Goal: Information Seeking & Learning: Learn about a topic

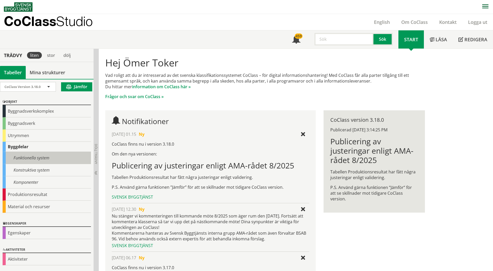
click at [35, 160] on div "Funktionella system" at bounding box center [47, 158] width 88 height 12
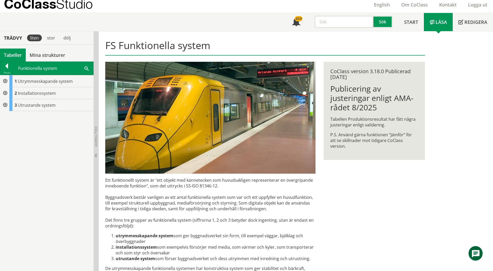
scroll to position [26, 0]
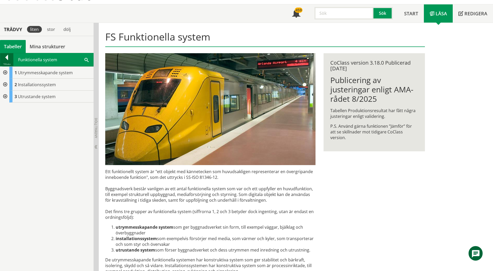
click at [6, 57] on div at bounding box center [6, 58] width 13 height 7
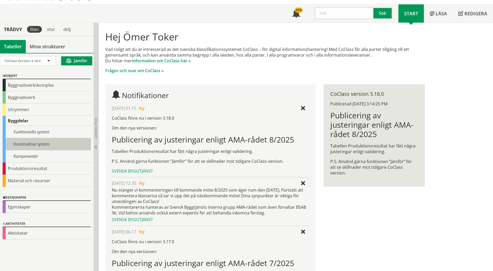
click at [42, 142] on div "Konstruktiva system" at bounding box center [47, 144] width 88 height 12
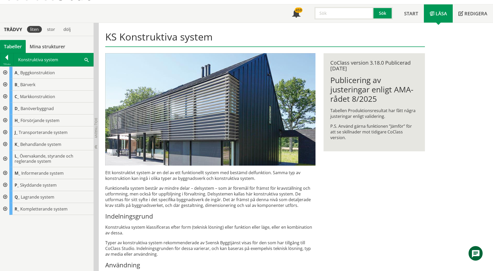
click at [327, 14] on input "text" at bounding box center [343, 13] width 59 height 12
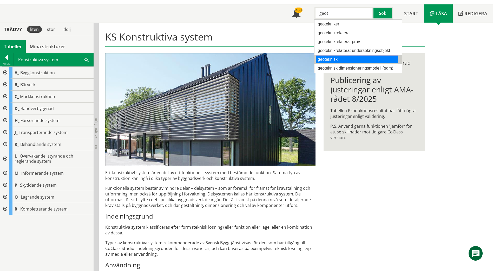
click at [335, 57] on div "geoteknisk" at bounding box center [357, 60] width 82 height 8
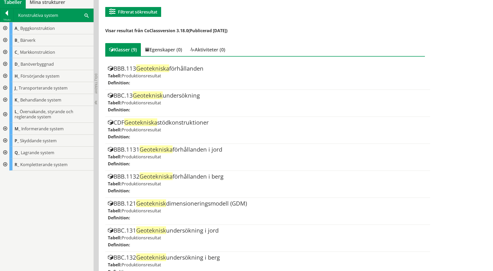
scroll to position [30, 0]
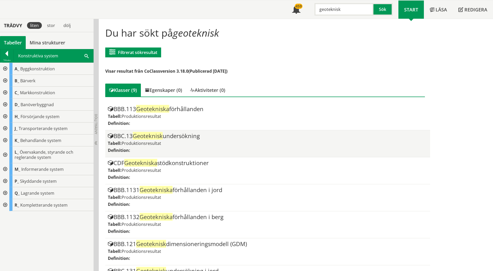
type input "geoteknisk"
click at [180, 137] on div "BBC.13 Geoteknisk undersökning" at bounding box center [267, 136] width 319 height 6
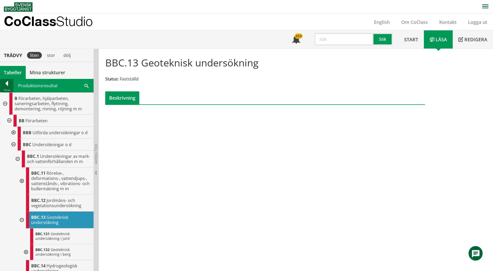
click at [2, 84] on div at bounding box center [6, 84] width 13 height 7
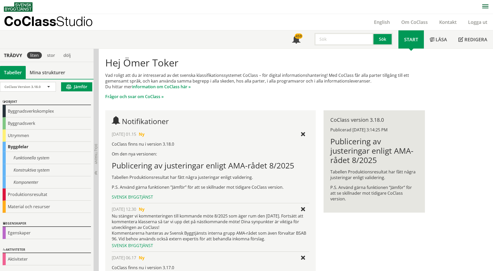
click at [332, 39] on input "text" at bounding box center [343, 39] width 59 height 12
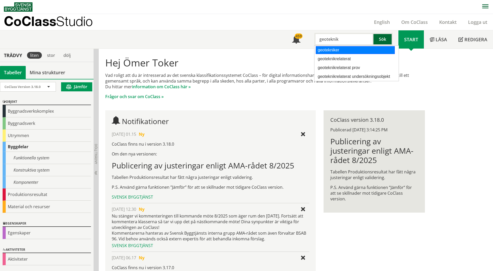
click at [382, 43] on button "Sök" at bounding box center [382, 39] width 19 height 12
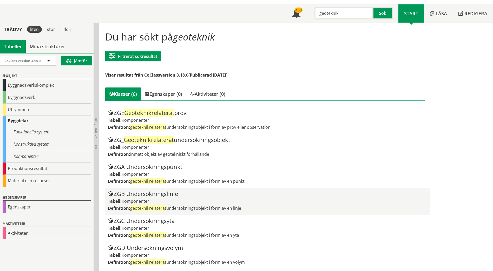
scroll to position [27, 0]
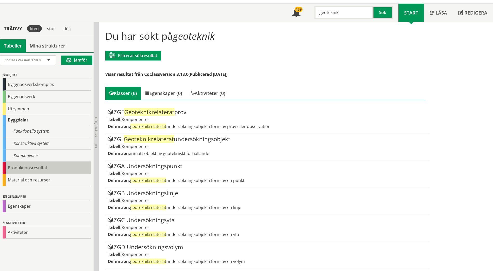
click at [44, 167] on div "Produktionsresultat" at bounding box center [47, 168] width 88 height 12
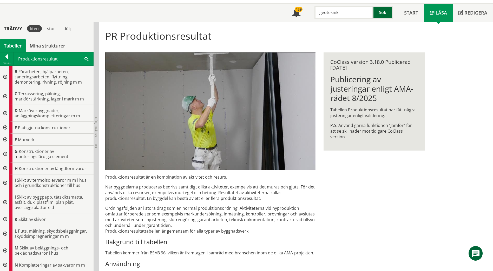
click at [379, 14] on button "Sök" at bounding box center [382, 12] width 19 height 12
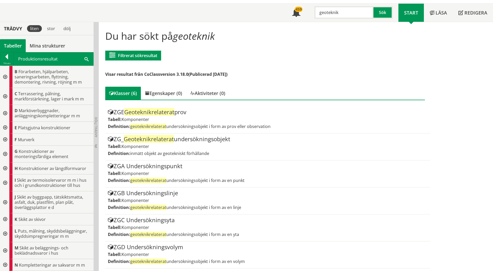
click at [335, 13] on input "geoteknik" at bounding box center [343, 12] width 59 height 12
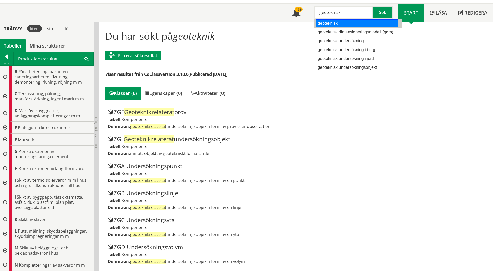
click at [333, 25] on div "geoteknisk" at bounding box center [357, 23] width 82 height 8
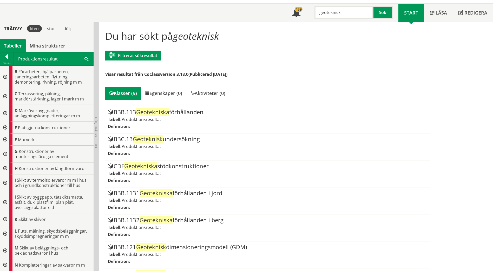
click at [5, 76] on div at bounding box center [4, 77] width 9 height 22
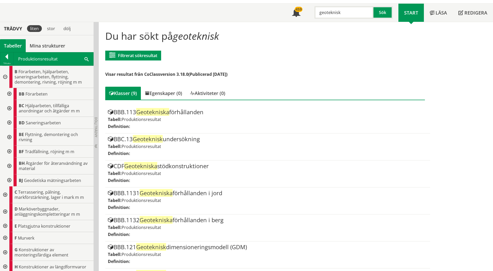
click at [9, 94] on div at bounding box center [8, 94] width 9 height 12
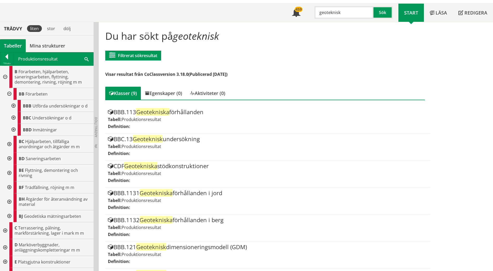
click at [13, 118] on div at bounding box center [12, 118] width 9 height 12
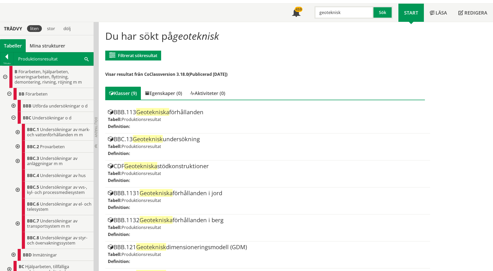
click at [18, 135] on div at bounding box center [16, 132] width 9 height 17
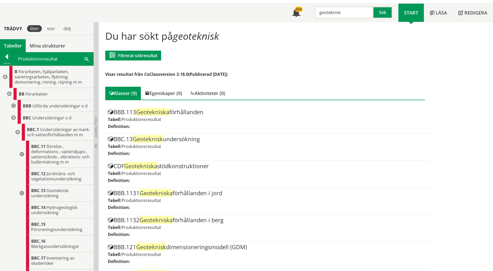
click at [21, 198] on div at bounding box center [21, 193] width 9 height 17
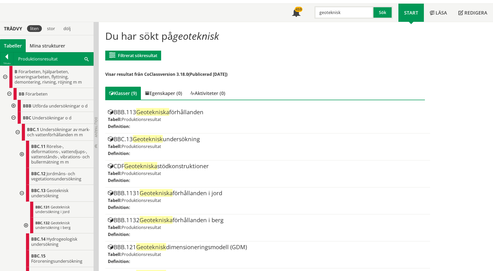
click at [336, 12] on input "geoteknisk" at bounding box center [343, 12] width 59 height 12
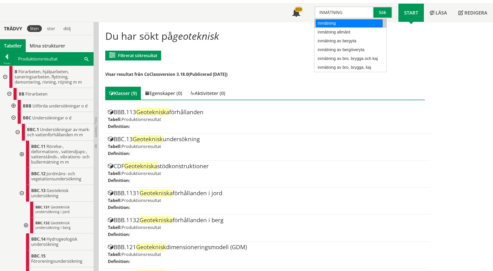
click at [345, 24] on div "inmätning" at bounding box center [349, 23] width 67 height 8
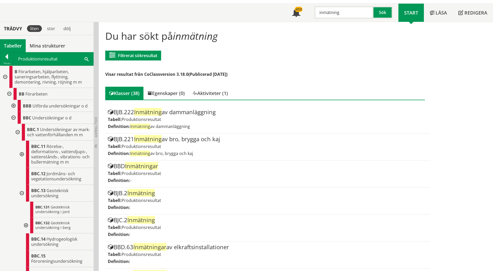
click at [14, 118] on div at bounding box center [12, 118] width 9 height 12
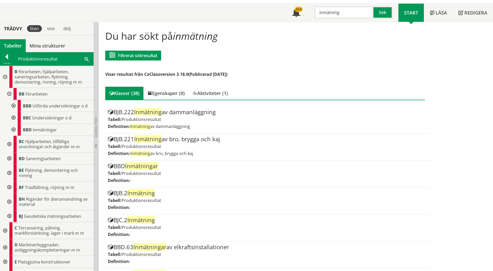
click at [13, 129] on div at bounding box center [12, 130] width 9 height 12
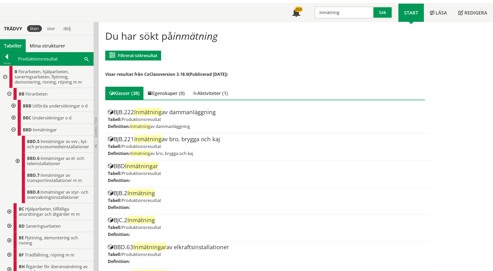
click at [13, 129] on div at bounding box center [12, 130] width 9 height 12
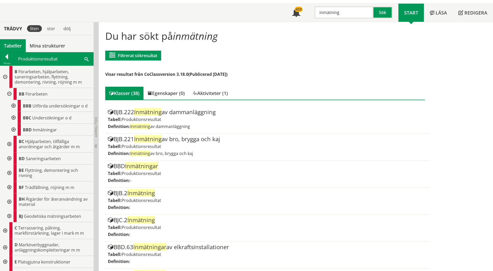
click at [14, 130] on div at bounding box center [12, 130] width 9 height 12
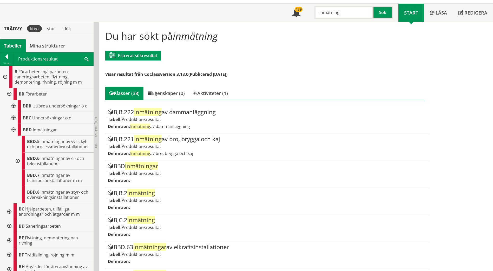
click at [14, 130] on div at bounding box center [12, 130] width 9 height 12
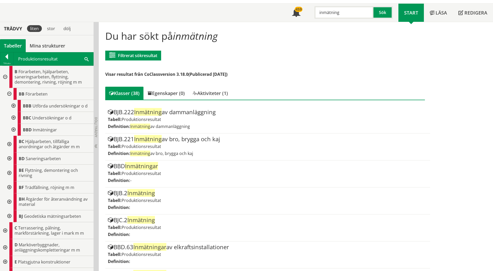
click at [332, 12] on input "inmätning" at bounding box center [343, 12] width 59 height 12
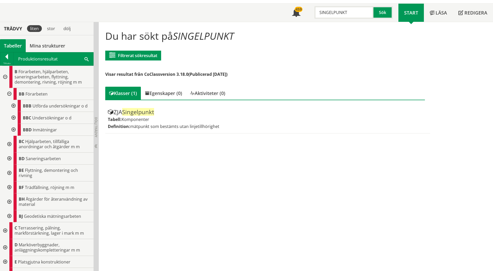
click at [325, 10] on input "SINGELPUNKT" at bounding box center [343, 12] width 59 height 12
click at [330, 23] on div "bergfot" at bounding box center [343, 23] width 54 height 8
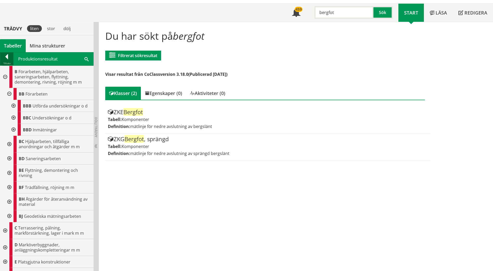
click at [8, 58] on div at bounding box center [6, 57] width 13 height 7
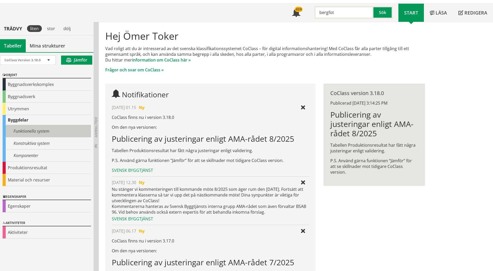
click at [43, 130] on div "Funktionella system" at bounding box center [47, 131] width 88 height 12
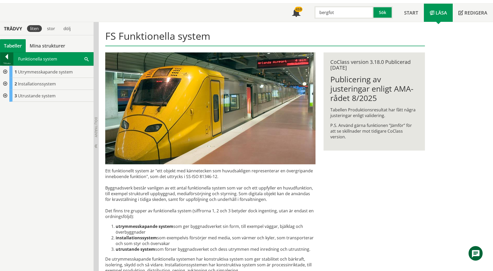
click at [7, 57] on div at bounding box center [6, 57] width 13 height 7
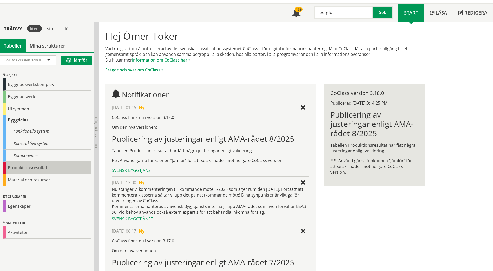
click at [56, 165] on div "Produktionsresultat" at bounding box center [47, 168] width 88 height 12
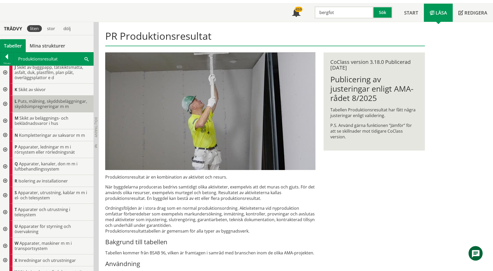
scroll to position [156, 0]
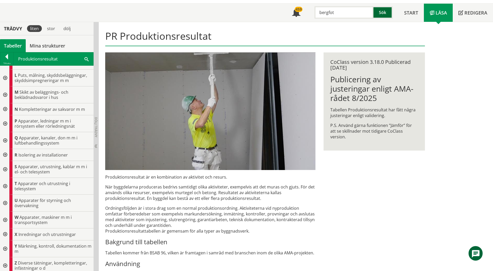
click at [383, 13] on button "Sök" at bounding box center [382, 12] width 19 height 12
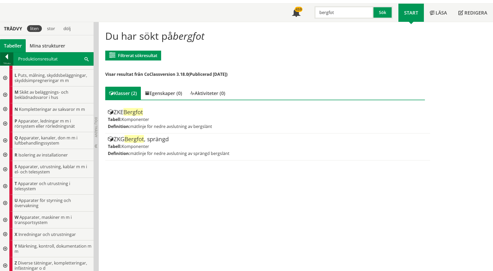
click at [5, 59] on div at bounding box center [6, 57] width 13 height 7
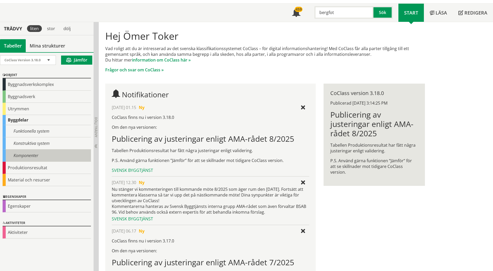
click at [37, 154] on div "Komponenter" at bounding box center [47, 156] width 88 height 12
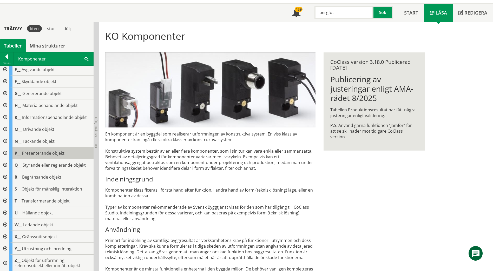
scroll to position [27, 0]
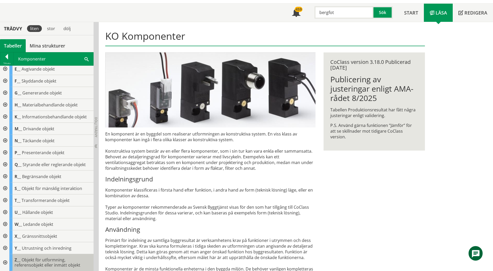
click at [35, 260] on span "Objekt för utformning, referensobjekt eller inmätt objekt" at bounding box center [48, 262] width 66 height 11
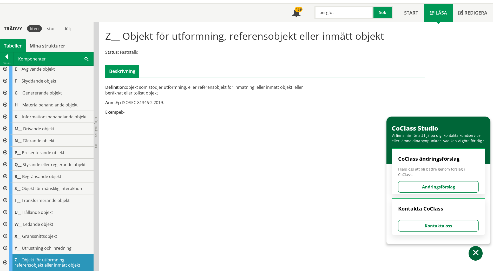
click at [4, 263] on div at bounding box center [4, 262] width 9 height 17
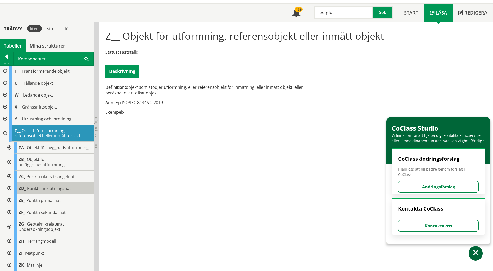
scroll to position [161, 0]
click at [10, 265] on div at bounding box center [8, 265] width 9 height 12
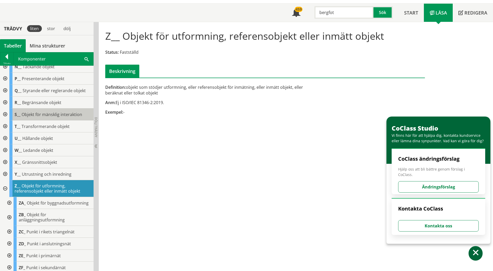
scroll to position [0, 0]
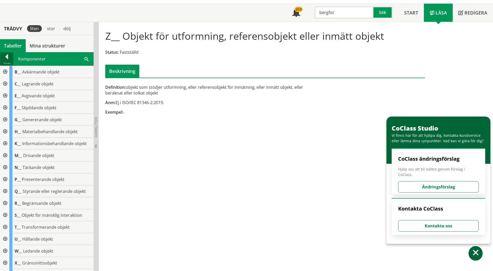
click at [5, 57] on div at bounding box center [6, 57] width 13 height 7
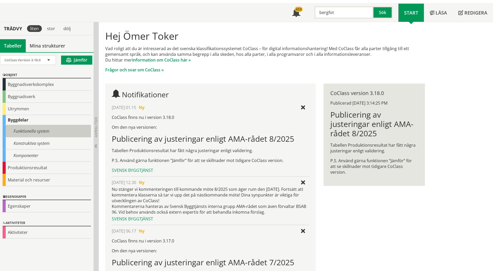
click at [31, 133] on div "Funktionella system" at bounding box center [47, 131] width 88 height 12
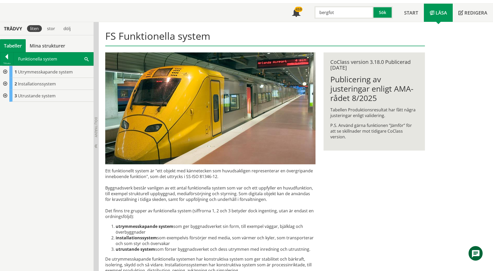
click at [4, 71] on div at bounding box center [4, 72] width 9 height 12
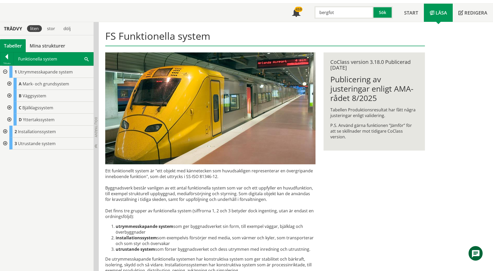
click at [10, 82] on div at bounding box center [8, 84] width 9 height 12
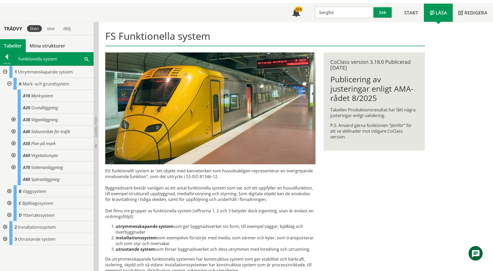
click at [14, 143] on div at bounding box center [12, 144] width 9 height 12
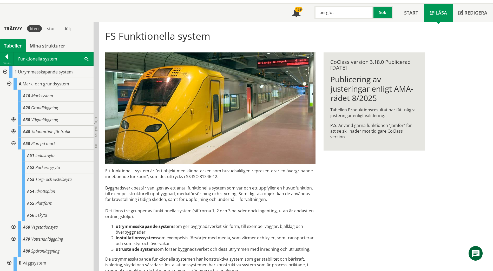
click at [14, 143] on div at bounding box center [12, 144] width 9 height 12
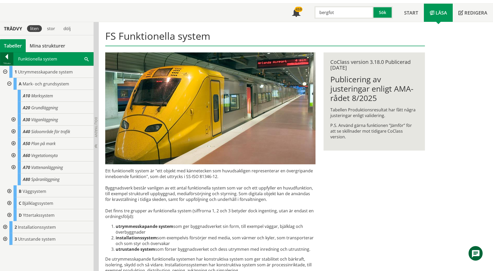
click at [5, 57] on div at bounding box center [6, 57] width 13 height 7
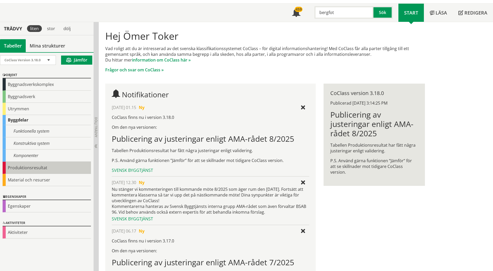
click at [32, 168] on div "Produktionsresultat" at bounding box center [47, 168] width 88 height 12
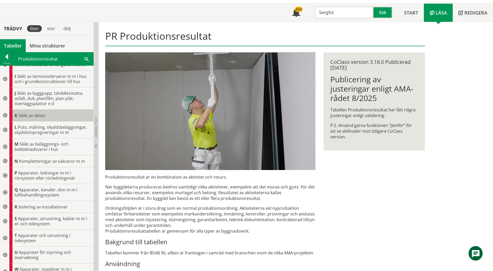
scroll to position [130, 0]
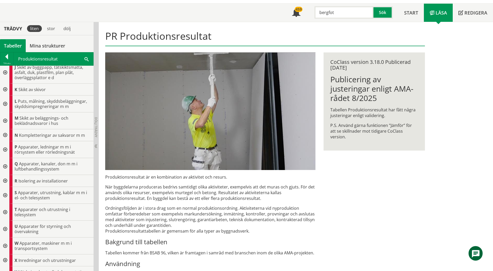
click at [328, 15] on input "bergfot" at bounding box center [343, 12] width 59 height 12
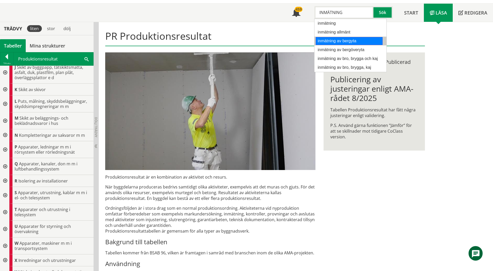
click at [363, 39] on div "inmätning av bergyta" at bounding box center [349, 41] width 67 height 8
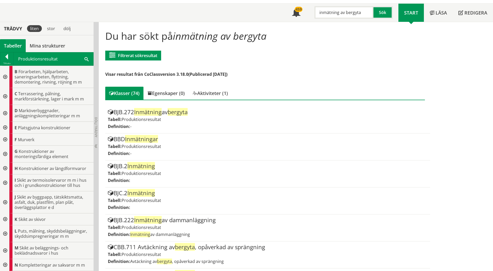
click at [5, 77] on div at bounding box center [4, 77] width 9 height 22
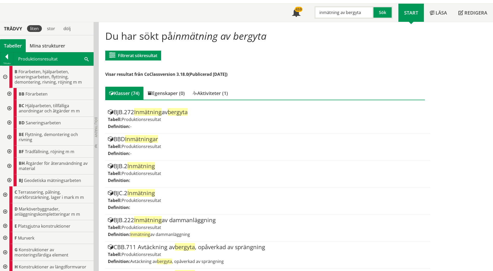
click at [9, 180] on div at bounding box center [8, 181] width 9 height 12
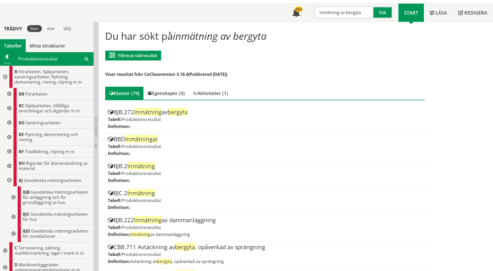
click at [13, 198] on div at bounding box center [12, 198] width 9 height 22
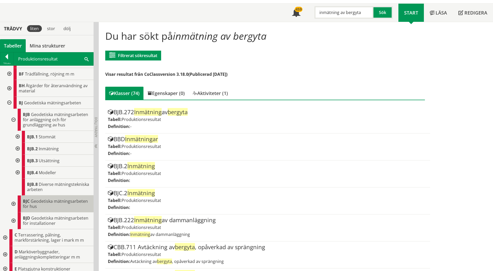
scroll to position [78, 0]
click at [17, 148] on div at bounding box center [16, 149] width 9 height 12
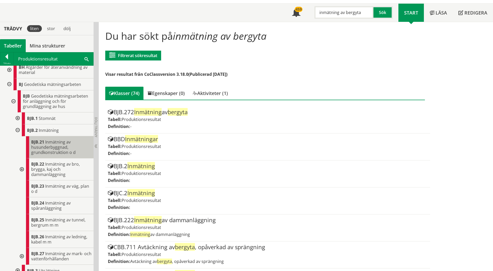
scroll to position [104, 0]
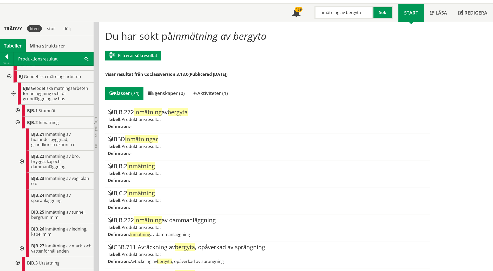
click at [22, 248] on div at bounding box center [21, 248] width 9 height 17
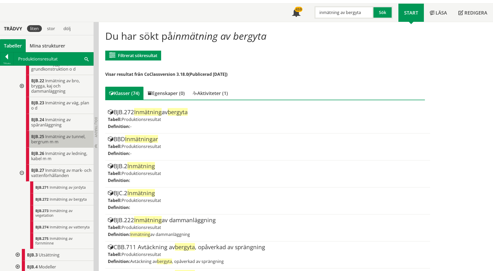
scroll to position [182, 0]
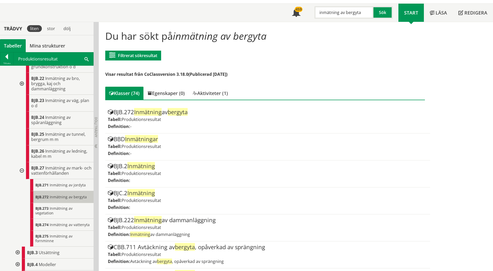
click at [69, 198] on span "Inmätning av bergyta" at bounding box center [68, 197] width 37 height 5
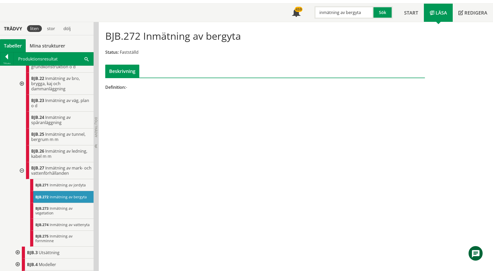
scroll to position [26, 0]
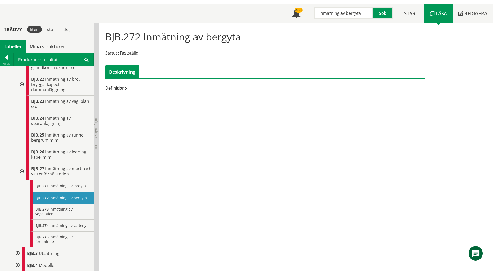
drag, startPoint x: 365, startPoint y: 13, endPoint x: 306, endPoint y: 6, distance: 60.2
click at [306, 6] on div "inmätning av bergyta Sök" at bounding box center [352, 11] width 92 height 15
click at [339, 23] on div "bergfot" at bounding box center [343, 24] width 54 height 8
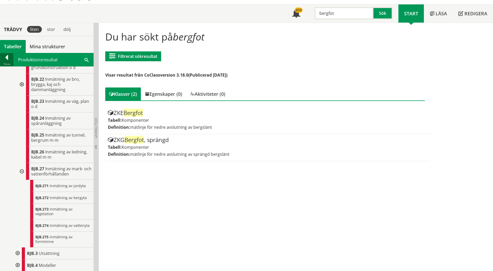
click at [7, 59] on div at bounding box center [6, 58] width 13 height 7
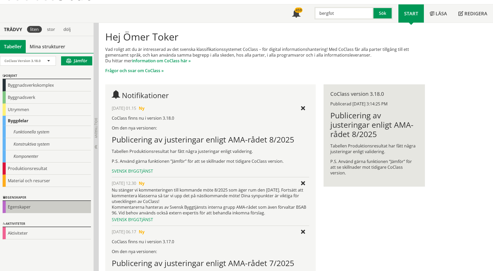
click at [24, 207] on div "Egenskaper" at bounding box center [47, 207] width 88 height 12
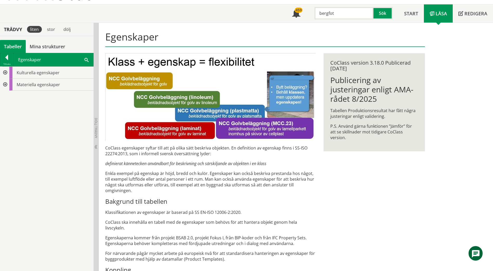
click at [6, 84] on div at bounding box center [4, 85] width 9 height 12
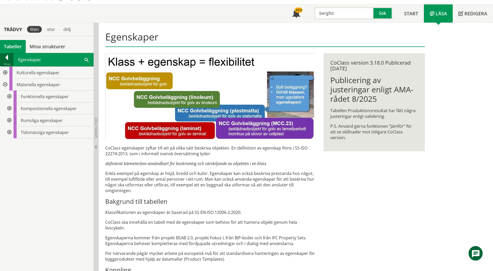
click at [6, 60] on div at bounding box center [6, 58] width 13 height 7
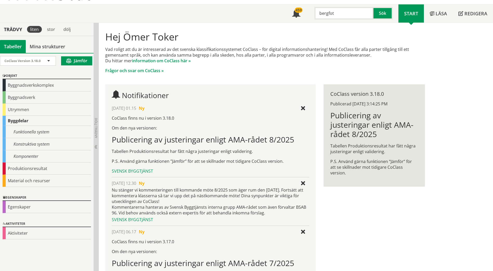
click at [330, 13] on input "bergfot" at bounding box center [343, 13] width 59 height 12
click at [322, 13] on input "BER" at bounding box center [343, 13] width 59 height 12
click at [387, 14] on button "Sök" at bounding box center [382, 13] width 19 height 12
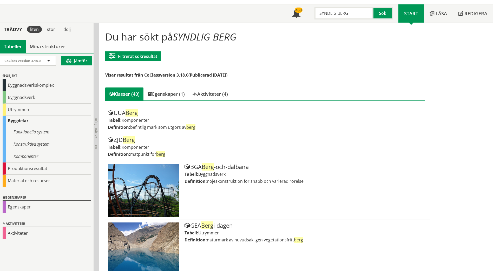
click at [334, 14] on input "SYNDLIG BERG" at bounding box center [343, 13] width 59 height 12
click at [383, 15] on button "Sök" at bounding box center [382, 13] width 19 height 12
click at [383, 14] on button "Sök" at bounding box center [382, 13] width 19 height 12
drag, startPoint x: 347, startPoint y: 14, endPoint x: 302, endPoint y: 18, distance: 45.4
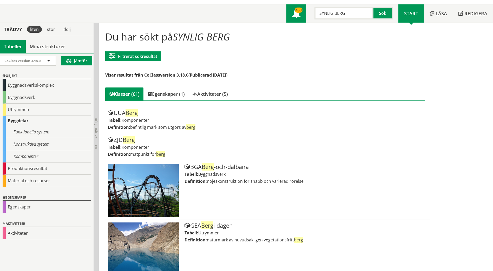
click at [302, 18] on div "Meny 459 SYNLIG BERG Sök" at bounding box center [342, 13] width 112 height 18
drag, startPoint x: 328, startPoint y: 14, endPoint x: 309, endPoint y: 12, distance: 18.7
click at [309, 12] on div "BR Sök" at bounding box center [352, 11] width 92 height 15
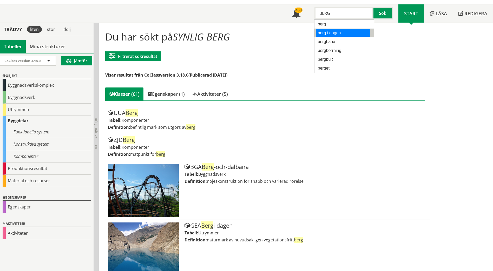
click at [346, 30] on div "berg i dagen" at bounding box center [343, 33] width 54 height 8
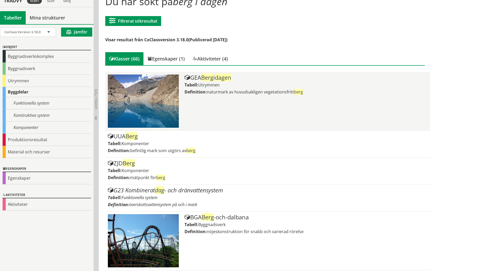
scroll to position [52, 0]
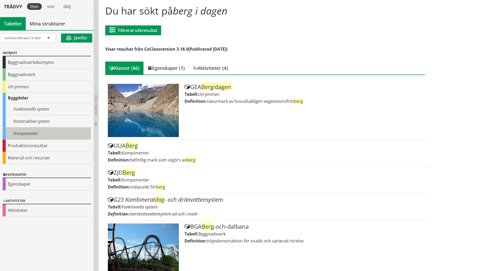
click at [24, 131] on div "Komponenter" at bounding box center [47, 134] width 88 height 12
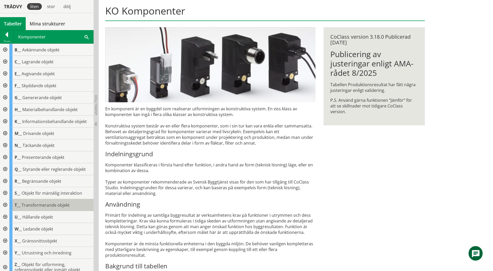
scroll to position [5, 0]
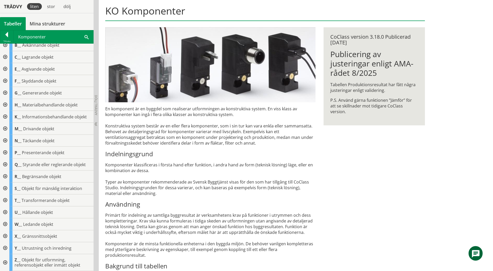
click at [4, 262] on div at bounding box center [4, 262] width 9 height 17
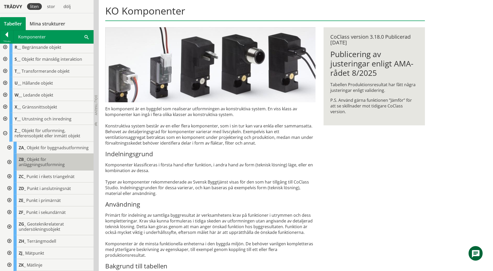
scroll to position [139, 0]
click at [9, 162] on div at bounding box center [8, 162] width 9 height 17
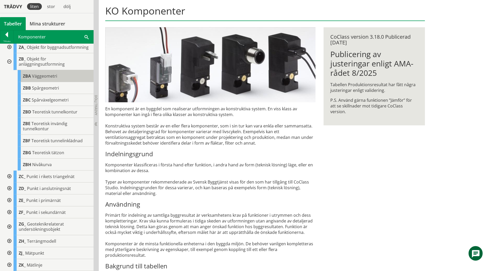
scroll to position [239, 0]
click at [9, 252] on div at bounding box center [8, 253] width 9 height 12
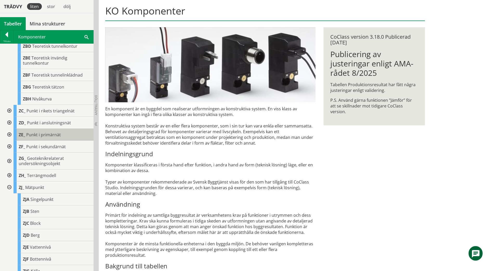
scroll to position [335, 0]
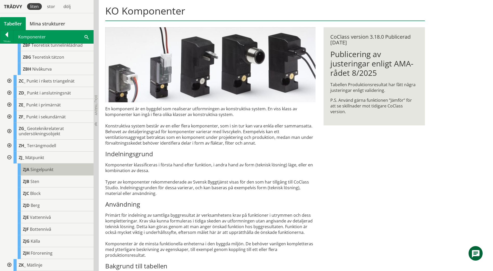
click at [49, 172] on span "Singelpunkt" at bounding box center [41, 170] width 23 height 6
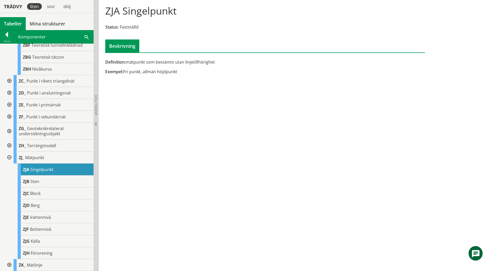
click at [85, 35] on span at bounding box center [86, 36] width 4 height 5
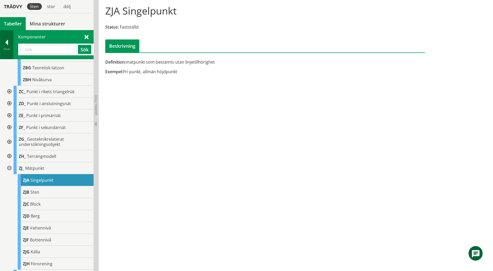
click at [8, 44] on div at bounding box center [6, 43] width 13 height 7
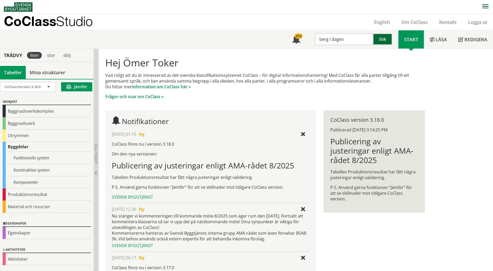
click at [381, 38] on button "Sök" at bounding box center [382, 39] width 19 height 12
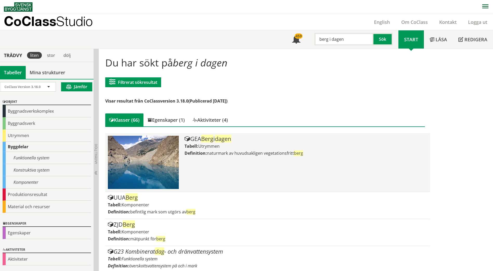
scroll to position [26, 0]
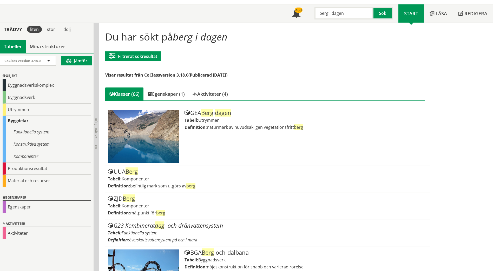
drag, startPoint x: 351, startPoint y: 14, endPoint x: 313, endPoint y: 12, distance: 38.0
click at [313, 12] on div "berg i dagen" at bounding box center [341, 13] width 59 height 12
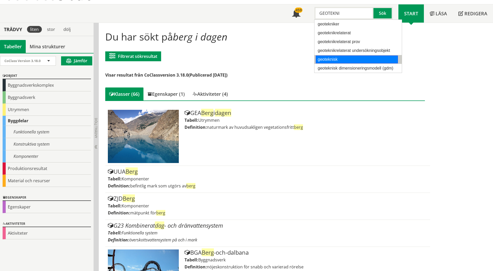
click at [345, 58] on div "geoteknisk" at bounding box center [357, 60] width 82 height 8
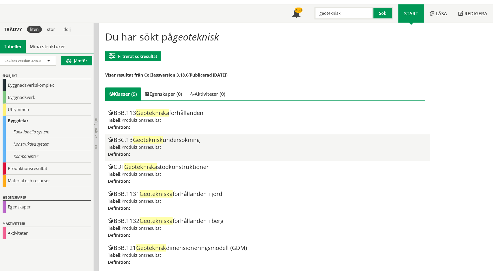
type input "geoteknisk"
drag, startPoint x: 229, startPoint y: 143, endPoint x: 144, endPoint y: 141, distance: 84.5
click at [144, 141] on div "BBC.13 Geoteknisk undersökning Tabell: Produktionsresultat Definition:" at bounding box center [267, 148] width 319 height 22
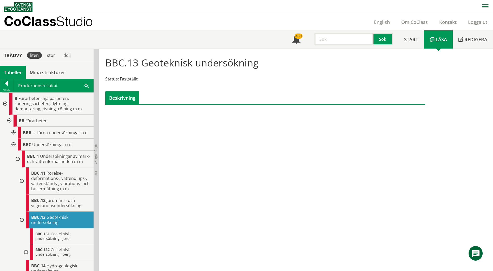
drag, startPoint x: 267, startPoint y: 62, endPoint x: 167, endPoint y: 61, distance: 99.2
click at [172, 62] on div "BBC.13 Geoteknisk undersökning Status: Fastställd Beskrivning" at bounding box center [264, 79] width 327 height 52
drag, startPoint x: 167, startPoint y: 61, endPoint x: 212, endPoint y: 66, distance: 45.6
click at [212, 66] on h1 "BBC.13 Geoteknisk undersökning" at bounding box center [181, 62] width 153 height 11
click at [349, 41] on input "text" at bounding box center [343, 39] width 59 height 12
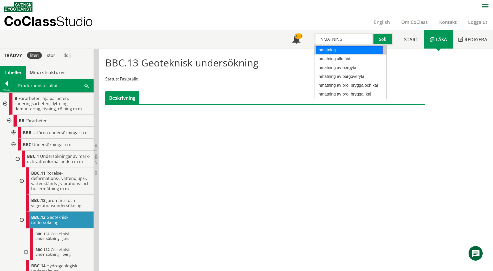
click at [330, 50] on div "inmätning" at bounding box center [349, 50] width 67 height 8
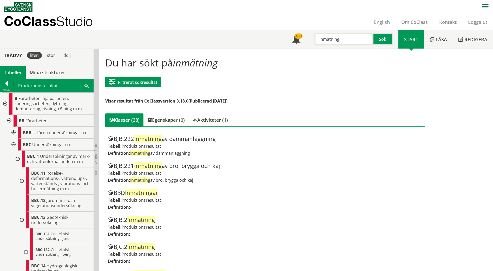
click at [13, 143] on div at bounding box center [12, 145] width 9 height 12
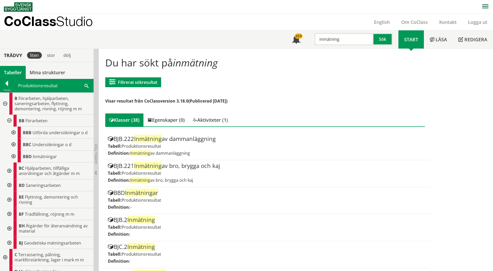
click at [13, 156] on div at bounding box center [12, 157] width 9 height 12
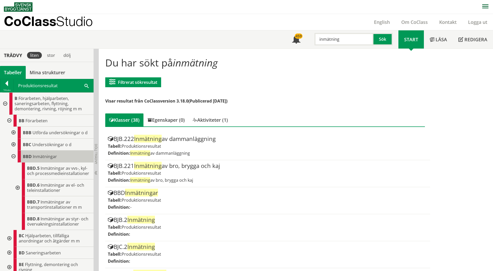
click at [35, 155] on span "Inmätningar" at bounding box center [45, 157] width 24 height 6
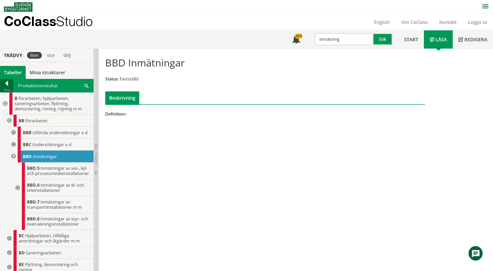
click at [6, 85] on div at bounding box center [6, 84] width 13 height 7
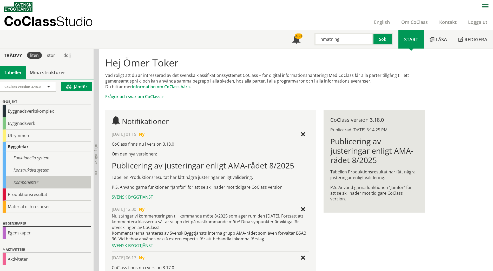
click at [37, 180] on div "Komponenter" at bounding box center [47, 182] width 88 height 12
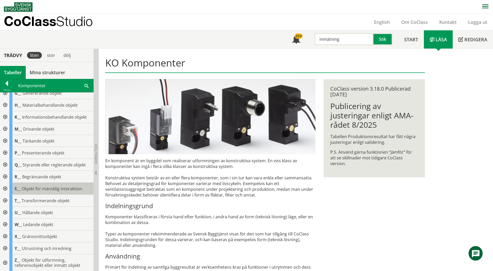
scroll to position [54, 0]
click at [4, 261] on div at bounding box center [4, 262] width 9 height 17
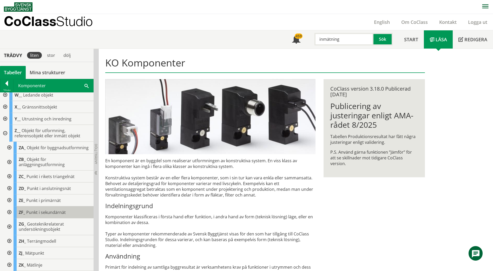
scroll to position [188, 0]
click at [9, 265] on div at bounding box center [8, 265] width 9 height 12
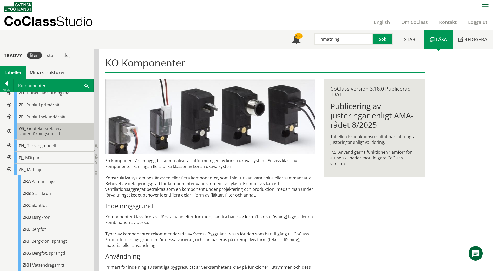
scroll to position [283, 0]
click at [10, 158] on div at bounding box center [8, 158] width 9 height 12
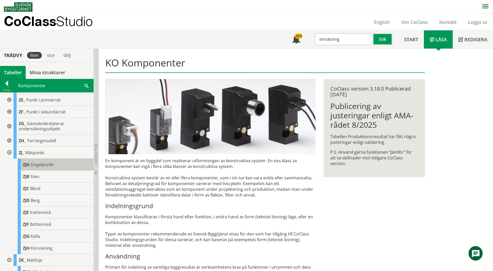
click at [42, 168] on span "Singelpunkt" at bounding box center [41, 165] width 23 height 6
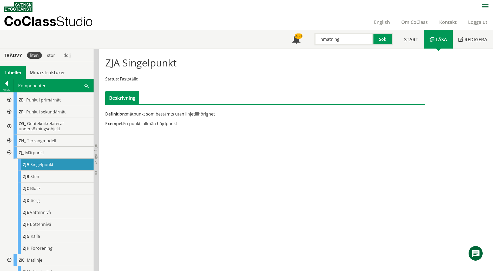
click at [326, 40] on input "inmätning" at bounding box center [343, 39] width 59 height 12
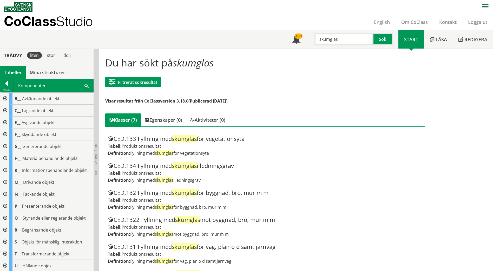
drag, startPoint x: 341, startPoint y: 41, endPoint x: 280, endPoint y: 36, distance: 61.5
click at [280, 36] on div "Meny 459 skumglas Sök Start Läsa" at bounding box center [248, 39] width 489 height 18
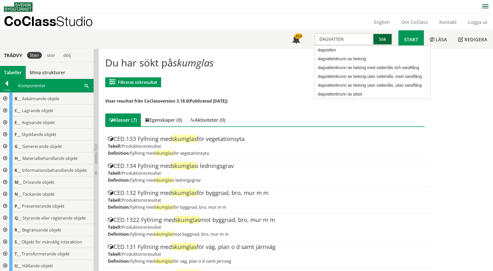
type input "DAGVATTEN"
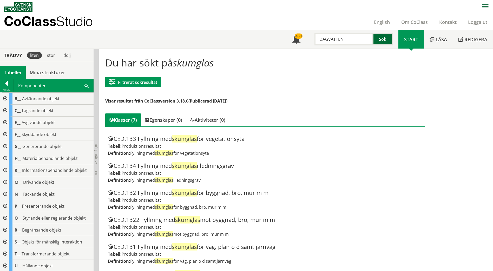
click at [382, 40] on button "Sök" at bounding box center [382, 39] width 19 height 12
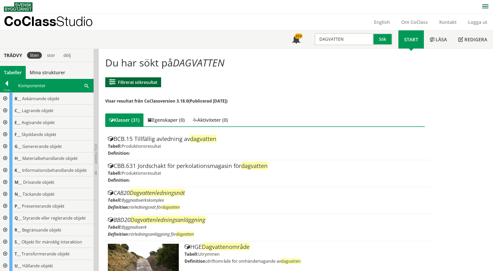
click at [123, 80] on button "Filtrerat sökresultat" at bounding box center [133, 82] width 56 height 10
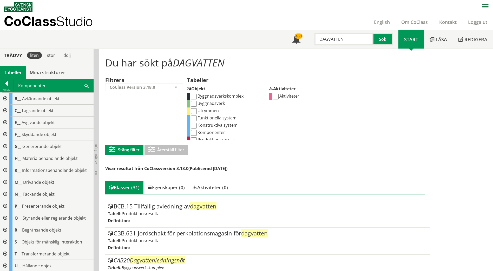
click at [194, 118] on input "Funktionella system" at bounding box center [194, 119] width 6 height 6
checkbox input "true"
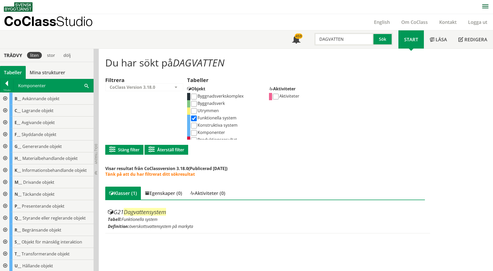
click at [194, 125] on input "Konstruktiva system" at bounding box center [194, 126] width 6 height 6
checkbox input "true"
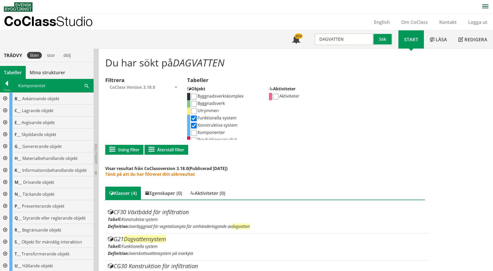
click at [194, 132] on input "Komponenter" at bounding box center [194, 133] width 6 height 6
checkbox input "true"
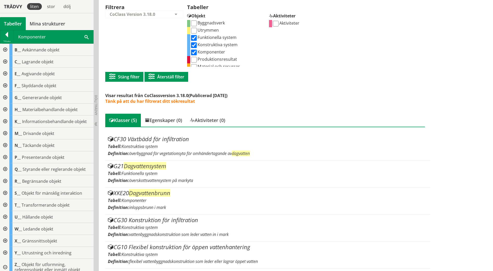
scroll to position [11, 0]
click at [195, 57] on input "Produktionsresultat" at bounding box center [194, 56] width 6 height 6
checkbox input "true"
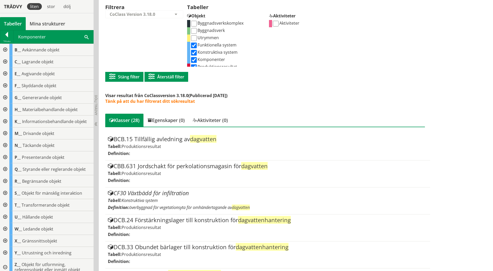
click at [195, 45] on input "Funktionella system" at bounding box center [194, 46] width 6 height 6
checkbox input "false"
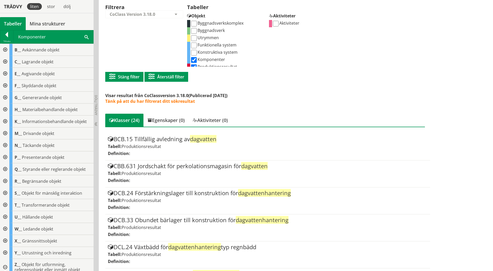
click at [195, 60] on input "Komponenter" at bounding box center [194, 60] width 6 height 6
checkbox input "false"
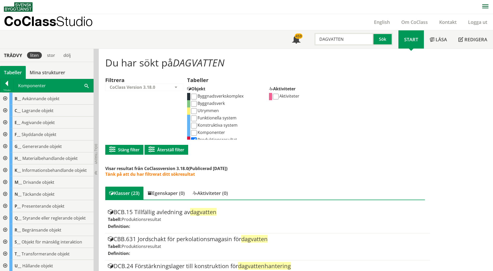
click at [195, 119] on input "Funktionella system" at bounding box center [194, 119] width 6 height 6
checkbox input "true"
click at [194, 139] on input "Produktionsresultat" at bounding box center [194, 140] width 6 height 6
checkbox input "false"
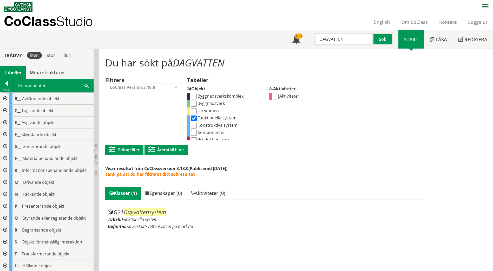
click at [195, 126] on input "Konstruktiva system" at bounding box center [194, 126] width 6 height 6
checkbox input "true"
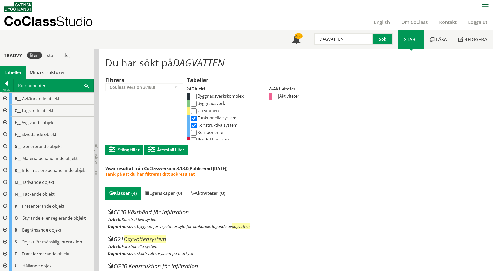
click at [194, 132] on input "Komponenter" at bounding box center [194, 133] width 6 height 6
checkbox input "true"
click at [351, 42] on input "DAGVATTEN" at bounding box center [343, 39] width 59 height 12
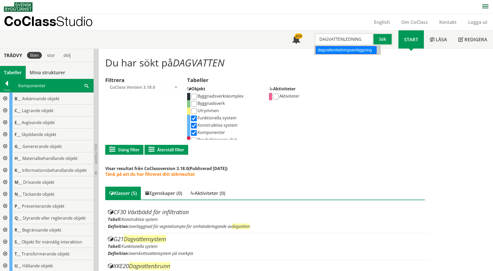
click at [351, 51] on div "dagvattenledningsanläggning" at bounding box center [346, 50] width 61 height 8
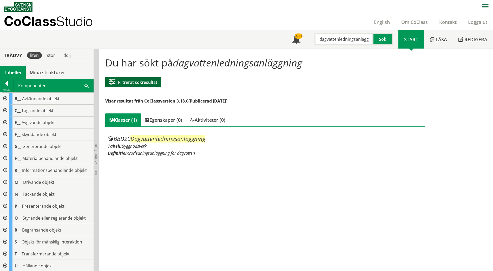
type input "dagvattenledningsanläggning"
click at [155, 83] on button "Filtrerat sökresultat" at bounding box center [133, 82] width 56 height 10
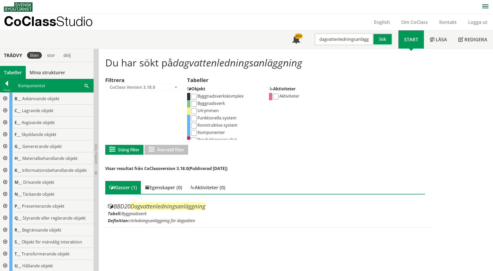
click at [195, 118] on input "Funktionella system" at bounding box center [194, 119] width 6 height 6
checkbox input "true"
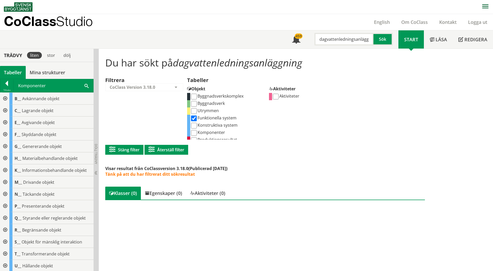
click at [193, 133] on input "Komponenter" at bounding box center [194, 133] width 6 height 6
checkbox input "true"
click at [194, 126] on input "Konstruktiva system" at bounding box center [194, 126] width 6 height 6
checkbox input "true"
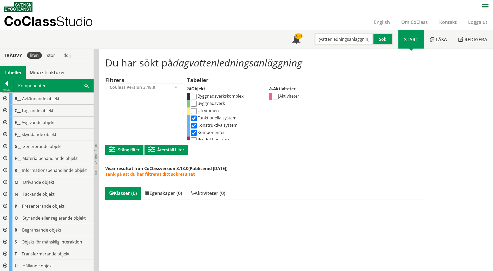
drag, startPoint x: 352, startPoint y: 39, endPoint x: 439, endPoint y: 57, distance: 88.2
click at [438, 56] on body "AMA AMA Beskrivningsverktyg AMA Funktion BSAB Bygginfo Byggjura Byggkatalogen B…" at bounding box center [246, 135] width 493 height 271
click at [387, 37] on button "Sök" at bounding box center [382, 39] width 19 height 12
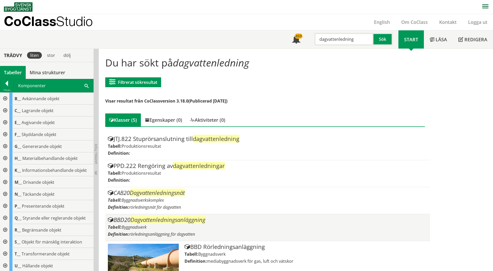
scroll to position [25, 0]
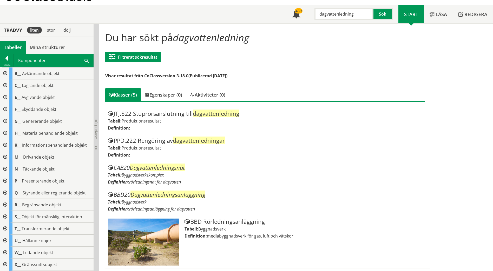
click at [340, 12] on input "dagvattenledning" at bounding box center [343, 14] width 59 height 12
click at [339, 24] on div "skumglas" at bounding box center [343, 25] width 54 height 8
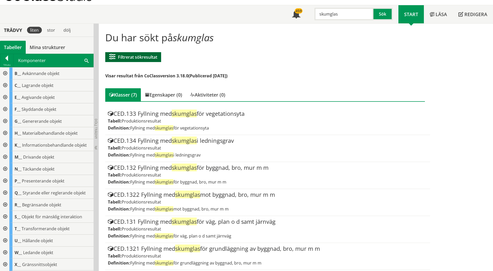
type input "skumglas"
click at [150, 58] on button "Filtrerat sökresultat" at bounding box center [133, 57] width 56 height 10
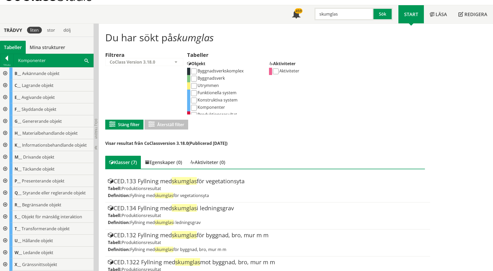
click at [194, 95] on input "Funktionella system" at bounding box center [194, 93] width 6 height 6
checkbox input "true"
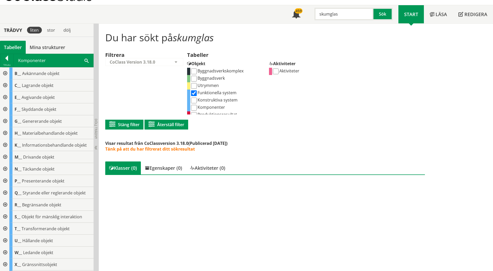
click at [194, 107] on input "Komponenter" at bounding box center [194, 108] width 6 height 6
checkbox input "true"
click at [195, 101] on input "Konstruktiva system" at bounding box center [194, 101] width 6 height 6
checkbox input "true"
click at [193, 79] on input "Byggnadsverk" at bounding box center [194, 79] width 6 height 6
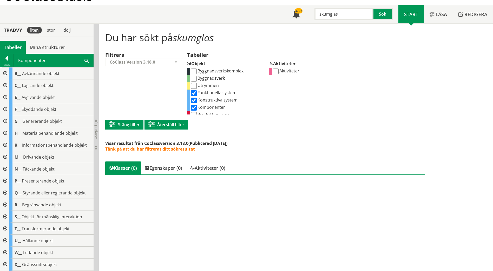
checkbox input "true"
click at [327, 17] on input "skumglas" at bounding box center [343, 14] width 59 height 12
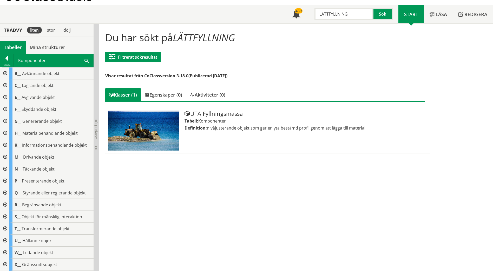
click at [342, 15] on input "LÄTTFYLLNING" at bounding box center [343, 14] width 59 height 12
click at [4, 85] on div at bounding box center [4, 85] width 9 height 12
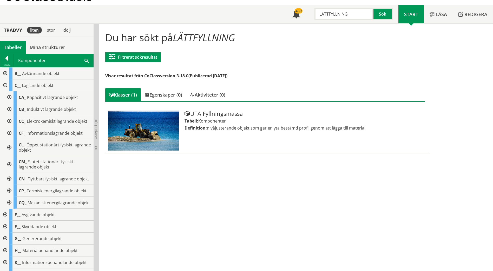
click at [4, 85] on div at bounding box center [4, 85] width 9 height 12
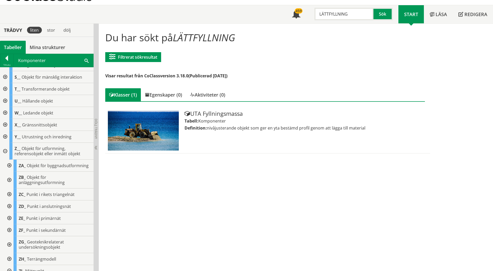
scroll to position [156, 0]
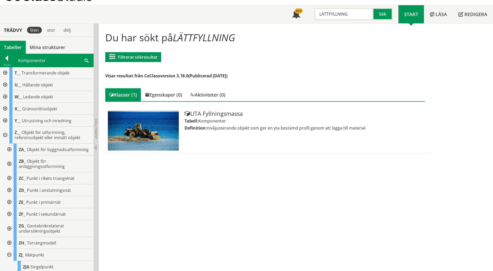
click at [5, 134] on div at bounding box center [4, 135] width 9 height 17
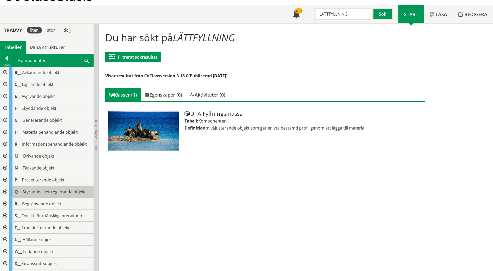
scroll to position [0, 0]
click at [7, 58] on div at bounding box center [6, 59] width 13 height 7
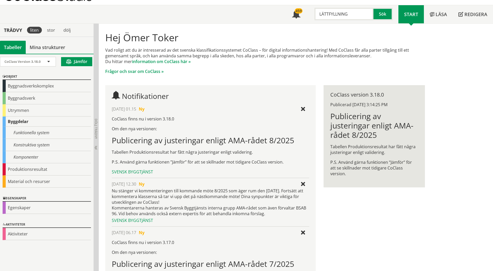
click at [328, 17] on input "LÄTTFYLLNING" at bounding box center [343, 14] width 59 height 12
type input "FYLLNING"
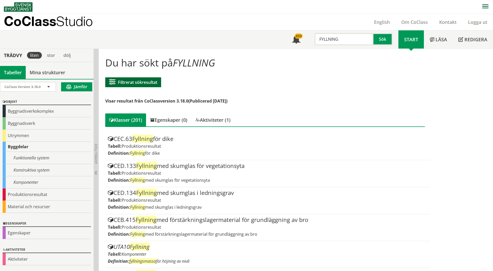
click at [149, 84] on button "Filtrerat sökresultat" at bounding box center [133, 82] width 56 height 10
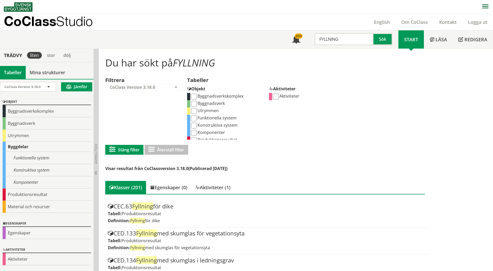
click at [192, 118] on input "Funktionella system" at bounding box center [194, 119] width 6 height 6
checkbox input "true"
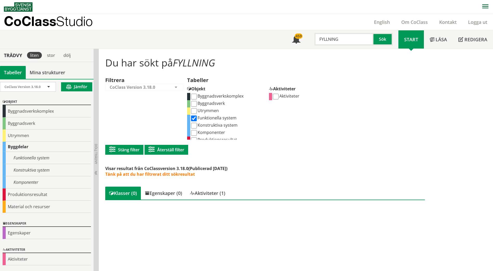
click at [195, 125] on input "Konstruktiva system" at bounding box center [194, 126] width 6 height 6
checkbox input "true"
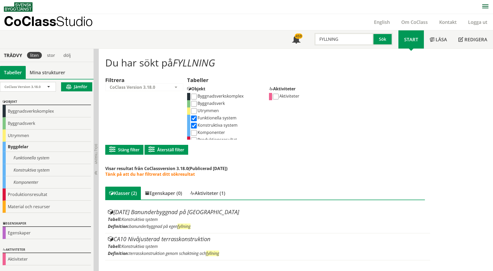
click at [195, 132] on input "Komponenter" at bounding box center [194, 133] width 6 height 6
checkbox input "true"
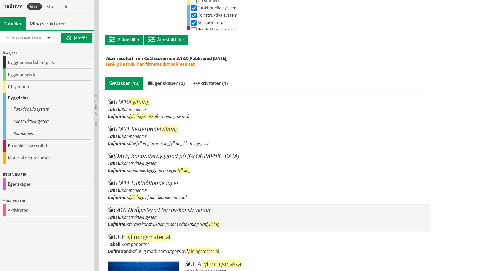
scroll to position [100, 0]
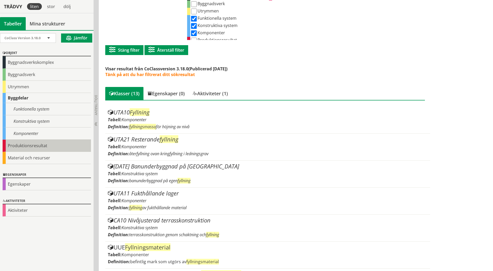
click at [25, 144] on div "Produktionsresultat" at bounding box center [47, 146] width 88 height 12
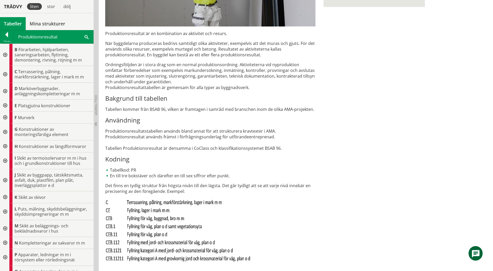
scroll to position [178, 0]
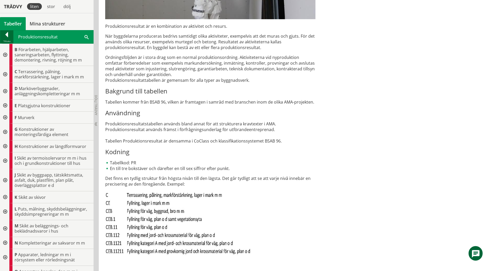
click at [7, 36] on div at bounding box center [6, 35] width 13 height 7
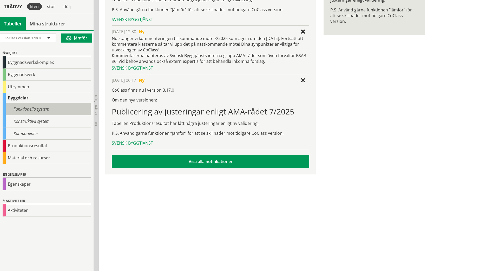
click at [26, 110] on div "Funktionella system" at bounding box center [47, 109] width 88 height 12
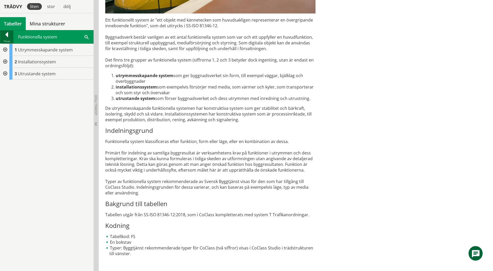
click at [4, 35] on div at bounding box center [6, 35] width 13 height 7
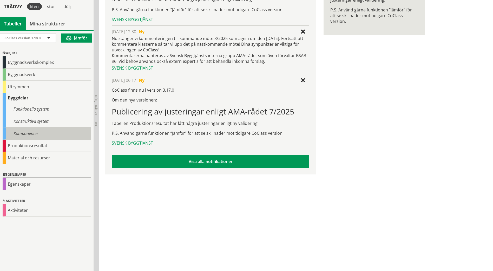
click at [25, 131] on div "Komponenter" at bounding box center [47, 134] width 88 height 12
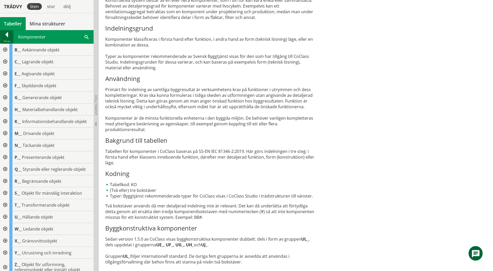
click at [7, 34] on div at bounding box center [6, 35] width 13 height 7
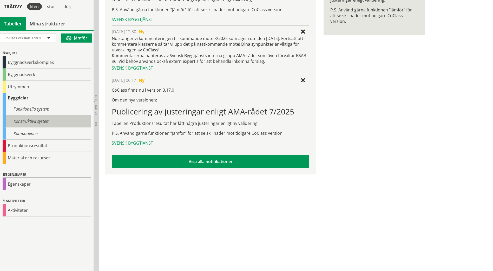
click at [39, 120] on div "Konstruktiva system" at bounding box center [47, 121] width 88 height 12
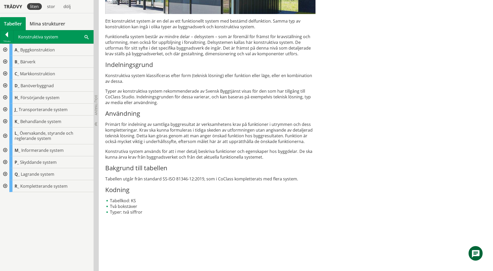
click at [4, 72] on div at bounding box center [4, 74] width 9 height 12
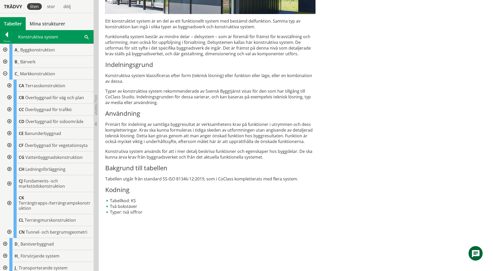
click at [10, 86] on div at bounding box center [8, 86] width 9 height 12
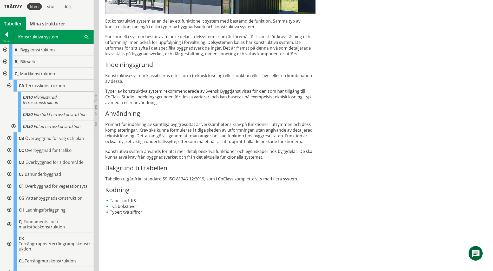
click at [8, 138] on div at bounding box center [8, 138] width 9 height 12
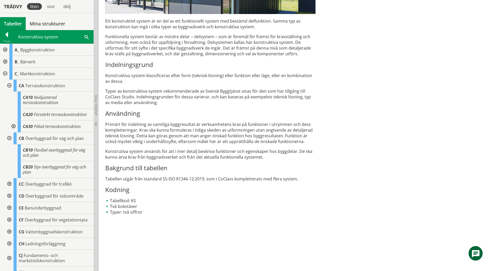
click at [9, 138] on div at bounding box center [8, 138] width 9 height 12
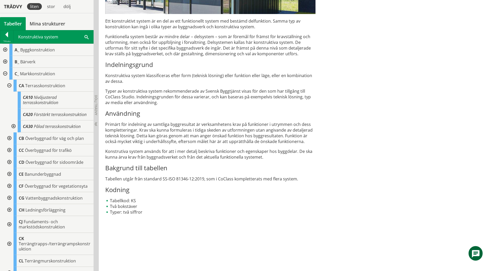
click at [9, 150] on div at bounding box center [8, 150] width 9 height 12
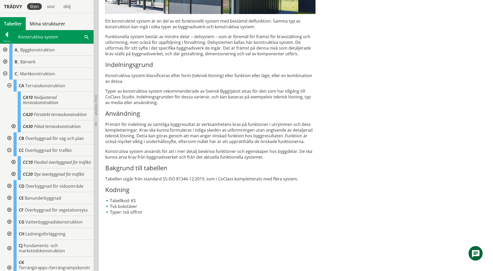
click at [9, 150] on div at bounding box center [8, 150] width 9 height 12
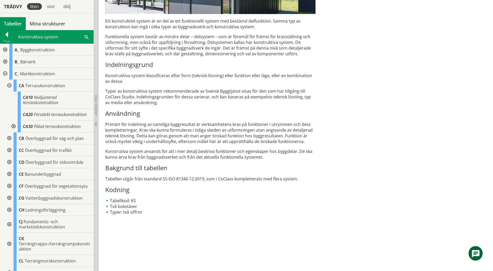
click at [9, 223] on div at bounding box center [8, 224] width 9 height 17
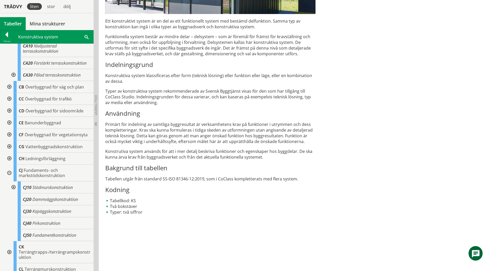
scroll to position [52, 0]
click at [10, 172] on div at bounding box center [8, 172] width 9 height 17
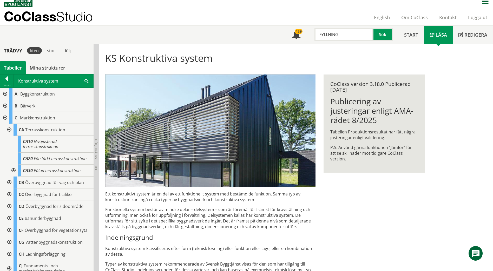
scroll to position [0, 0]
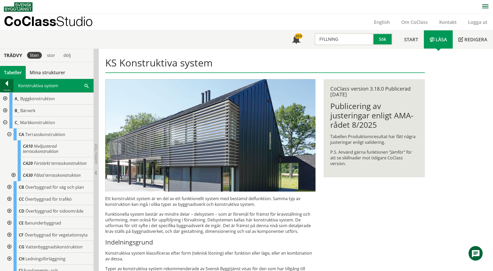
click at [8, 82] on div at bounding box center [6, 84] width 13 height 7
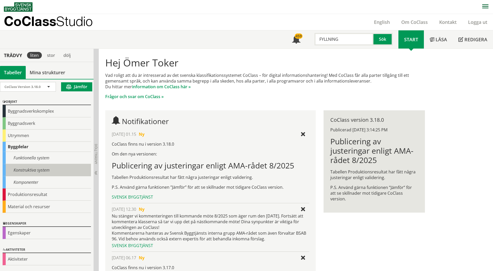
click at [44, 172] on div "Konstruktiva system" at bounding box center [47, 170] width 88 height 12
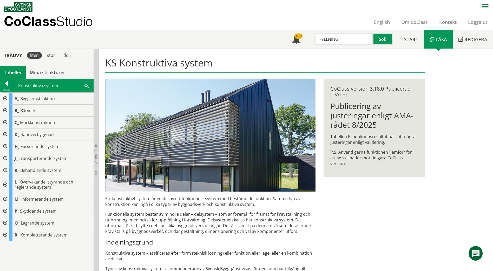
click at [6, 98] on div at bounding box center [4, 99] width 9 height 12
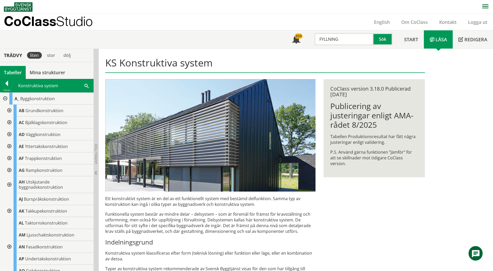
click at [4, 98] on div at bounding box center [4, 99] width 9 height 12
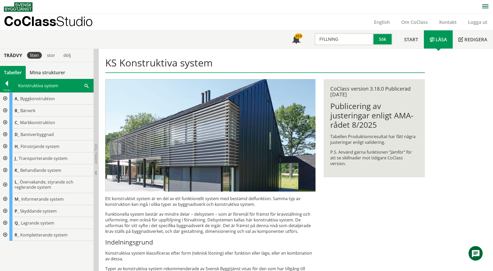
click at [4, 122] on div at bounding box center [4, 123] width 9 height 12
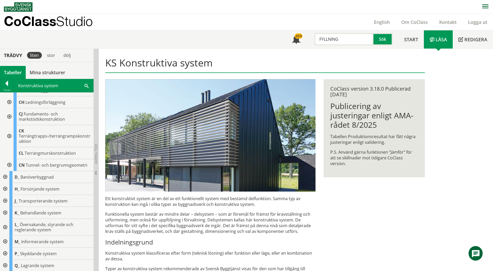
scroll to position [128, 0]
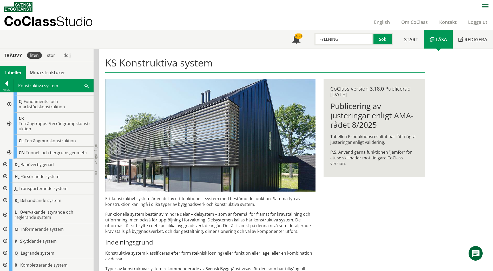
click at [4, 163] on div at bounding box center [4, 165] width 9 height 12
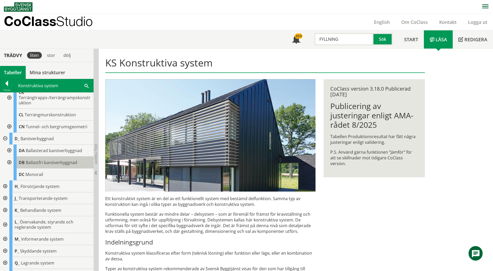
scroll to position [164, 0]
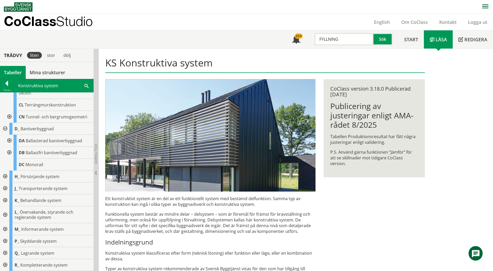
click at [4, 187] on div at bounding box center [4, 189] width 9 height 12
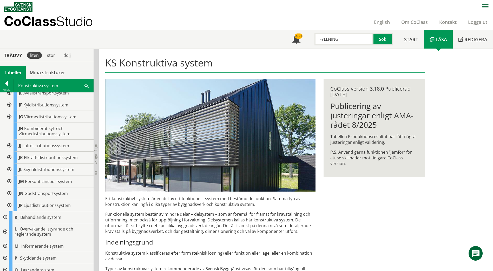
scroll to position [336, 0]
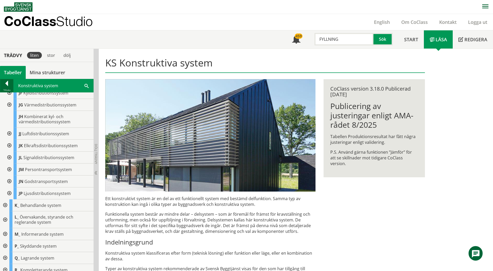
click at [7, 86] on div at bounding box center [6, 84] width 13 height 7
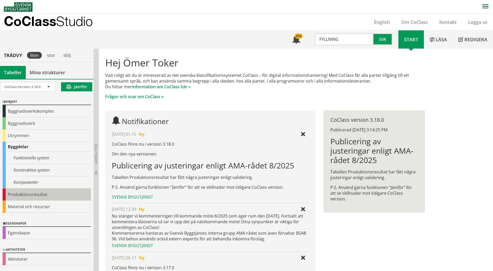
click at [36, 196] on div "Produktionsresultat" at bounding box center [47, 195] width 88 height 12
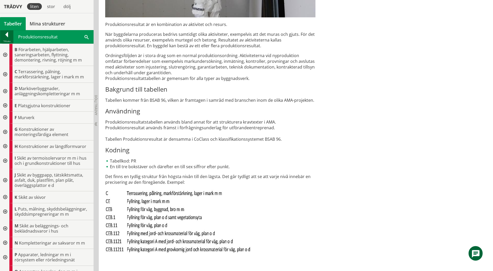
click at [5, 36] on div at bounding box center [6, 35] width 13 height 7
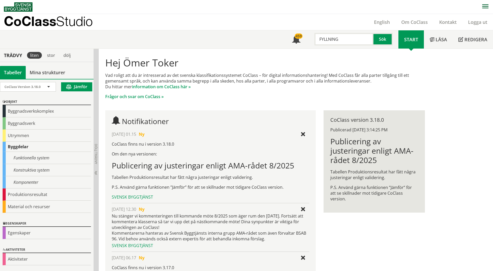
click at [348, 41] on input "FYLLNING" at bounding box center [343, 39] width 59 height 12
type input "va ledning"
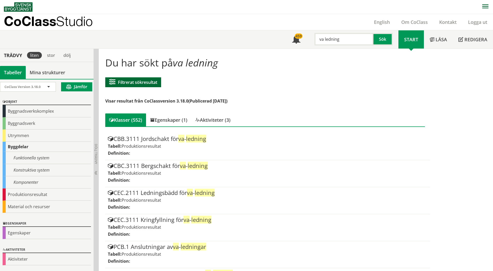
click at [147, 84] on button "Filtrerat sökresultat" at bounding box center [133, 82] width 56 height 10
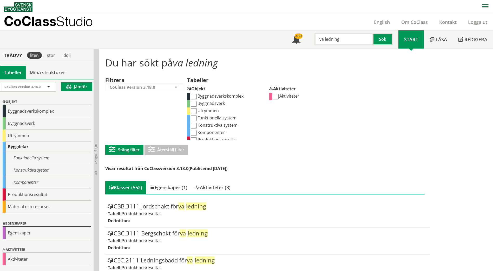
click at [194, 132] on input "Komponenter" at bounding box center [194, 133] width 6 height 6
checkbox input "true"
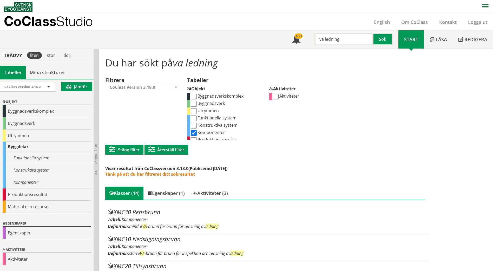
click at [195, 127] on input "Konstruktiva system" at bounding box center [194, 126] width 6 height 6
checkbox input "true"
click at [195, 120] on input "Funktionella system" at bounding box center [194, 119] width 6 height 6
checkbox input "true"
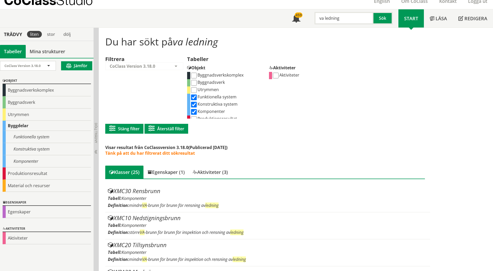
scroll to position [20, 0]
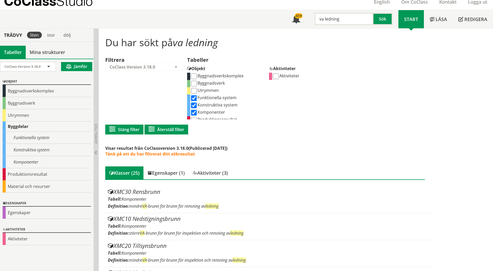
click at [194, 83] on input "Byggnadsverk" at bounding box center [194, 84] width 6 height 6
checkbox input "true"
click at [195, 98] on input "Funktionella system" at bounding box center [194, 98] width 6 height 6
checkbox input "false"
click at [194, 106] on input "Konstruktiva system" at bounding box center [194, 106] width 6 height 6
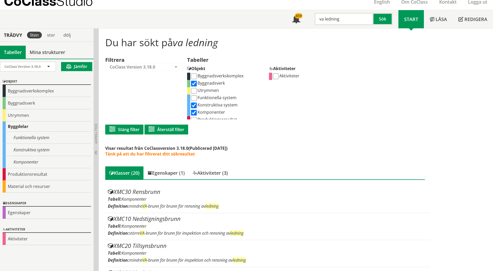
checkbox input "false"
click at [194, 113] on input "Komponenter" at bounding box center [194, 113] width 6 height 6
checkbox input "false"
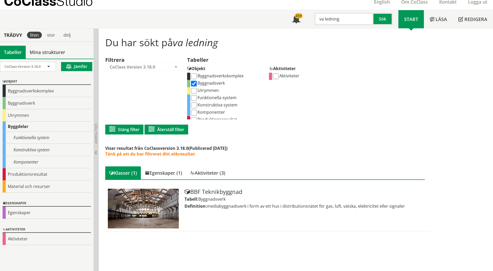
click at [194, 84] on input "Byggnadsverk" at bounding box center [194, 84] width 6 height 6
checkbox input "false"
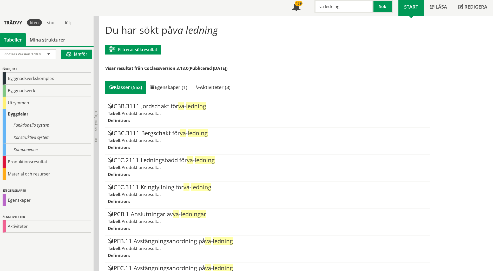
scroll to position [6, 0]
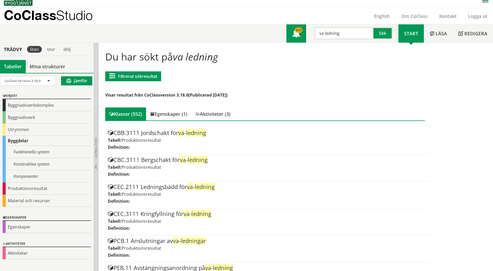
drag, startPoint x: 340, startPoint y: 31, endPoint x: 291, endPoint y: 30, distance: 49.1
click at [291, 30] on div "Meny 459 va ledning Sök" at bounding box center [342, 33] width 112 height 18
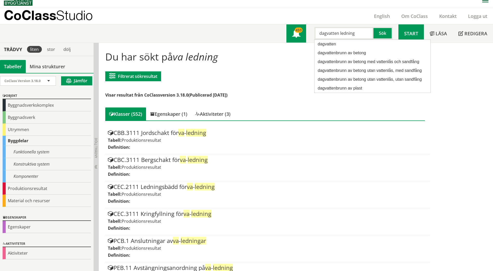
type input "dagvatten ledning"
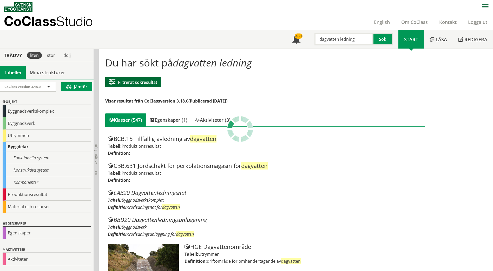
click at [148, 80] on button "Filtrerat sökresultat" at bounding box center [133, 82] width 56 height 10
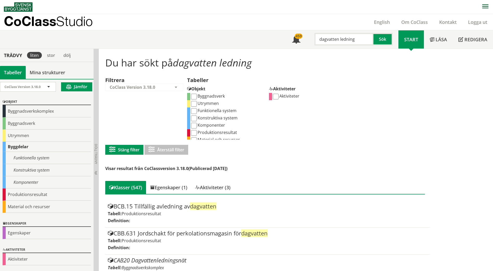
scroll to position [11, 0]
click at [194, 128] on input "Produktionsresultat" at bounding box center [194, 129] width 6 height 6
checkbox input "true"
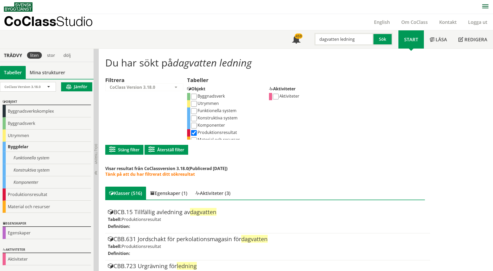
scroll to position [11, 0]
click at [194, 129] on input "Produktionsresultat" at bounding box center [194, 129] width 6 height 6
checkbox input "false"
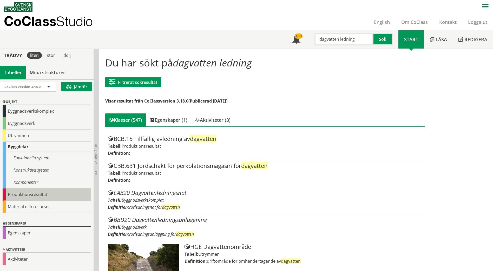
click at [28, 195] on div "Produktionsresultat" at bounding box center [47, 195] width 88 height 12
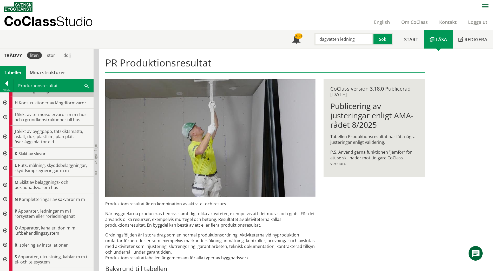
scroll to position [104, 0]
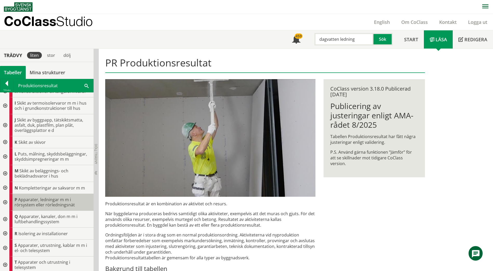
click at [36, 202] on span "Apparater, ledningar m m i rörsystem eller rörledningsnät" at bounding box center [45, 202] width 60 height 11
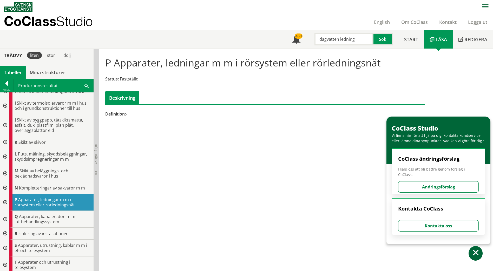
click at [6, 202] on div at bounding box center [4, 202] width 9 height 17
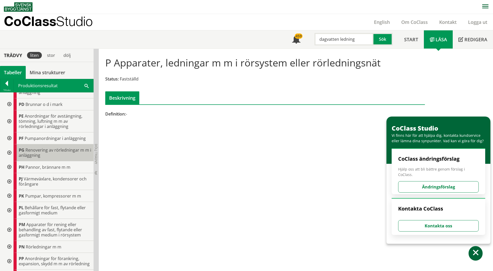
scroll to position [286, 0]
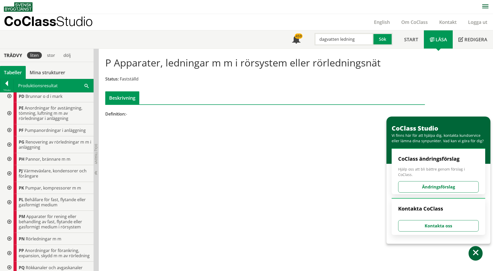
click at [10, 238] on div at bounding box center [8, 239] width 9 height 12
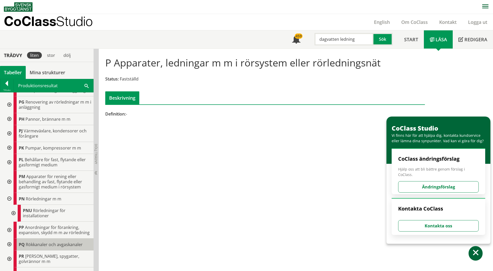
scroll to position [338, 0]
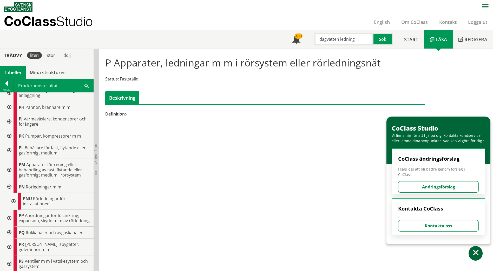
click at [12, 200] on div at bounding box center [12, 201] width 9 height 17
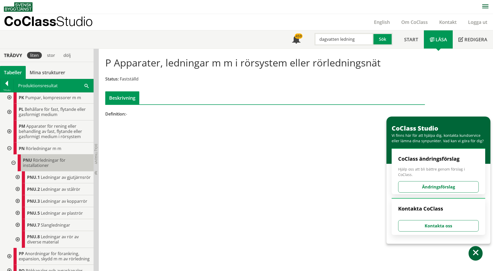
scroll to position [390, 0]
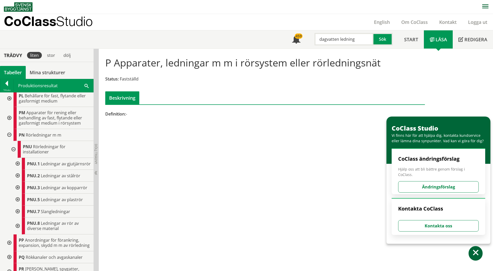
click at [18, 230] on div at bounding box center [16, 226] width 9 height 17
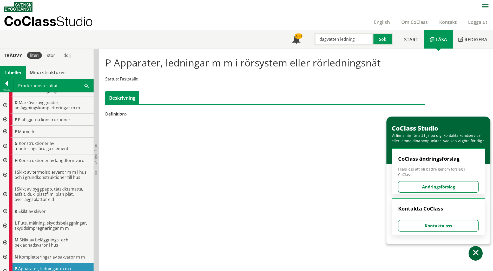
scroll to position [0, 0]
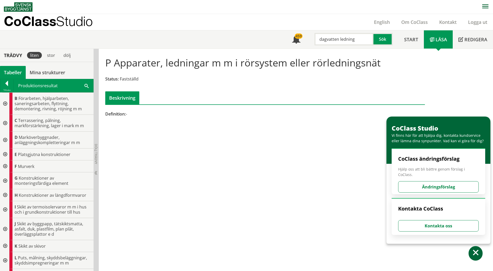
click at [340, 41] on input "dagvatten ledning" at bounding box center [343, 39] width 59 height 12
type input "dagvattenledning"
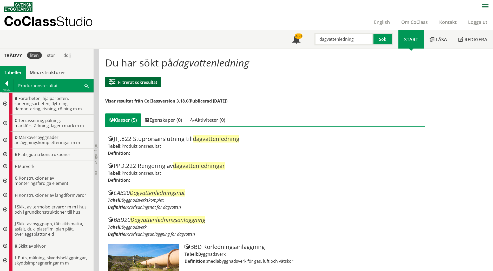
click at [145, 80] on button "Filtrerat sökresultat" at bounding box center [133, 82] width 56 height 10
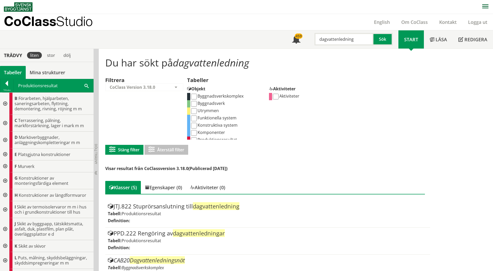
click at [194, 118] on input "Funktionella system" at bounding box center [194, 119] width 6 height 6
checkbox input "true"
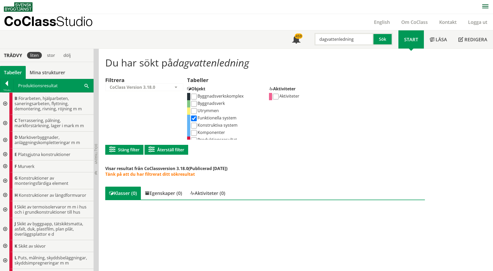
click at [194, 131] on input "Komponenter" at bounding box center [194, 133] width 6 height 6
checkbox input "true"
click at [194, 126] on input "Konstruktiva system" at bounding box center [194, 126] width 6 height 6
checkbox input "true"
click at [334, 39] on input "dagvattenledning" at bounding box center [343, 39] width 59 height 12
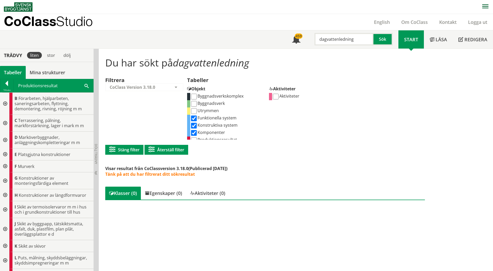
click at [334, 39] on input "dagvattenledning" at bounding box center [343, 39] width 59 height 12
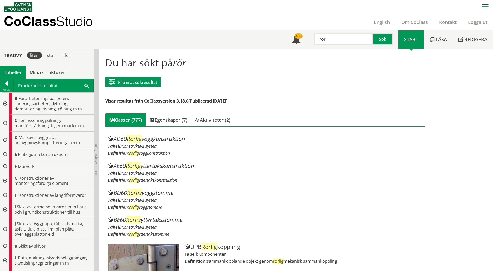
click at [323, 41] on input "rör" at bounding box center [343, 39] width 59 height 12
type input "dagvatten"
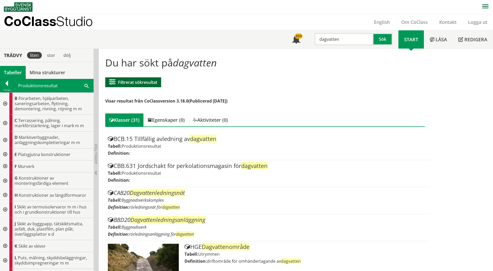
click at [147, 80] on button "Filtrerat sökresultat" at bounding box center [133, 82] width 56 height 10
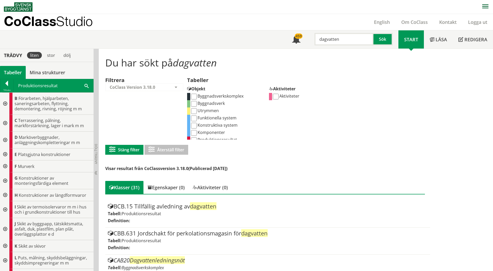
click at [195, 117] on input "Funktionella system" at bounding box center [194, 119] width 6 height 6
checkbox input "true"
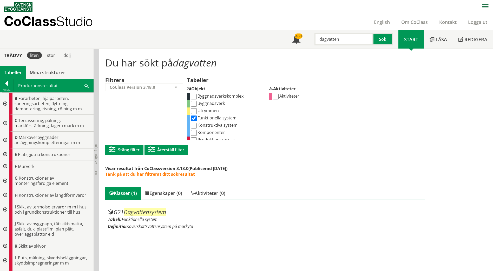
click at [195, 125] on input "Konstruktiva system" at bounding box center [194, 126] width 6 height 6
checkbox input "true"
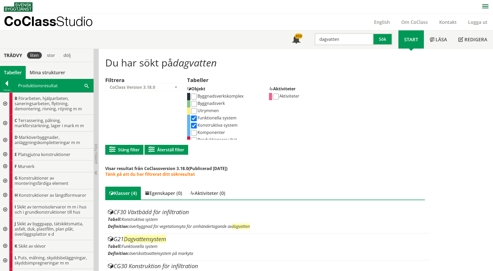
click at [194, 133] on input "Komponenter" at bounding box center [194, 133] width 6 height 6
checkbox input "true"
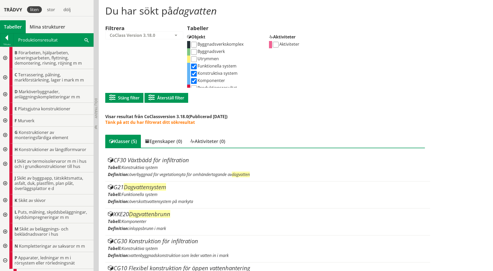
scroll to position [73, 0]
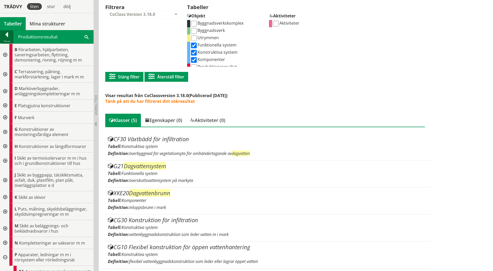
click at [4, 36] on div at bounding box center [6, 35] width 13 height 7
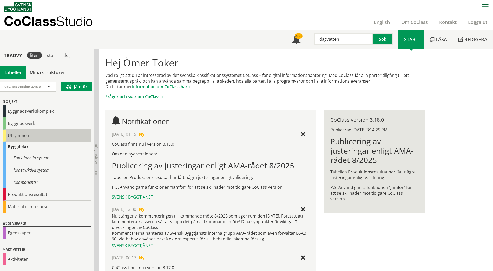
click at [20, 136] on div "Utrymmen" at bounding box center [47, 136] width 88 height 12
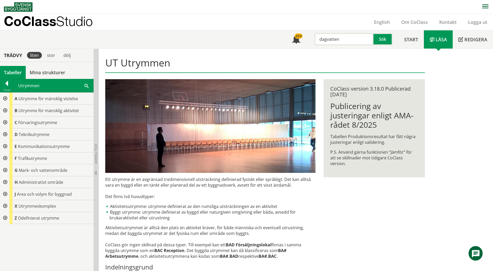
click at [6, 83] on div at bounding box center [6, 84] width 13 height 7
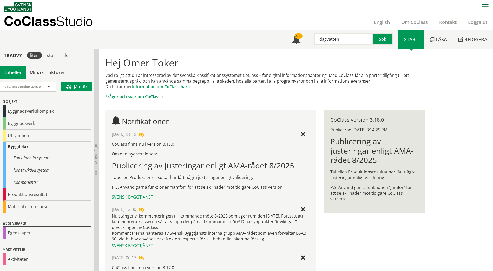
click at [22, 147] on div "Byggdelar" at bounding box center [47, 147] width 88 height 10
click at [52, 112] on div "Byggnadsverkskomplex" at bounding box center [47, 111] width 88 height 12
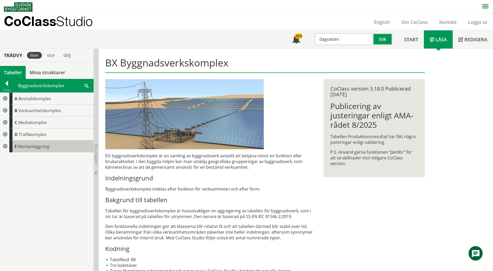
click at [46, 147] on span "Markanläggning" at bounding box center [33, 147] width 31 height 6
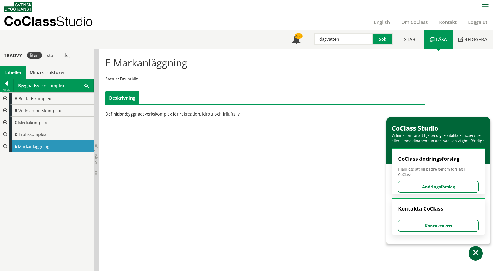
click at [4, 146] on div at bounding box center [4, 147] width 9 height 12
click at [4, 135] on div at bounding box center [4, 135] width 9 height 12
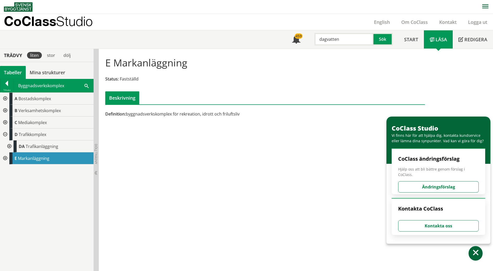
click at [10, 145] on div at bounding box center [8, 147] width 9 height 12
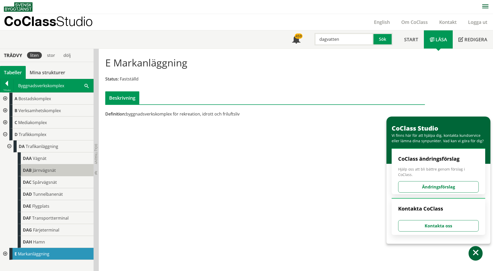
click at [27, 169] on span "DAB" at bounding box center [27, 171] width 9 height 6
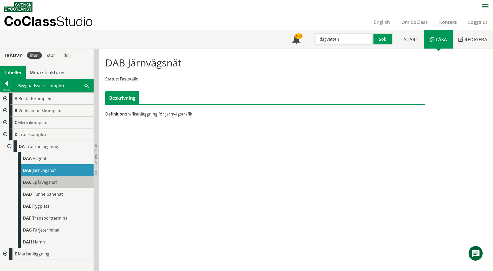
click at [54, 181] on span "Spårvägsnät" at bounding box center [44, 182] width 24 height 6
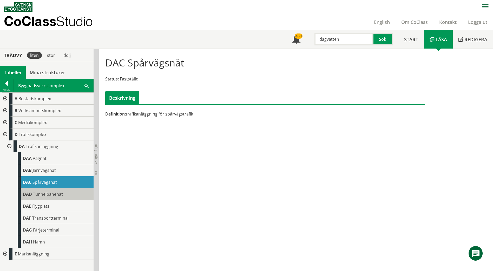
click at [52, 193] on span "Tunnelbanenät" at bounding box center [48, 194] width 30 height 6
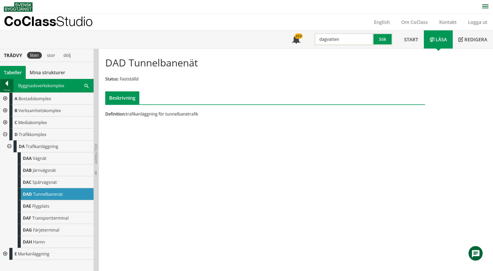
click at [6, 86] on div at bounding box center [6, 84] width 13 height 7
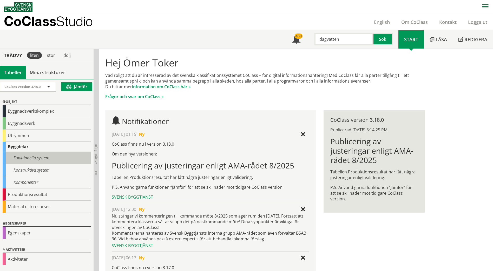
click at [27, 159] on div "Funktionella system" at bounding box center [47, 158] width 88 height 12
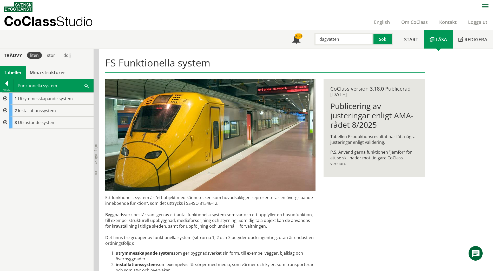
click at [5, 99] on div at bounding box center [4, 99] width 9 height 12
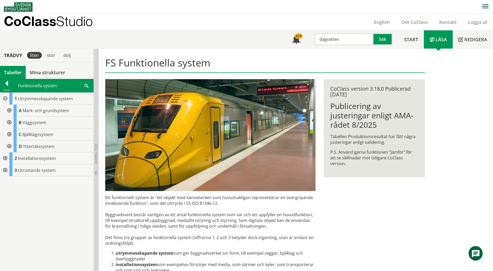
click at [9, 109] on div at bounding box center [8, 111] width 9 height 12
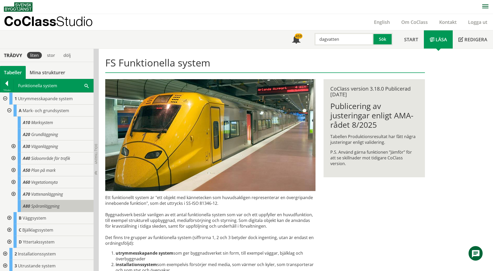
click at [31, 204] on div "A80 Spåranläggning" at bounding box center [56, 206] width 76 height 12
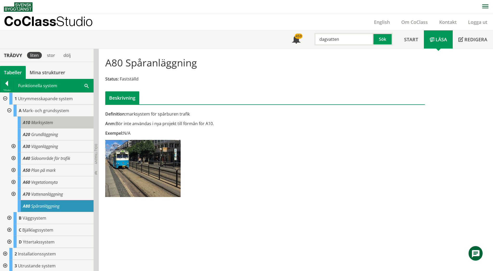
click at [41, 122] on span "Marksystem" at bounding box center [42, 123] width 22 height 6
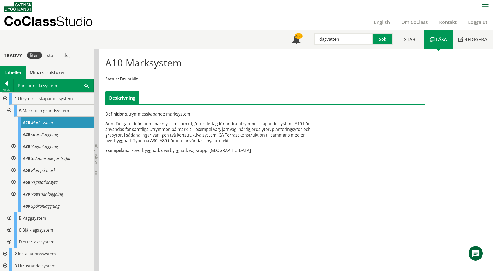
click at [3, 254] on div at bounding box center [4, 254] width 9 height 12
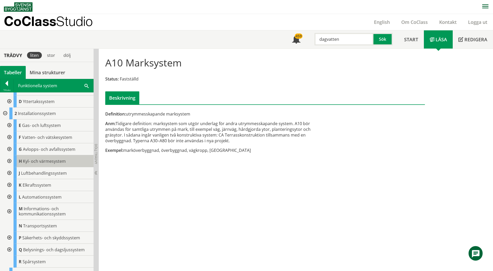
scroll to position [149, 0]
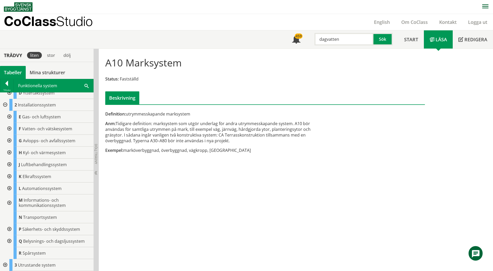
click at [9, 127] on div at bounding box center [8, 129] width 9 height 12
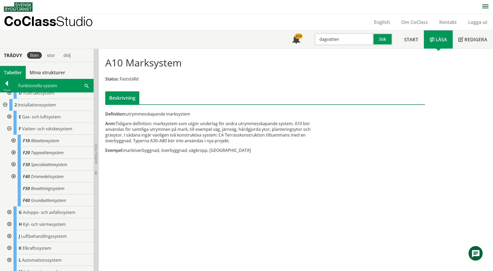
click at [14, 140] on div at bounding box center [12, 141] width 9 height 12
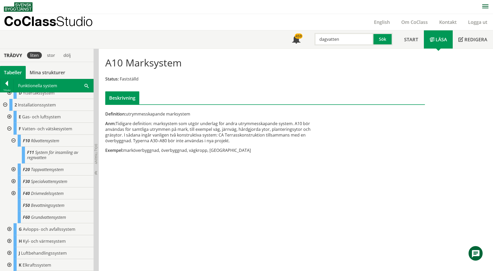
click at [14, 140] on div at bounding box center [12, 141] width 9 height 12
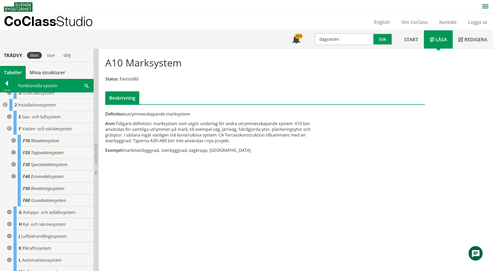
click at [14, 152] on div at bounding box center [12, 153] width 9 height 12
click at [10, 128] on div at bounding box center [8, 129] width 9 height 12
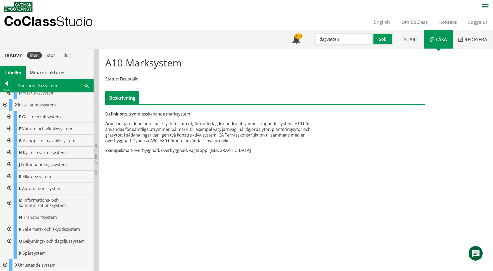
click at [9, 140] on div at bounding box center [8, 141] width 9 height 12
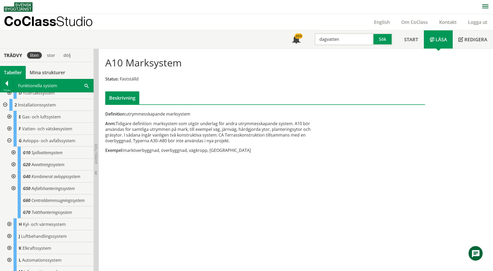
click at [14, 151] on div at bounding box center [12, 153] width 9 height 12
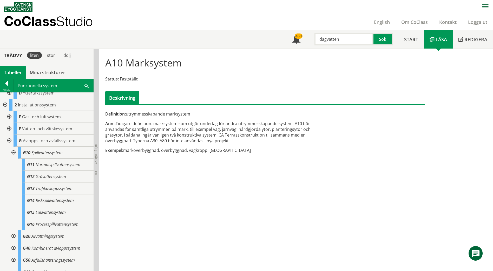
click at [14, 151] on div at bounding box center [12, 153] width 9 height 12
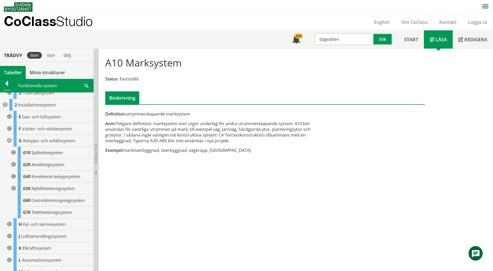
click at [10, 128] on div at bounding box center [8, 129] width 9 height 12
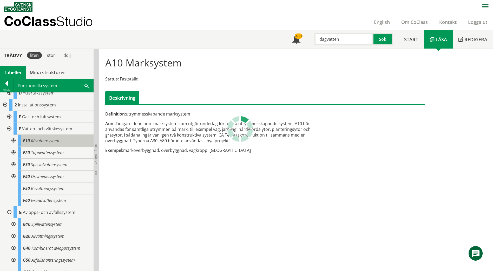
click at [31, 139] on span "Råvattensystem" at bounding box center [45, 141] width 28 height 6
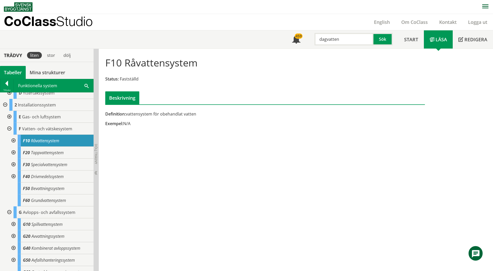
click at [14, 140] on div at bounding box center [12, 141] width 9 height 12
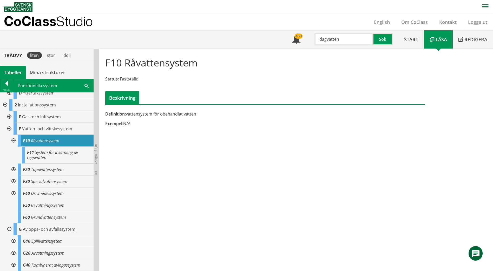
click at [14, 140] on div at bounding box center [12, 141] width 9 height 12
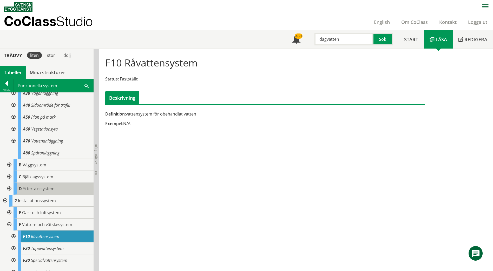
scroll to position [7, 0]
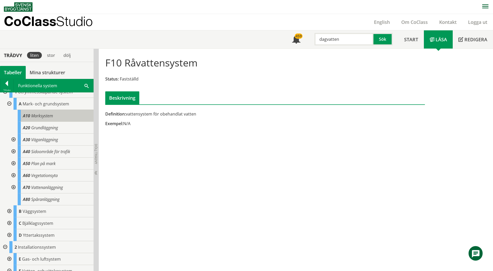
click at [47, 118] on span "Marksystem" at bounding box center [42, 116] width 22 height 6
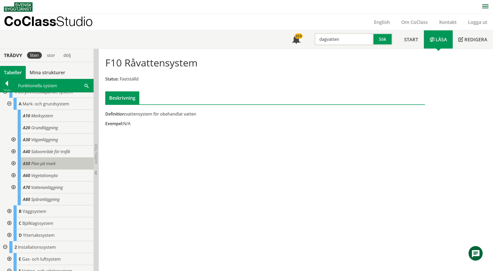
scroll to position [0, 0]
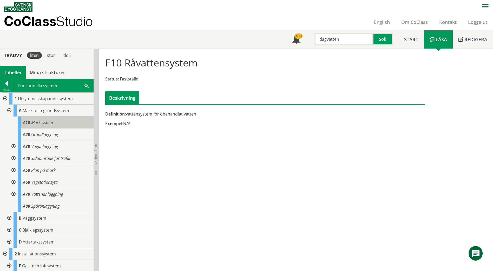
click at [44, 123] on span "Marksystem" at bounding box center [42, 123] width 22 height 6
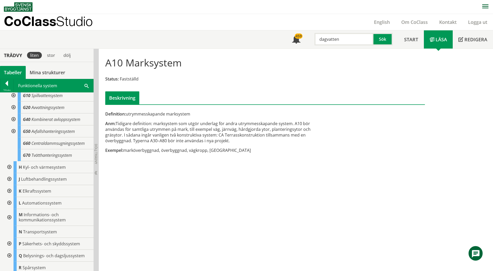
scroll to position [292, 0]
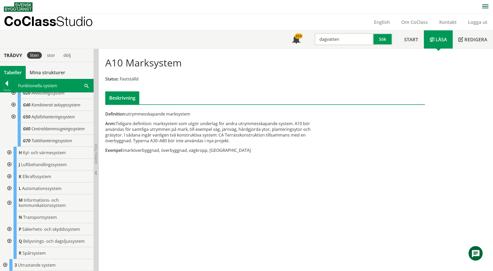
click at [3, 83] on div at bounding box center [6, 84] width 13 height 7
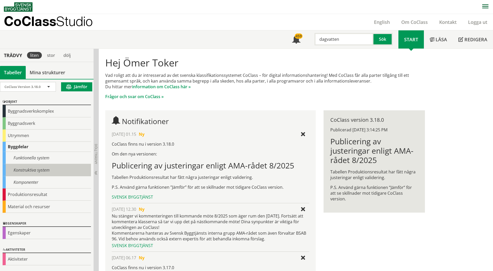
click at [28, 171] on div "Konstruktiva system" at bounding box center [47, 170] width 88 height 12
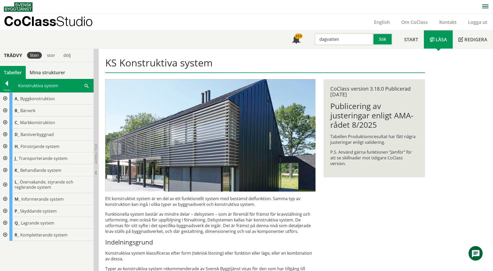
click at [5, 121] on div at bounding box center [4, 123] width 9 height 12
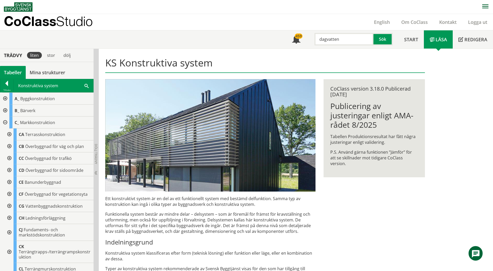
click at [9, 218] on div at bounding box center [8, 218] width 9 height 12
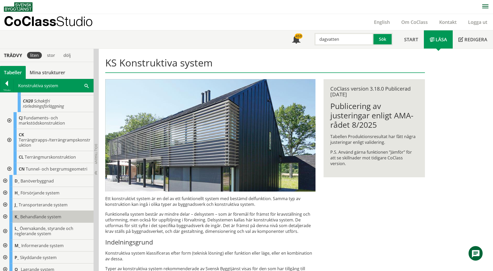
scroll to position [162, 0]
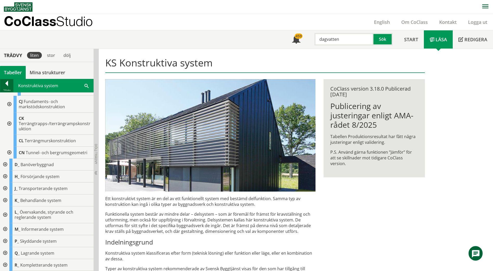
click at [5, 83] on div at bounding box center [6, 84] width 13 height 7
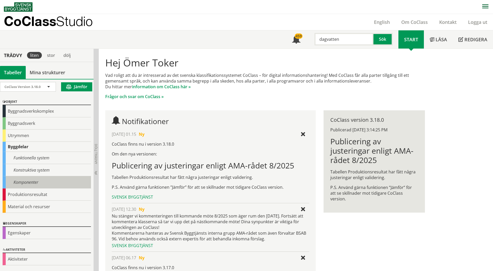
click at [20, 182] on div "Komponenter" at bounding box center [47, 182] width 88 height 12
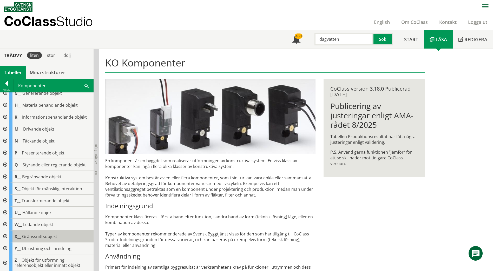
scroll to position [54, 0]
click at [4, 222] on div at bounding box center [4, 224] width 9 height 12
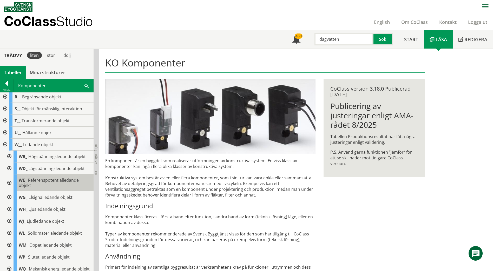
scroll to position [131, 0]
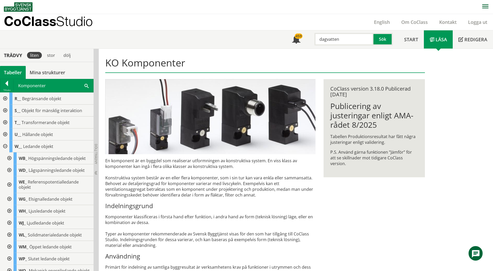
click at [4, 145] on div at bounding box center [4, 147] width 9 height 12
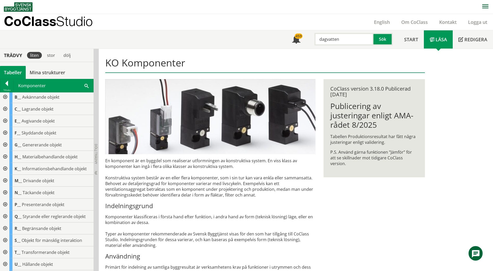
scroll to position [0, 0]
click at [5, 110] on div at bounding box center [4, 111] width 9 height 12
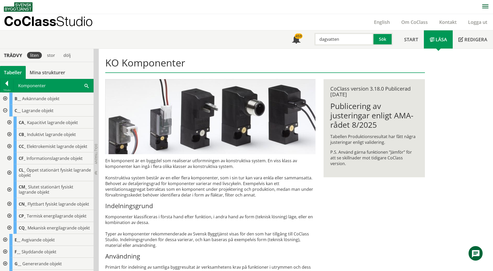
click at [5, 110] on div at bounding box center [4, 111] width 9 height 12
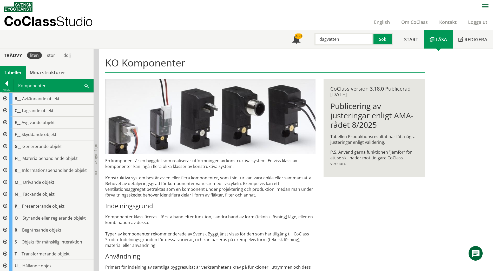
click at [6, 97] on div at bounding box center [4, 99] width 9 height 12
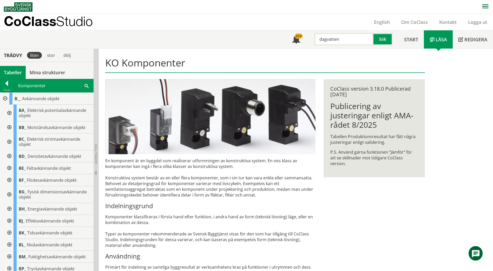
click at [5, 98] on div at bounding box center [4, 99] width 9 height 12
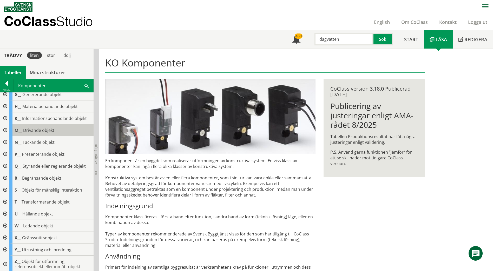
scroll to position [54, 0]
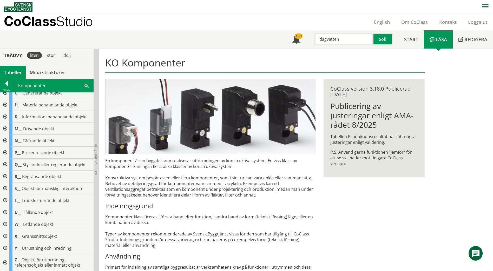
click at [5, 248] on div at bounding box center [4, 248] width 9 height 12
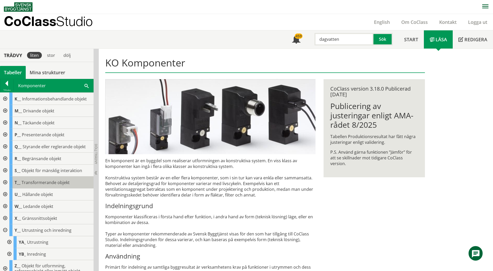
scroll to position [77, 0]
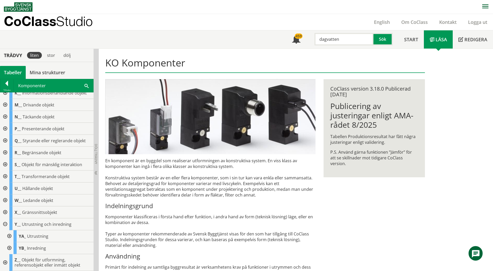
click at [10, 236] on div at bounding box center [8, 236] width 9 height 12
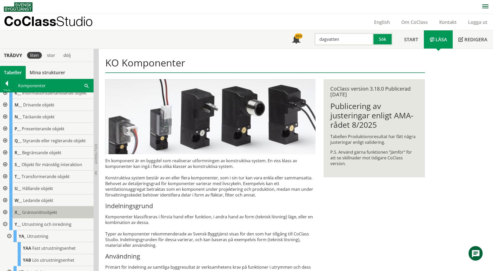
scroll to position [101, 0]
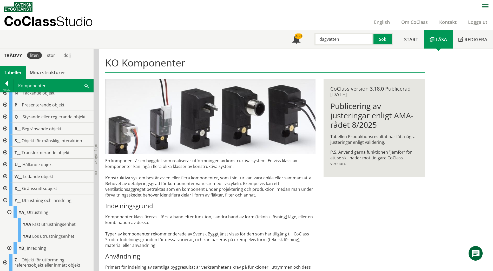
click at [4, 201] on div at bounding box center [4, 201] width 9 height 12
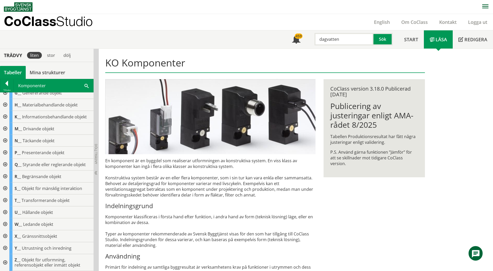
scroll to position [54, 0]
click at [4, 224] on div at bounding box center [4, 224] width 9 height 12
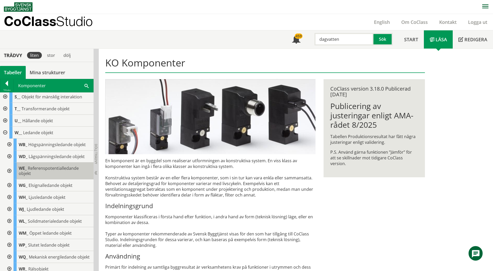
scroll to position [153, 0]
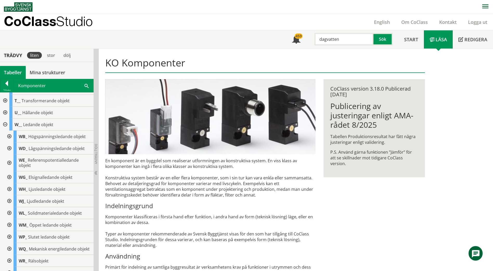
click at [10, 236] on div at bounding box center [8, 237] width 9 height 12
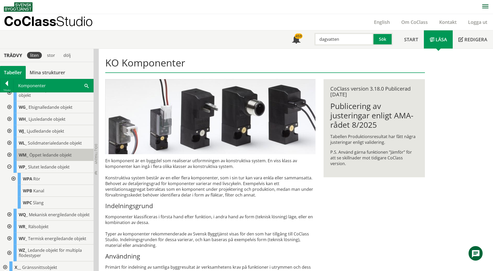
scroll to position [231, 0]
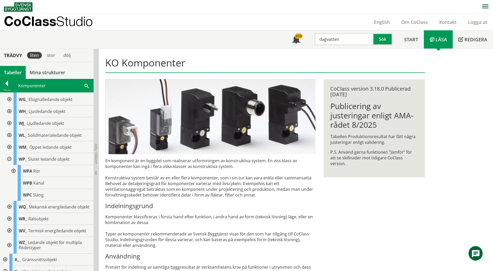
click at [13, 172] on div at bounding box center [12, 171] width 9 height 12
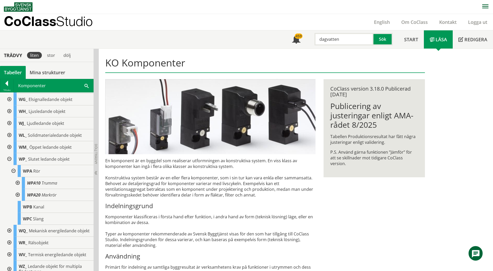
click at [17, 194] on div at bounding box center [16, 195] width 9 height 12
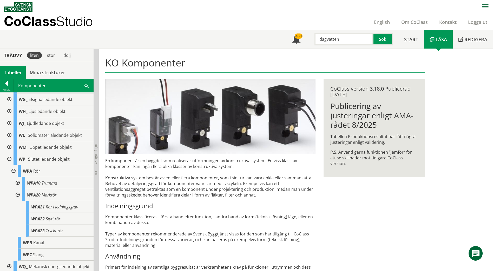
click at [16, 194] on div at bounding box center [16, 195] width 9 height 12
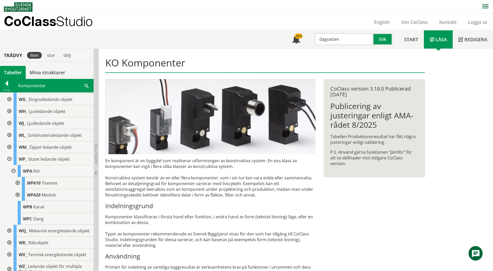
click at [14, 171] on div at bounding box center [12, 171] width 9 height 12
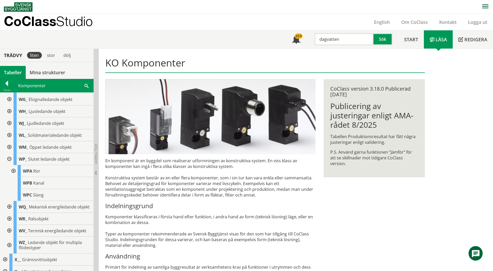
click at [10, 147] on div at bounding box center [8, 147] width 9 height 12
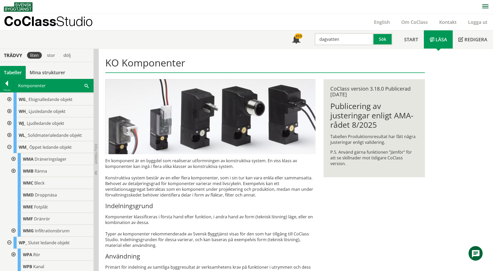
click at [10, 147] on div at bounding box center [8, 147] width 9 height 12
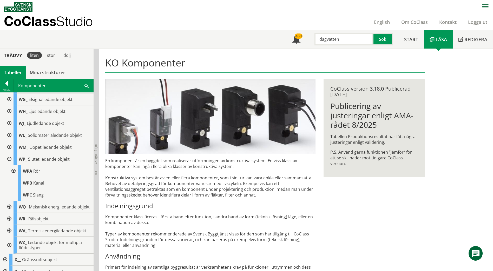
click at [9, 159] on div at bounding box center [8, 159] width 9 height 12
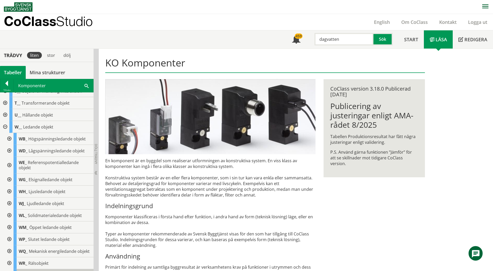
scroll to position [224, 0]
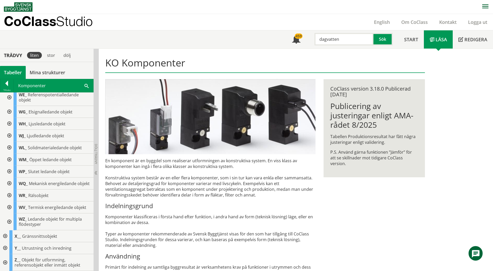
click at [4, 236] on div at bounding box center [4, 236] width 9 height 12
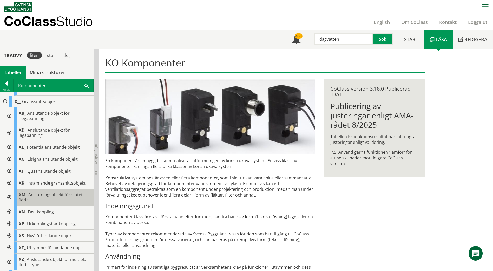
scroll to position [380, 0]
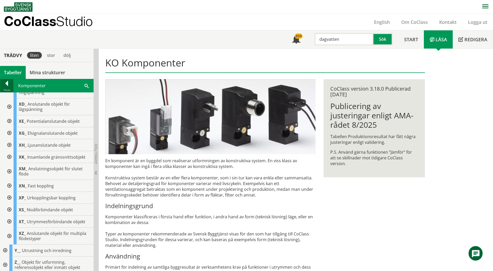
click at [8, 83] on div at bounding box center [6, 84] width 13 height 7
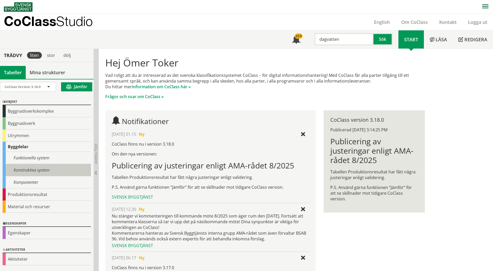
click at [25, 170] on div "Konstruktiva system" at bounding box center [47, 170] width 88 height 12
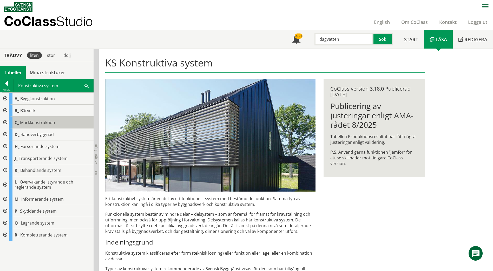
click at [55, 119] on div "C_ Markkonstruktion" at bounding box center [51, 123] width 84 height 12
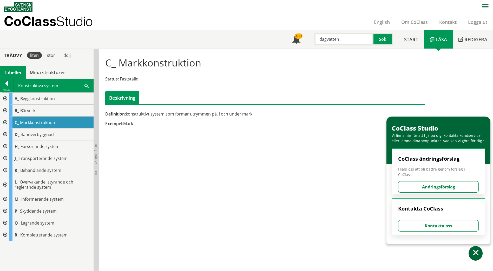
click at [4, 121] on div at bounding box center [4, 123] width 9 height 12
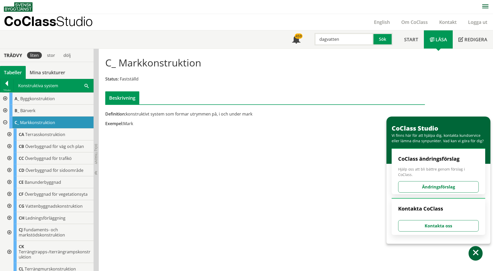
click at [9, 205] on div at bounding box center [8, 206] width 9 height 12
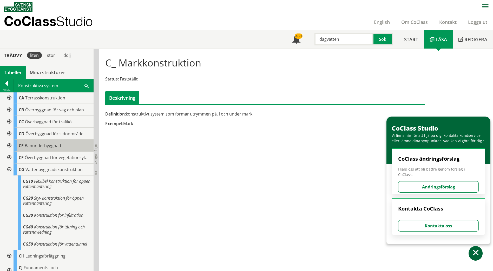
scroll to position [52, 0]
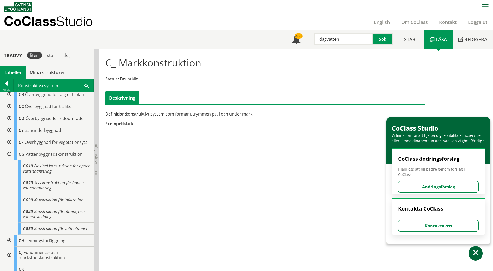
click at [9, 154] on div at bounding box center [8, 154] width 9 height 12
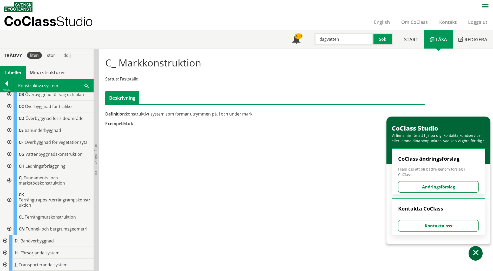
click at [8, 166] on div at bounding box center [8, 166] width 9 height 12
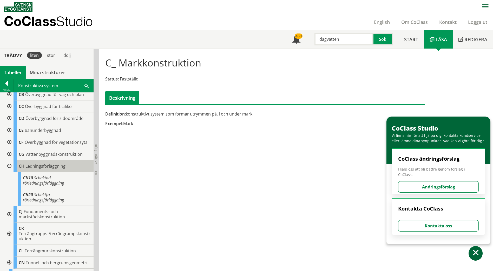
click at [37, 167] on span "Ledningsförläggning" at bounding box center [45, 166] width 40 height 6
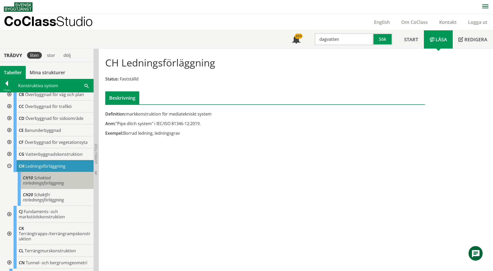
scroll to position [78, 0]
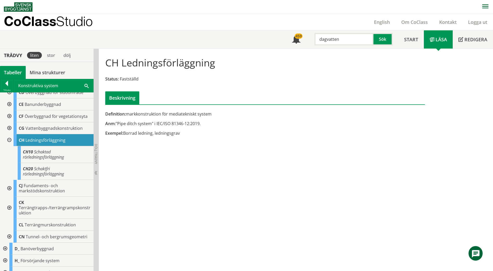
click at [8, 141] on div at bounding box center [8, 140] width 9 height 12
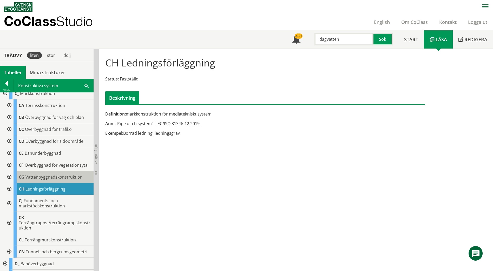
scroll to position [26, 0]
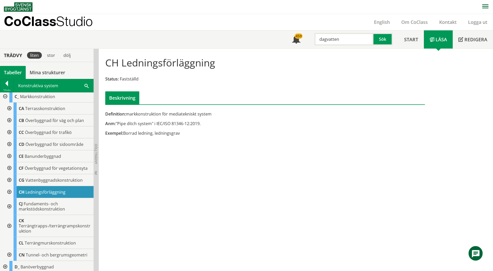
click at [5, 96] on div at bounding box center [4, 97] width 9 height 12
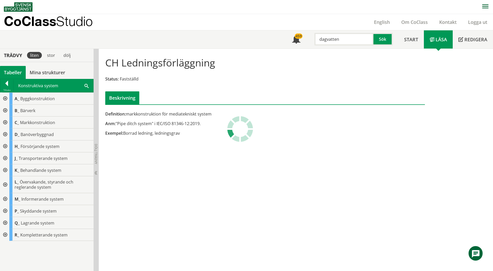
click at [5, 147] on div at bounding box center [4, 147] width 9 height 12
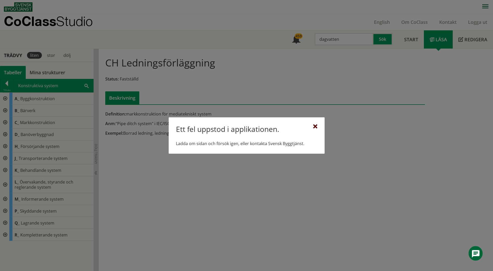
click at [315, 127] on div at bounding box center [315, 127] width 4 height 4
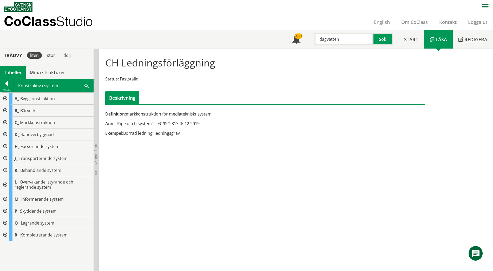
click at [5, 97] on div at bounding box center [4, 99] width 9 height 12
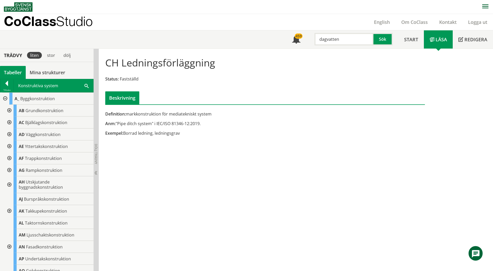
click at [5, 98] on div at bounding box center [4, 99] width 9 height 12
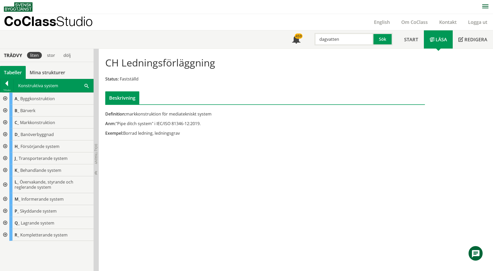
click at [5, 147] on div at bounding box center [4, 147] width 9 height 12
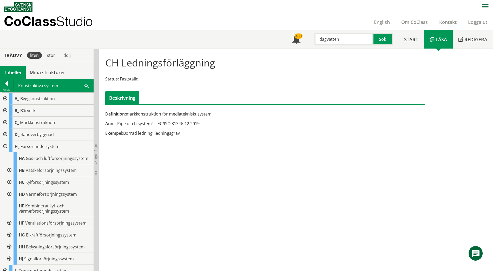
click at [9, 169] on div at bounding box center [8, 170] width 9 height 12
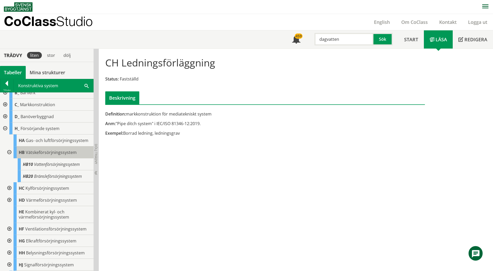
scroll to position [26, 0]
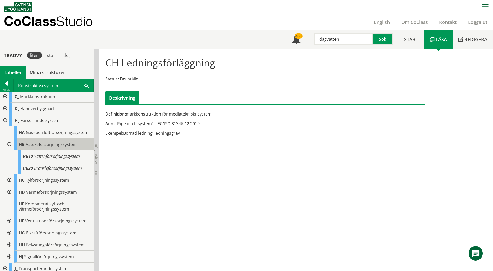
click at [47, 147] on span "Vätskeförsörjningssystem" at bounding box center [51, 145] width 51 height 6
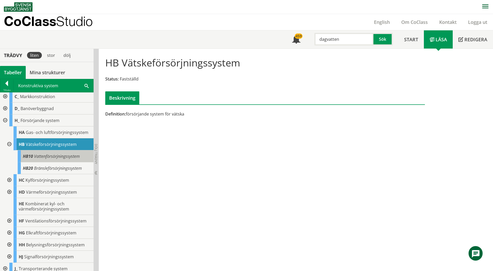
click at [48, 156] on span "Vattenförsörjningssystem" at bounding box center [57, 157] width 46 height 6
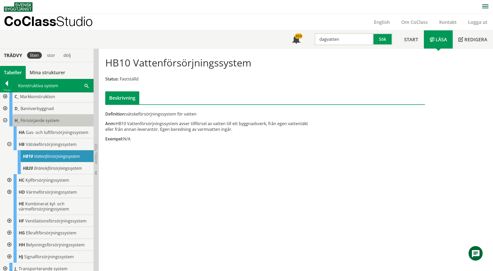
click at [43, 121] on span "Försörjande system" at bounding box center [40, 121] width 39 height 6
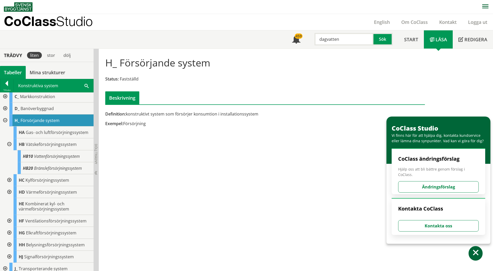
click at [4, 121] on div at bounding box center [4, 121] width 9 height 12
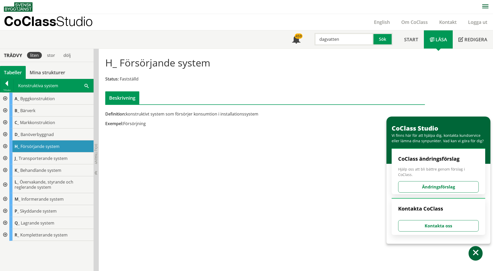
click at [5, 123] on div at bounding box center [4, 123] width 9 height 12
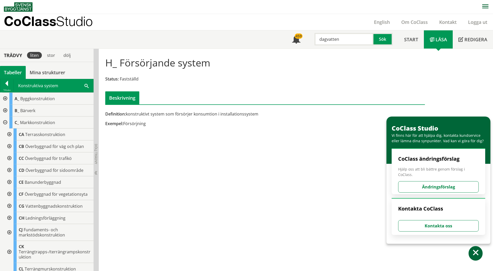
click at [4, 121] on div at bounding box center [4, 123] width 9 height 12
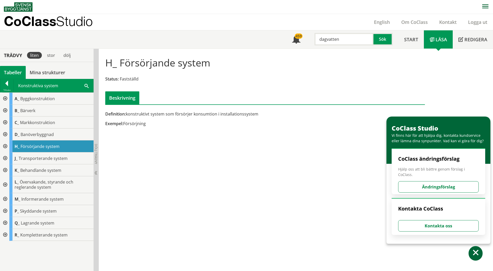
click at [5, 97] on div at bounding box center [4, 99] width 9 height 12
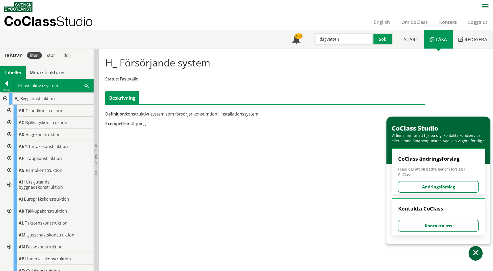
click at [4, 98] on div at bounding box center [4, 99] width 9 height 12
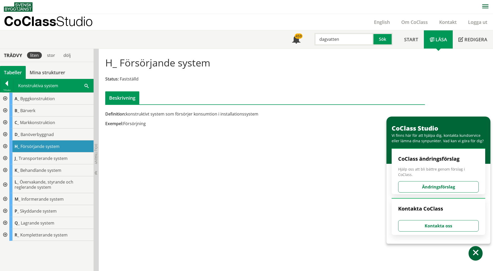
click at [5, 121] on div at bounding box center [4, 123] width 9 height 12
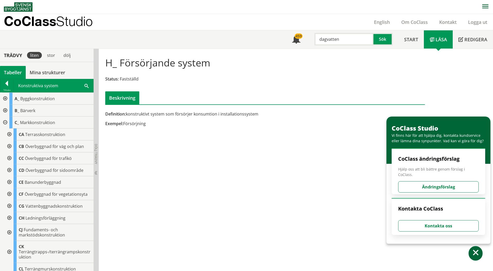
click at [10, 205] on div at bounding box center [8, 206] width 9 height 12
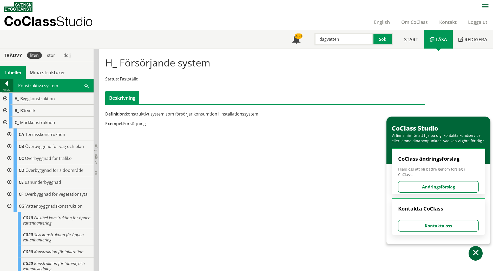
click at [7, 84] on div at bounding box center [6, 84] width 13 height 7
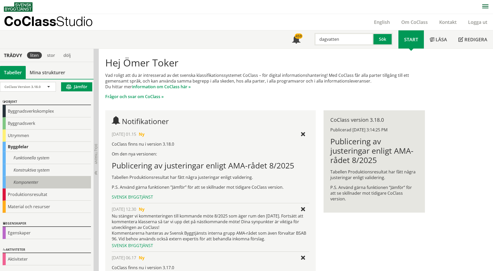
click at [26, 182] on div "Komponenter" at bounding box center [47, 182] width 88 height 12
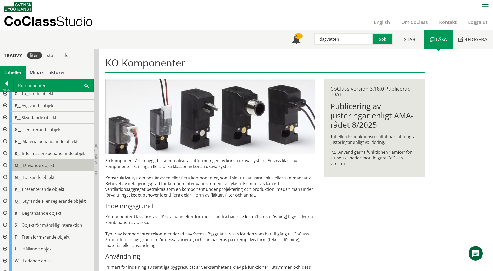
scroll to position [26, 0]
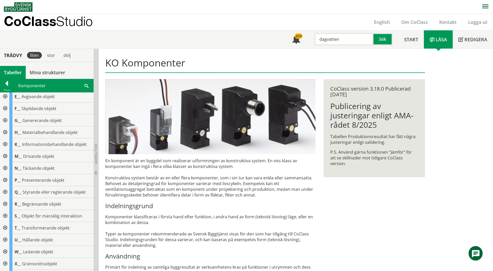
click at [5, 251] on div at bounding box center [4, 252] width 9 height 12
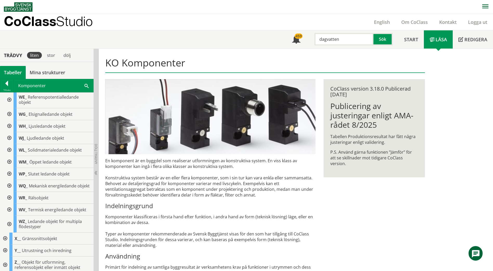
scroll to position [224, 0]
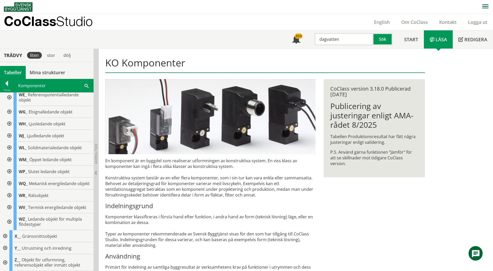
click at [4, 248] on div at bounding box center [4, 248] width 9 height 12
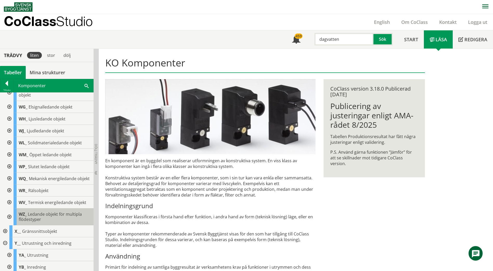
scroll to position [248, 0]
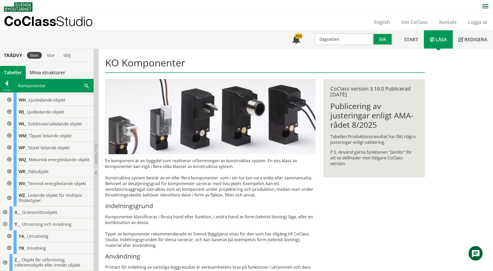
click at [9, 237] on div at bounding box center [8, 236] width 9 height 12
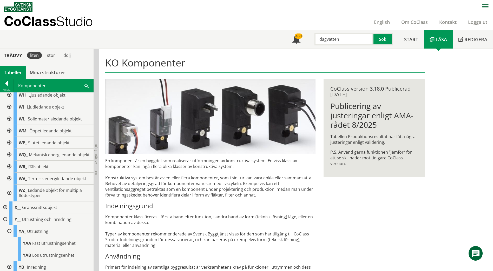
click at [5, 224] on div at bounding box center [4, 220] width 9 height 12
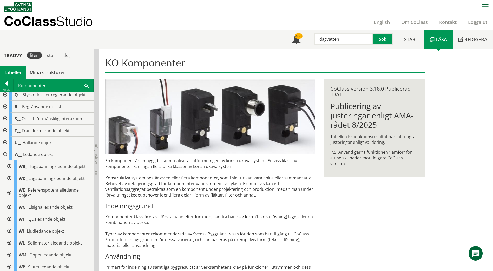
scroll to position [120, 0]
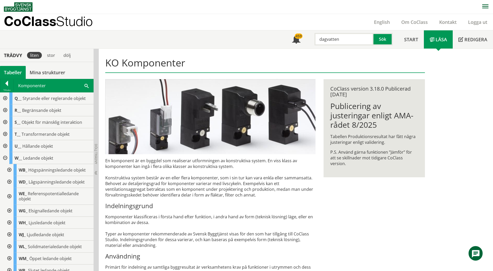
click at [4, 157] on div at bounding box center [4, 158] width 9 height 12
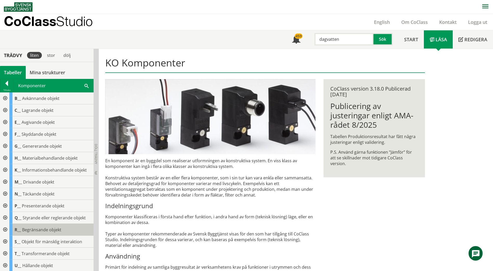
scroll to position [0, 0]
click at [8, 84] on div at bounding box center [6, 84] width 13 height 7
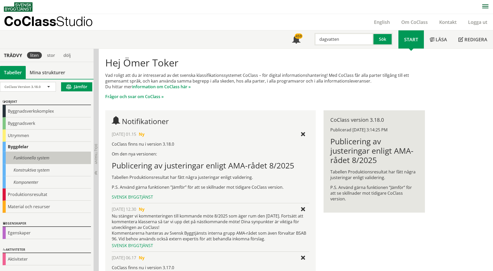
click at [44, 159] on div "Funktionella system" at bounding box center [47, 158] width 88 height 12
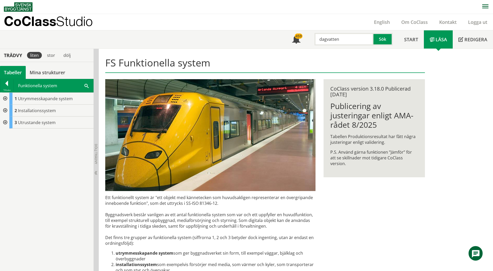
click at [5, 110] on div at bounding box center [4, 111] width 9 height 12
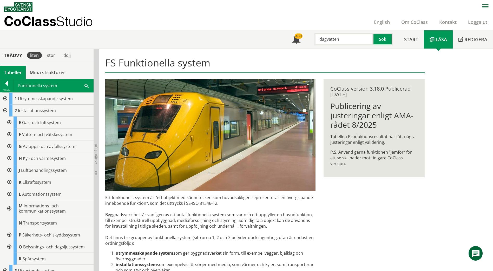
click at [8, 134] on div at bounding box center [8, 135] width 9 height 12
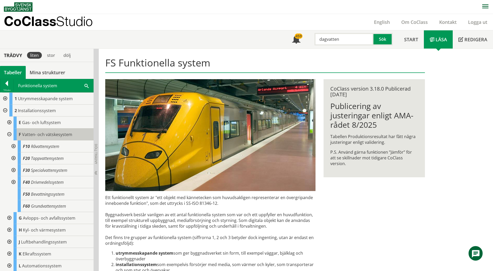
click at [25, 132] on span "Vatten- och vätskesystem" at bounding box center [47, 135] width 50 height 6
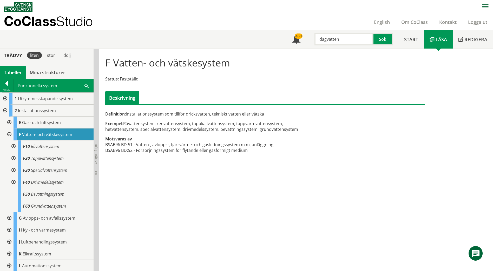
click at [4, 110] on div at bounding box center [4, 111] width 9 height 12
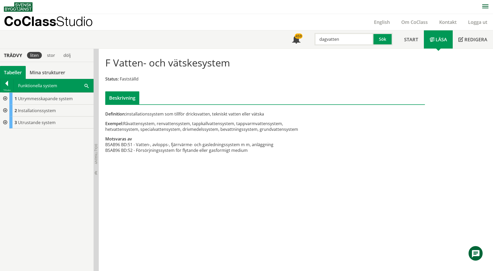
click at [4, 110] on div at bounding box center [4, 111] width 9 height 12
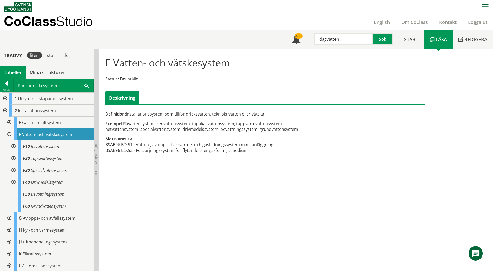
click at [10, 135] on div at bounding box center [8, 135] width 9 height 12
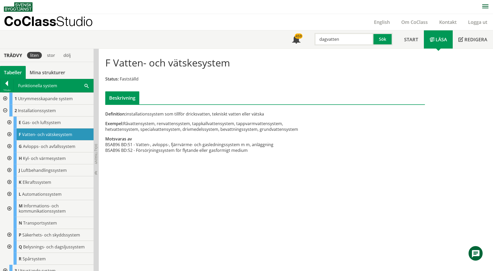
click at [4, 97] on div at bounding box center [4, 99] width 9 height 12
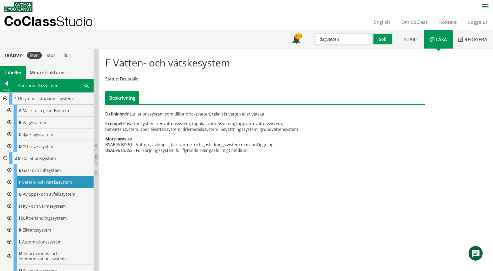
click at [9, 109] on div at bounding box center [8, 111] width 9 height 12
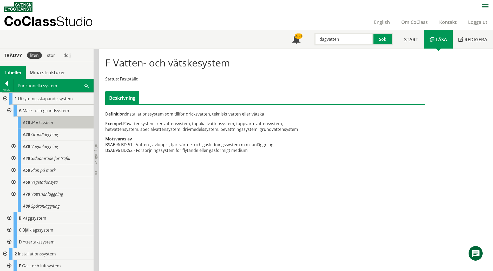
click at [47, 125] on span "Marksystem" at bounding box center [42, 123] width 22 height 6
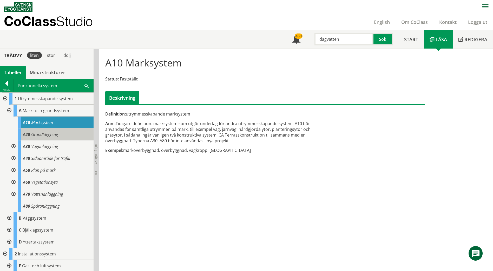
click at [48, 134] on span "Grundläggning" at bounding box center [44, 135] width 27 height 6
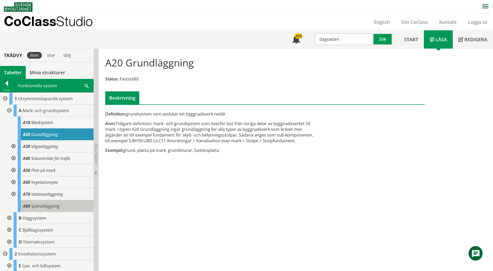
click at [41, 208] on span "Spåranläggning" at bounding box center [45, 206] width 28 height 6
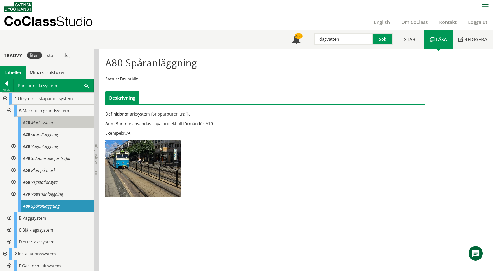
click at [44, 123] on span "Marksystem" at bounding box center [42, 123] width 22 height 6
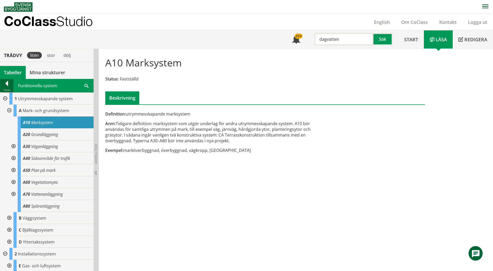
click at [7, 82] on div at bounding box center [6, 84] width 13 height 7
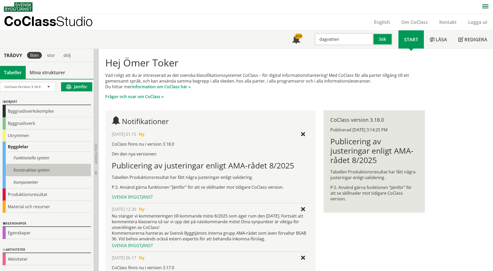
click at [38, 170] on div "Konstruktiva system" at bounding box center [47, 170] width 88 height 12
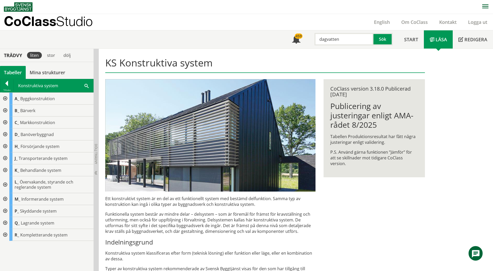
click at [4, 121] on div at bounding box center [4, 123] width 9 height 12
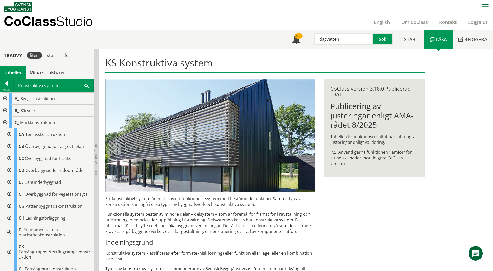
click at [9, 181] on div at bounding box center [8, 182] width 9 height 12
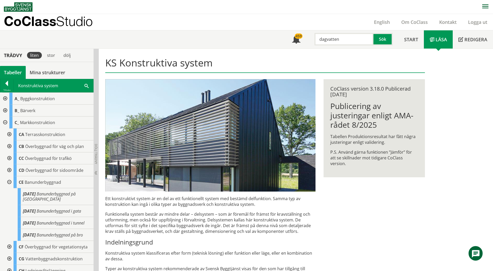
click at [9, 181] on div at bounding box center [8, 182] width 9 height 12
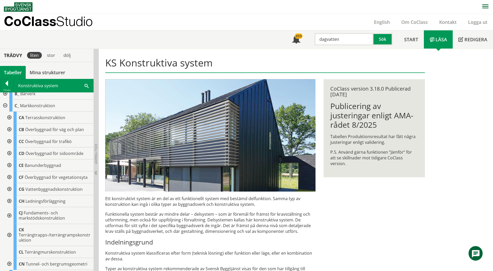
scroll to position [26, 0]
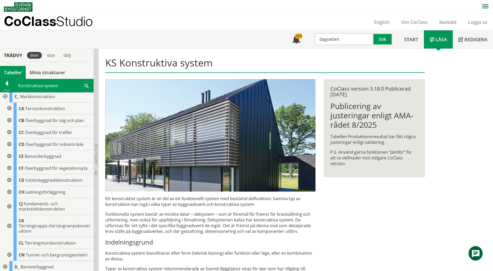
click at [9, 205] on div at bounding box center [8, 206] width 9 height 17
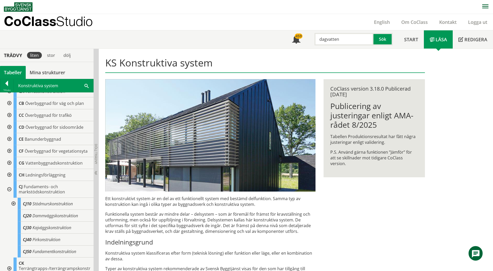
scroll to position [52, 0]
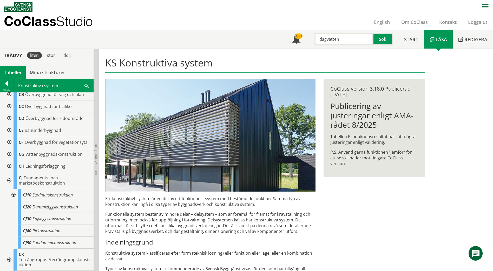
click at [10, 181] on div at bounding box center [8, 180] width 9 height 17
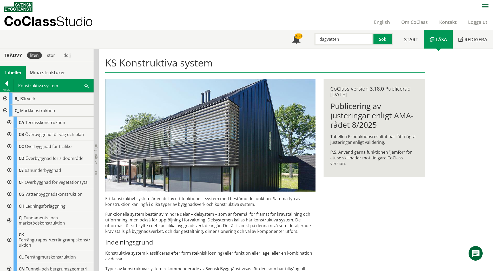
scroll to position [0, 0]
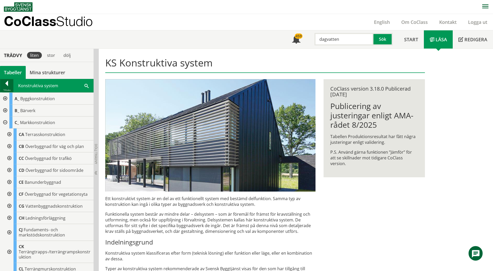
click at [5, 83] on div at bounding box center [6, 84] width 13 height 7
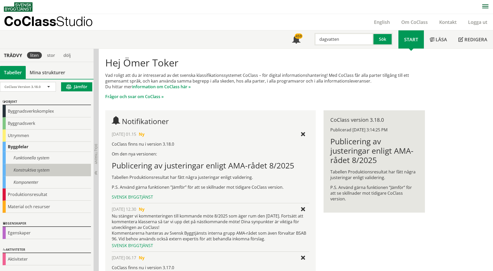
click at [33, 171] on div "Konstruktiva system" at bounding box center [47, 170] width 88 height 12
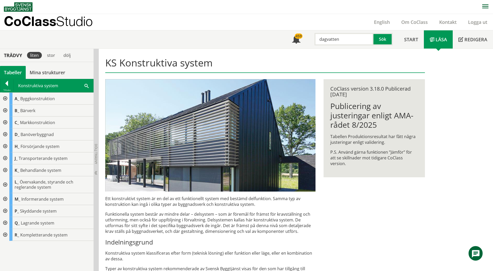
click at [6, 85] on div at bounding box center [6, 84] width 13 height 7
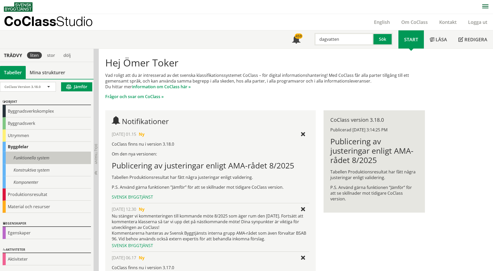
click at [27, 158] on div "Funktionella system" at bounding box center [47, 158] width 88 height 12
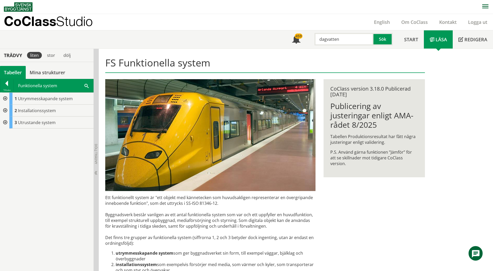
click at [3, 109] on div at bounding box center [4, 111] width 9 height 12
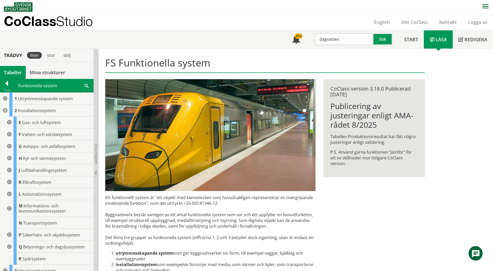
click at [3, 110] on div at bounding box center [4, 111] width 9 height 12
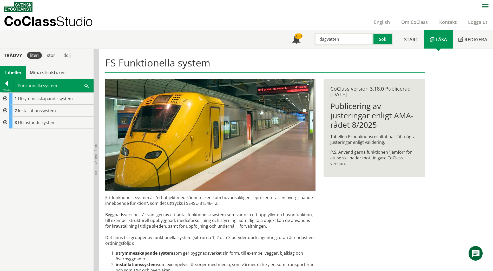
click at [4, 97] on div at bounding box center [4, 99] width 9 height 12
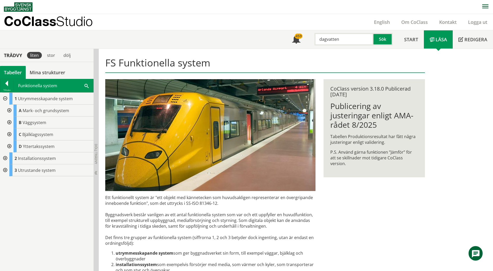
click at [11, 109] on div at bounding box center [8, 111] width 9 height 12
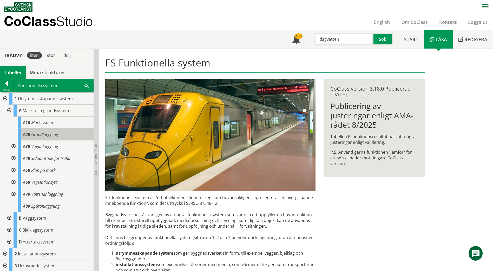
click at [45, 135] on span "Grundläggning" at bounding box center [44, 135] width 27 height 6
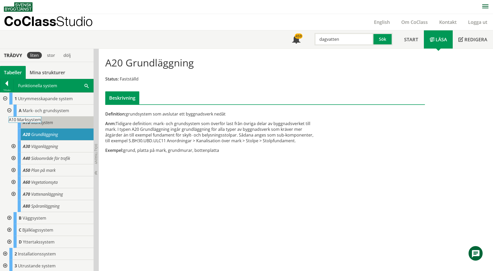
click at [47, 125] on span "Marksystem" at bounding box center [42, 123] width 22 height 6
click at [48, 123] on span "Marksystem" at bounding box center [42, 123] width 22 height 6
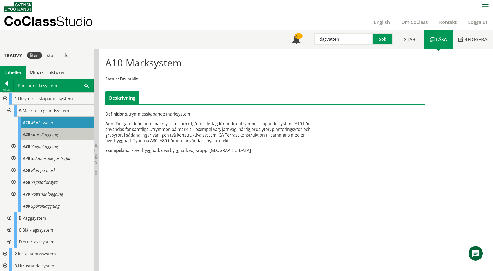
click at [49, 134] on span "Grundläggning" at bounding box center [44, 135] width 27 height 6
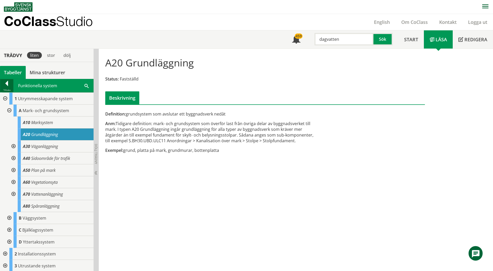
click at [5, 84] on div at bounding box center [6, 84] width 13 height 7
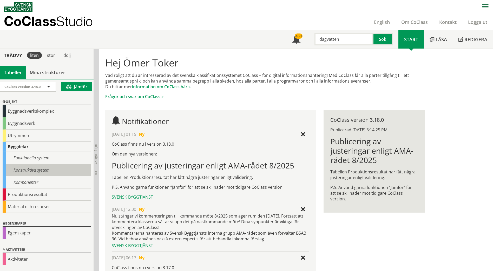
click at [30, 171] on div "Konstruktiva system" at bounding box center [47, 170] width 88 height 12
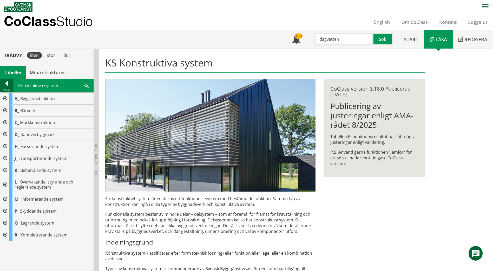
click at [3, 86] on div at bounding box center [6, 84] width 13 height 7
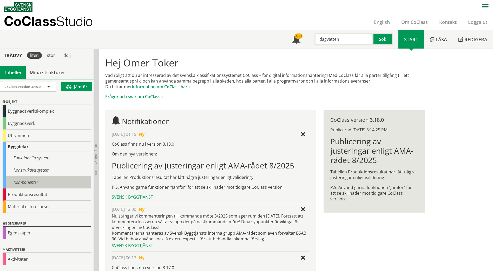
click at [23, 184] on div "Komponenter" at bounding box center [47, 182] width 88 height 12
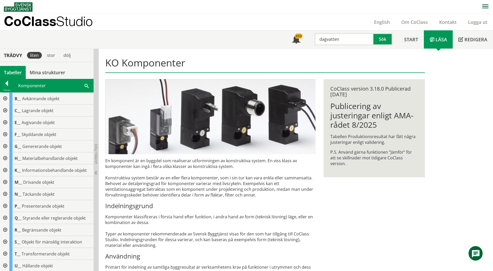
click at [5, 111] on div at bounding box center [4, 111] width 9 height 12
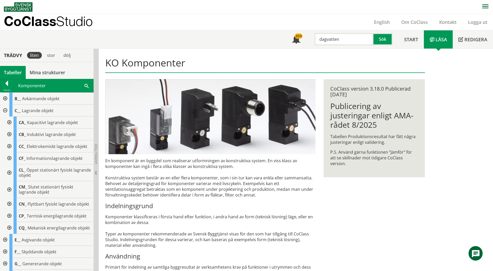
click at [5, 111] on div at bounding box center [4, 111] width 9 height 12
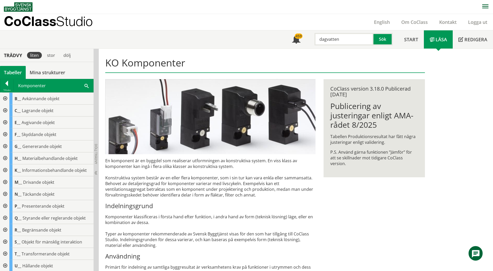
click at [4, 135] on div at bounding box center [4, 135] width 9 height 12
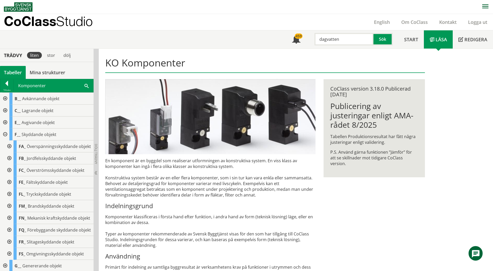
click at [4, 135] on div at bounding box center [4, 135] width 9 height 12
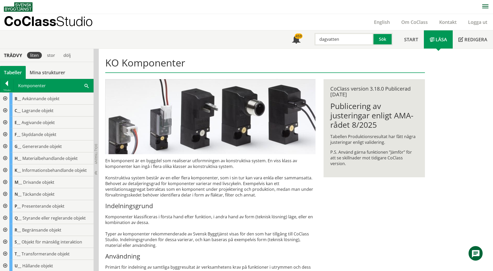
click at [6, 157] on div at bounding box center [4, 158] width 9 height 12
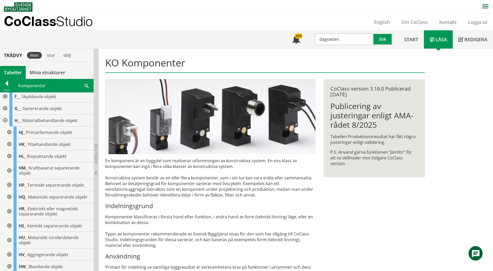
scroll to position [26, 0]
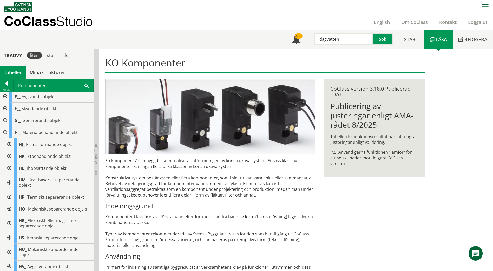
click at [6, 130] on div at bounding box center [4, 133] width 9 height 12
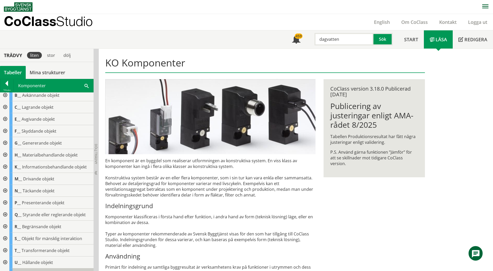
scroll to position [0, 0]
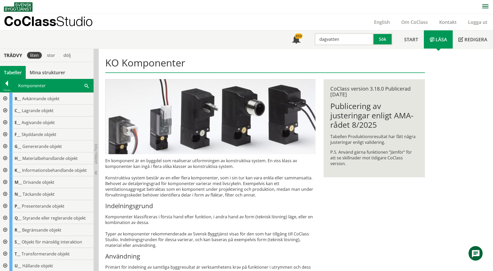
click at [5, 158] on div at bounding box center [4, 158] width 9 height 12
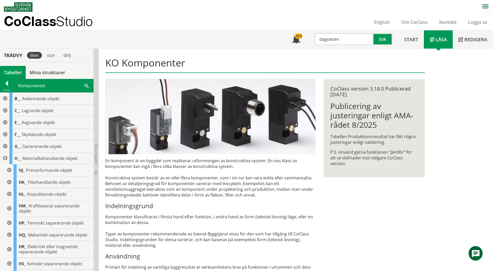
click at [5, 158] on div at bounding box center [4, 158] width 9 height 12
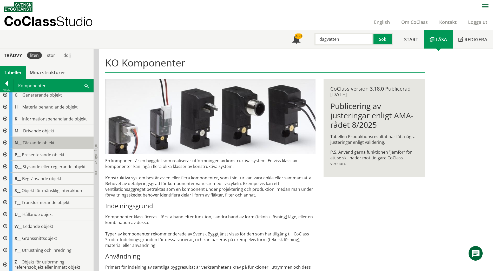
scroll to position [52, 0]
click at [4, 213] on div at bounding box center [4, 214] width 9 height 12
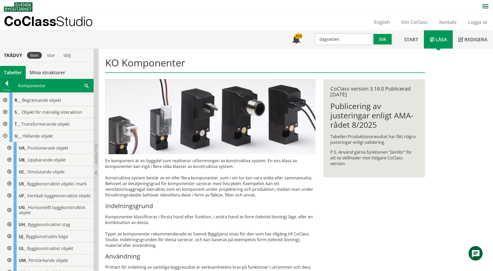
scroll to position [156, 0]
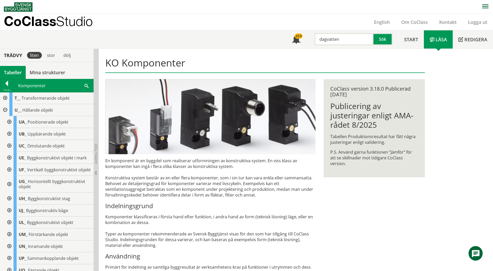
click at [9, 157] on div at bounding box center [8, 158] width 9 height 12
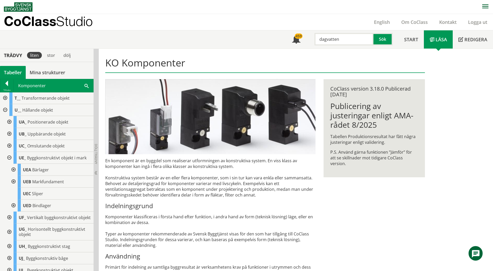
click at [14, 182] on div at bounding box center [12, 182] width 9 height 12
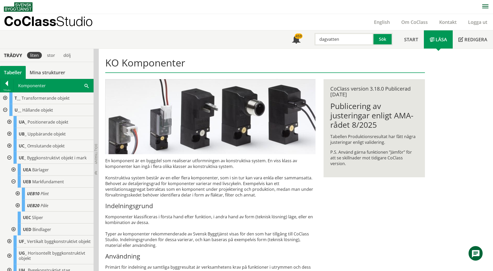
click at [14, 182] on div at bounding box center [12, 182] width 9 height 12
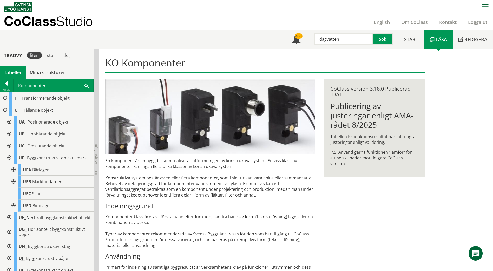
click at [13, 169] on div at bounding box center [12, 170] width 9 height 12
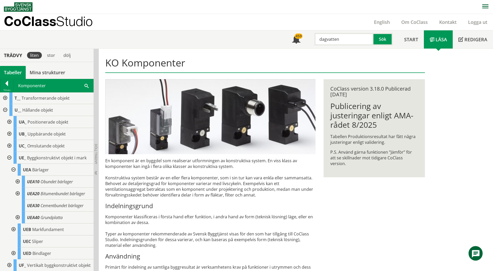
click at [13, 169] on div at bounding box center [12, 170] width 9 height 12
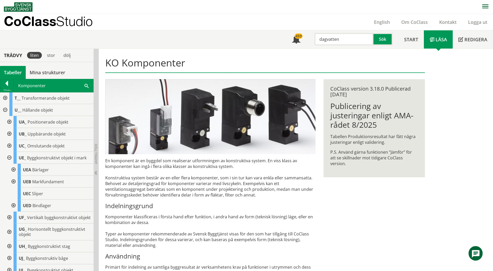
click at [8, 156] on div at bounding box center [8, 158] width 9 height 12
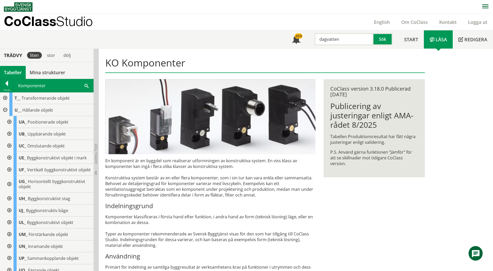
click at [9, 134] on div at bounding box center [8, 134] width 9 height 12
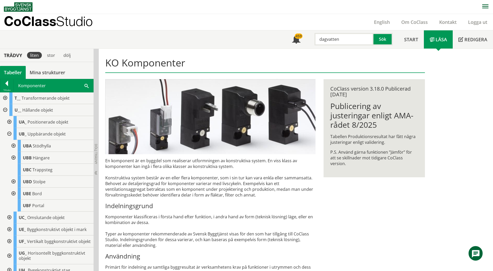
click at [9, 134] on div at bounding box center [8, 134] width 9 height 12
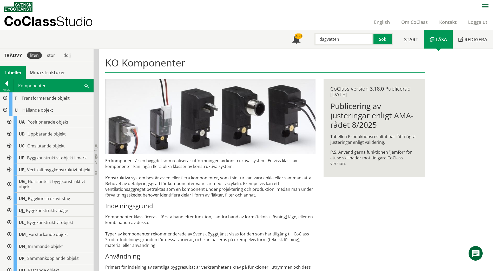
click at [8, 226] on div at bounding box center [8, 223] width 9 height 12
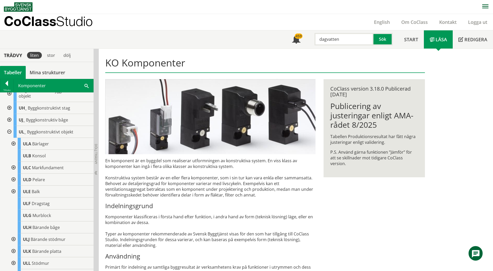
scroll to position [234, 0]
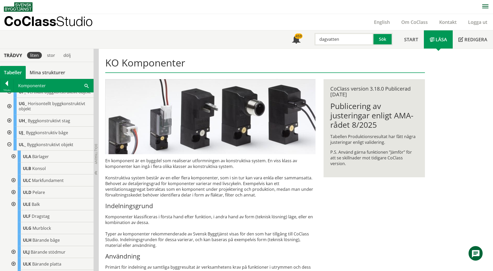
click at [10, 149] on div at bounding box center [8, 145] width 9 height 12
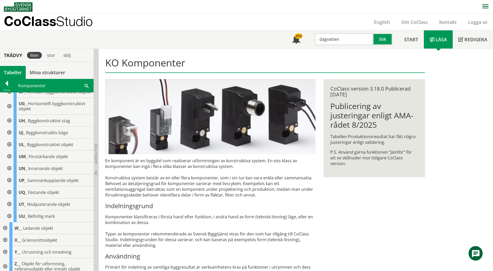
click at [10, 161] on div at bounding box center [8, 157] width 9 height 12
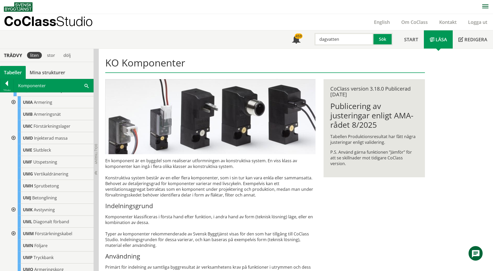
scroll to position [260, 0]
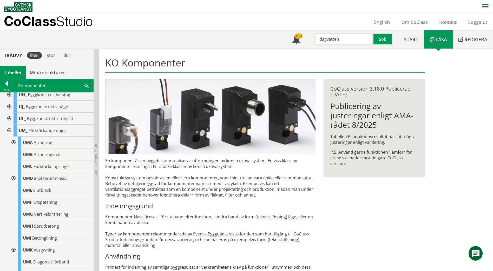
click at [10, 136] on div at bounding box center [8, 131] width 9 height 12
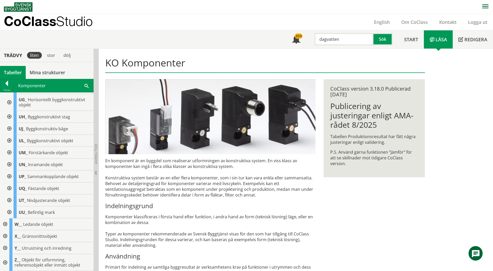
click at [10, 177] on div at bounding box center [8, 177] width 9 height 12
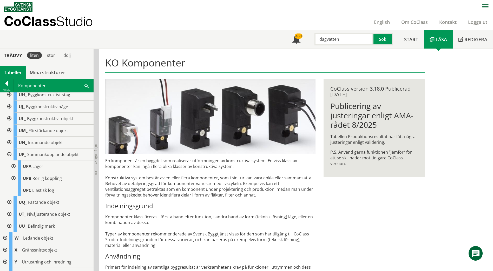
click at [10, 160] on div at bounding box center [8, 155] width 9 height 12
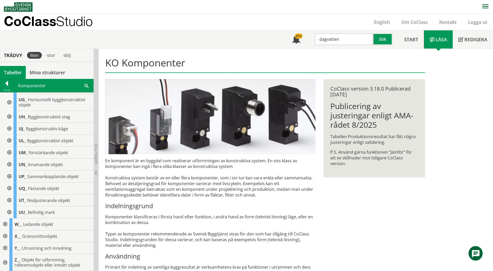
click at [10, 140] on div at bounding box center [8, 141] width 9 height 12
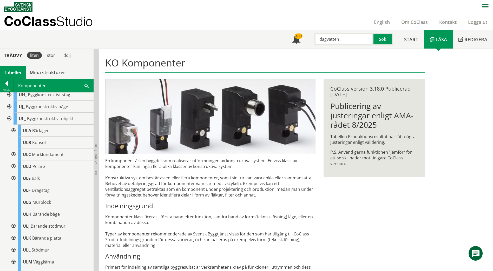
click at [14, 134] on div at bounding box center [12, 131] width 9 height 12
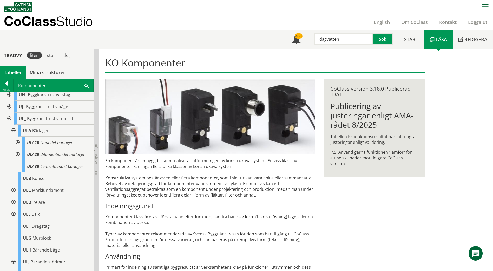
click at [14, 135] on div at bounding box center [12, 131] width 9 height 12
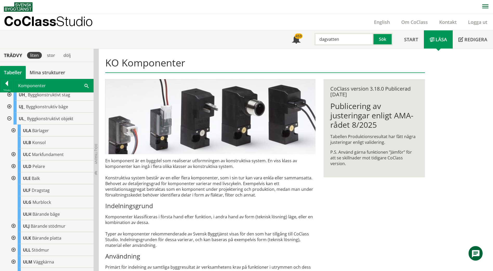
click at [13, 158] on div at bounding box center [12, 155] width 9 height 12
click at [17, 168] on div at bounding box center [16, 167] width 9 height 12
click at [17, 170] on div at bounding box center [16, 167] width 9 height 12
click at [13, 159] on div at bounding box center [12, 155] width 9 height 12
click at [333, 41] on input "dagvatten" at bounding box center [343, 39] width 59 height 12
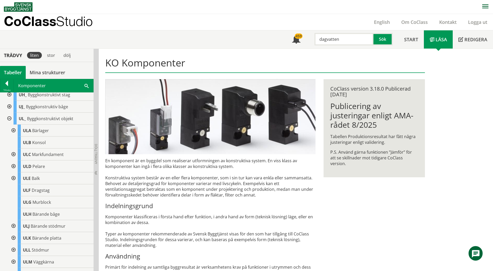
click at [333, 41] on input "dagvatten" at bounding box center [343, 39] width 59 height 12
type input "skumglas"
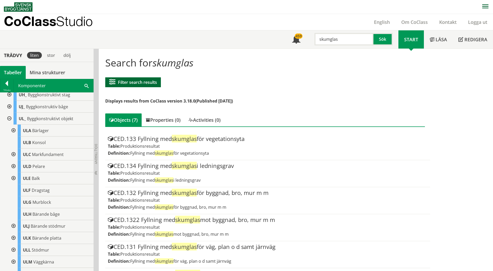
click at [151, 84] on button "Filter search results" at bounding box center [133, 82] width 56 height 10
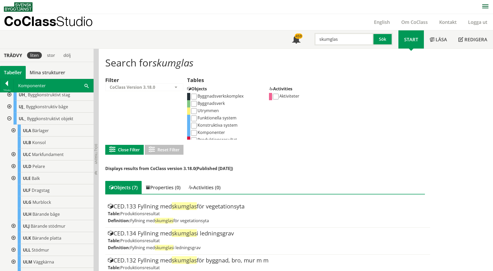
click at [194, 133] on input "Komponenter" at bounding box center [194, 133] width 6 height 6
checkbox input "true"
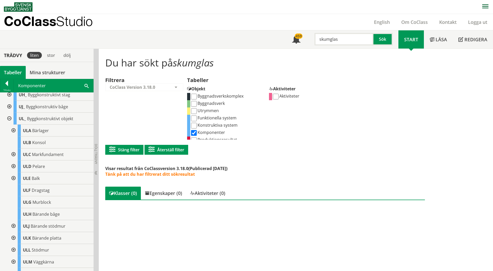
click at [328, 40] on input "skumglas" at bounding box center [343, 39] width 59 height 12
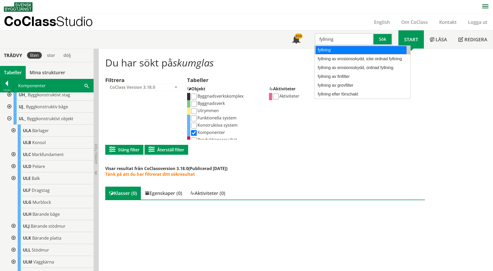
click at [335, 49] on div "fyllning" at bounding box center [361, 50] width 91 height 8
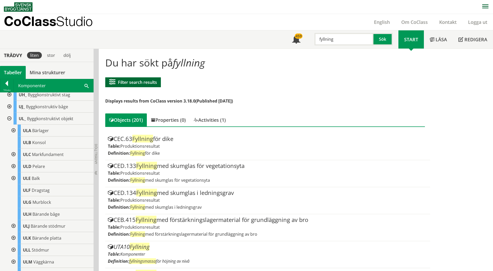
type input "fyllning"
click at [127, 78] on button "Filter search results" at bounding box center [133, 82] width 56 height 10
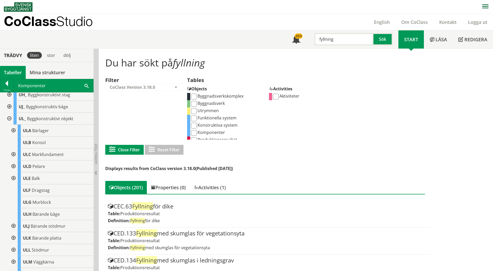
click at [193, 134] on input "Komponenter" at bounding box center [194, 133] width 6 height 6
checkbox input "true"
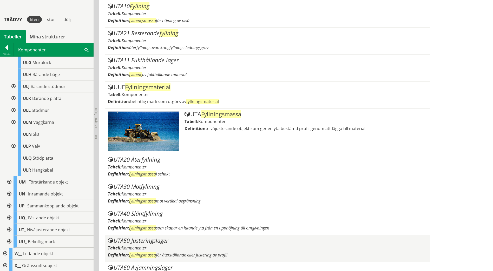
scroll to position [176, 0]
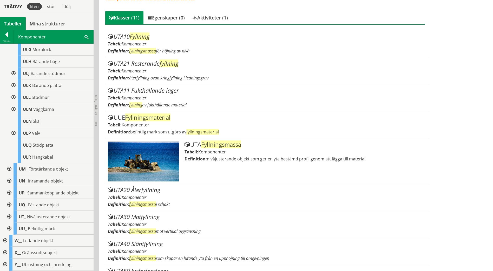
click at [9, 221] on div at bounding box center [8, 217] width 9 height 12
click at [14, 234] on div at bounding box center [12, 229] width 9 height 12
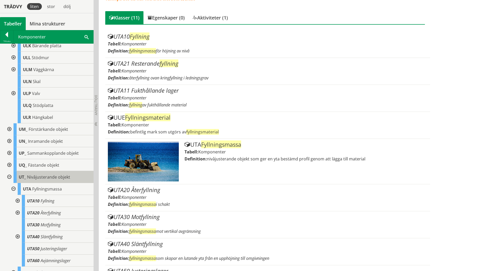
scroll to position [442, 0]
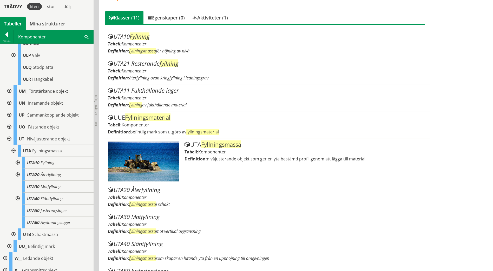
click at [17, 167] on div at bounding box center [16, 163] width 9 height 12
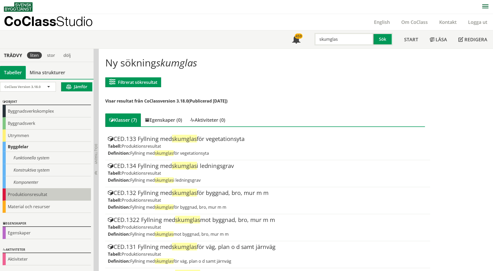
click at [31, 192] on div "Produktionsresultat" at bounding box center [47, 195] width 88 height 12
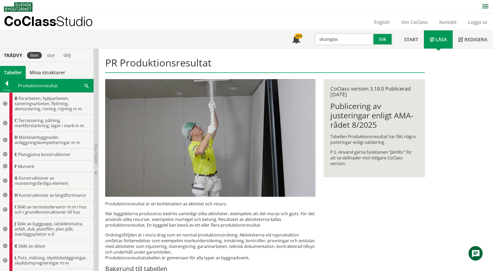
click at [3, 124] on div at bounding box center [4, 123] width 9 height 17
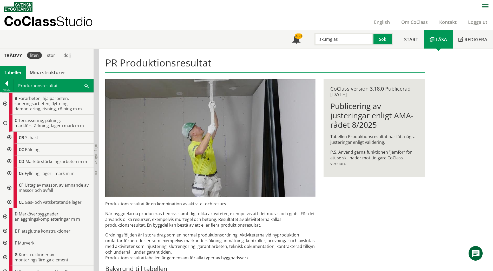
click at [9, 172] on div at bounding box center [8, 174] width 9 height 12
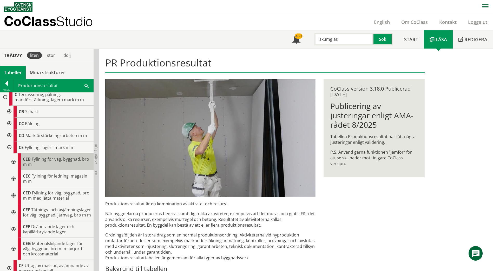
scroll to position [52, 0]
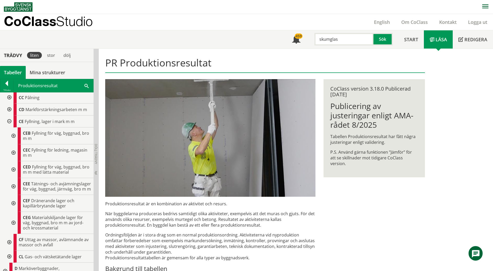
click at [13, 136] on div at bounding box center [12, 136] width 9 height 17
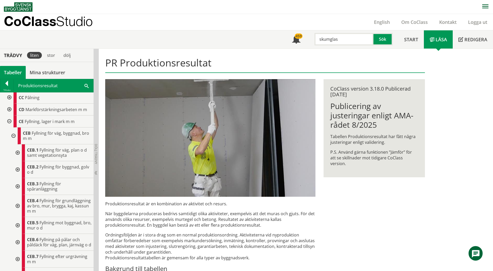
click at [17, 185] on div at bounding box center [16, 186] width 9 height 17
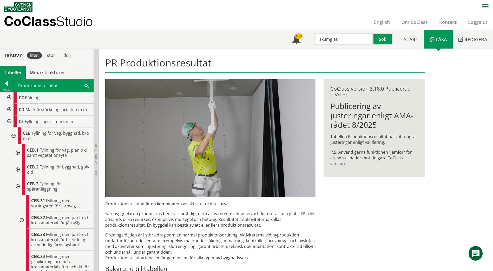
click at [18, 152] on div at bounding box center [16, 152] width 9 height 17
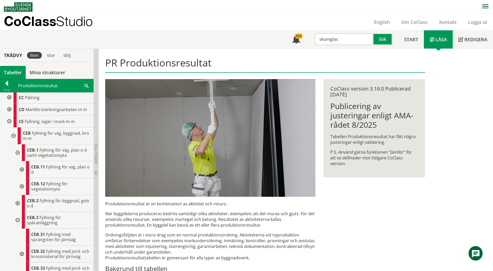
click at [22, 169] on div at bounding box center [21, 169] width 9 height 17
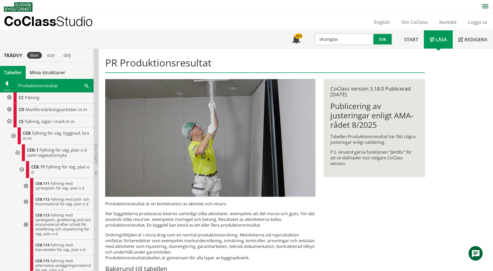
scroll to position [78, 0]
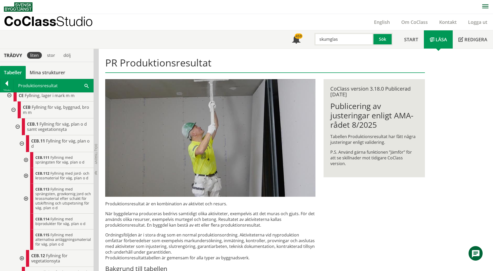
click at [14, 110] on div at bounding box center [12, 110] width 9 height 17
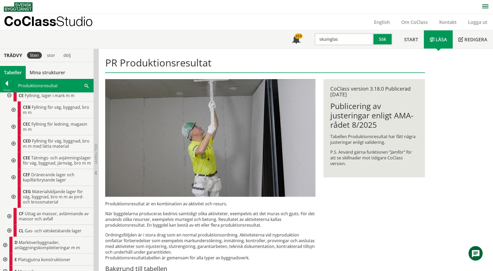
click at [14, 143] on div at bounding box center [12, 143] width 9 height 17
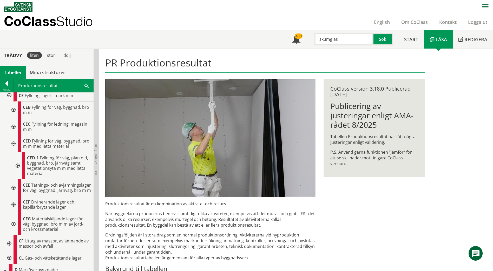
click at [18, 164] on div at bounding box center [16, 165] width 9 height 27
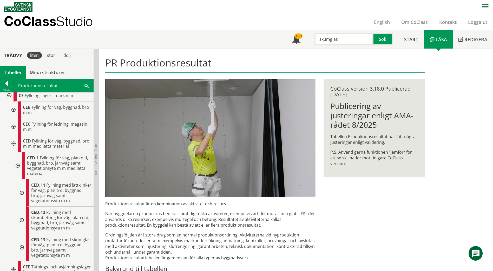
click at [20, 247] on div at bounding box center [21, 247] width 9 height 27
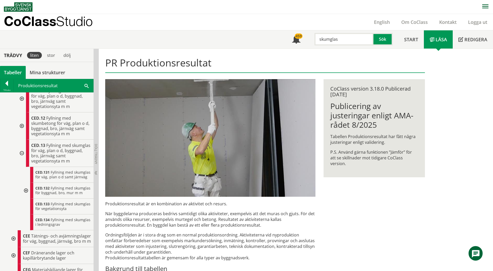
scroll to position [182, 0]
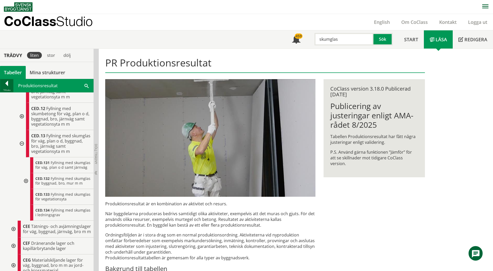
click at [7, 86] on div at bounding box center [6, 84] width 13 height 7
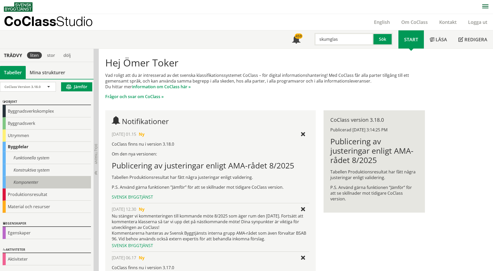
click at [29, 181] on div "Komponenter" at bounding box center [47, 182] width 88 height 12
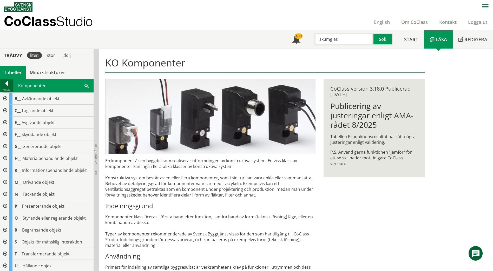
click at [8, 83] on div at bounding box center [6, 84] width 13 height 7
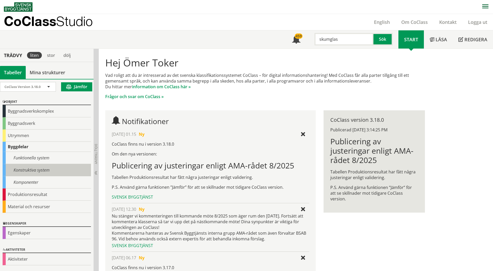
click at [49, 172] on div "Konstruktiva system" at bounding box center [47, 170] width 88 height 12
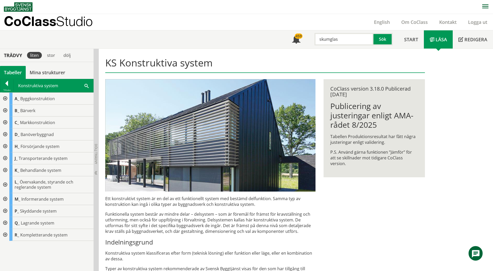
click at [5, 98] on div at bounding box center [4, 99] width 9 height 12
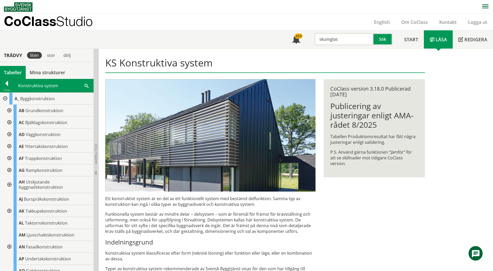
click at [5, 98] on div at bounding box center [4, 99] width 9 height 12
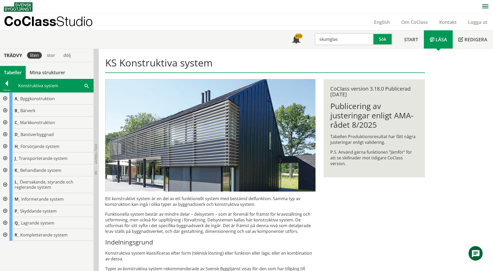
click at [5, 156] on div at bounding box center [4, 158] width 9 height 12
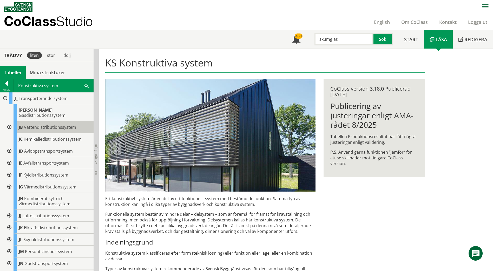
scroll to position [52, 0]
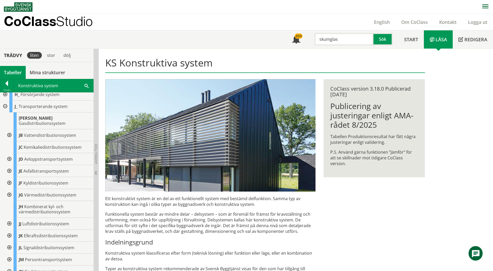
click at [4, 107] on div at bounding box center [4, 107] width 9 height 12
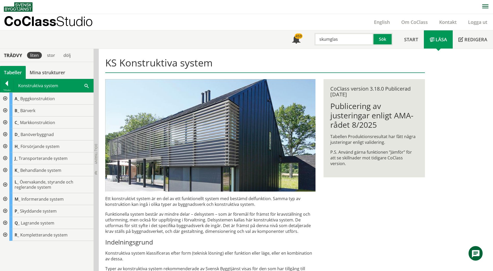
click at [5, 135] on div at bounding box center [4, 135] width 9 height 12
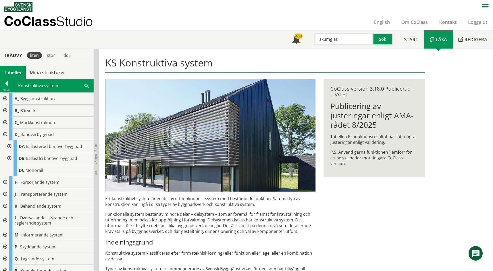
click at [5, 135] on div at bounding box center [4, 135] width 9 height 12
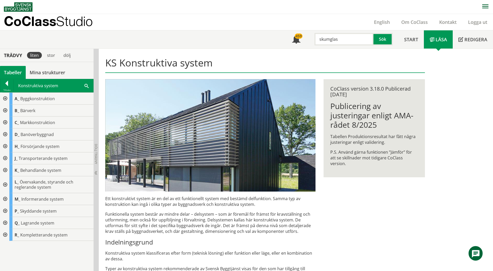
click at [6, 122] on div at bounding box center [4, 123] width 9 height 12
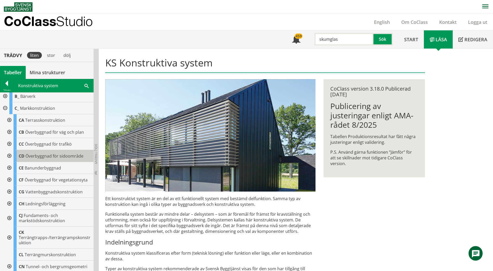
scroll to position [26, 0]
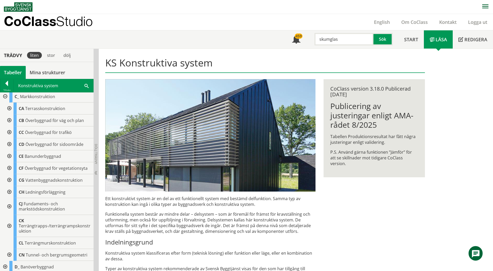
click at [4, 95] on div at bounding box center [4, 97] width 9 height 12
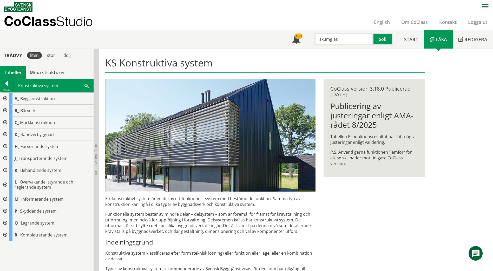
click at [5, 110] on div at bounding box center [4, 111] width 9 height 12
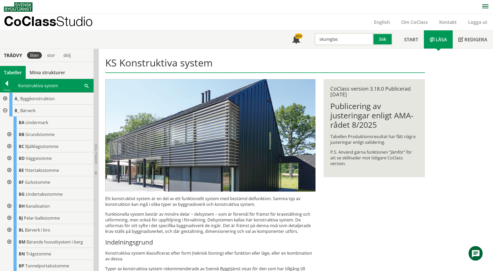
click at [4, 110] on div at bounding box center [4, 111] width 9 height 12
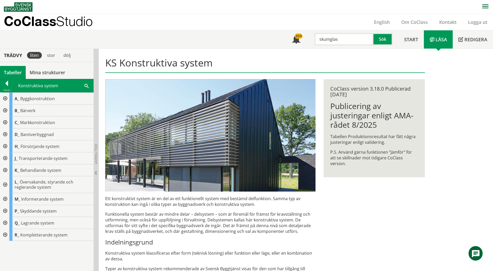
click at [5, 100] on div at bounding box center [4, 99] width 9 height 12
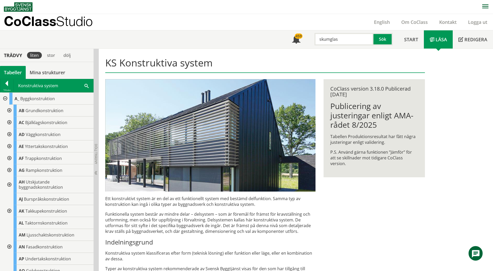
click at [10, 111] on div at bounding box center [8, 111] width 9 height 12
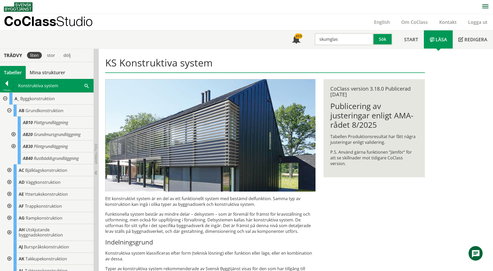
click at [10, 111] on div at bounding box center [8, 111] width 9 height 12
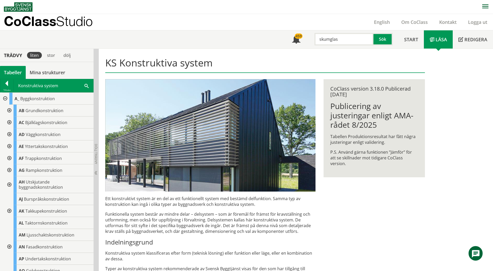
click at [4, 99] on div at bounding box center [4, 99] width 9 height 12
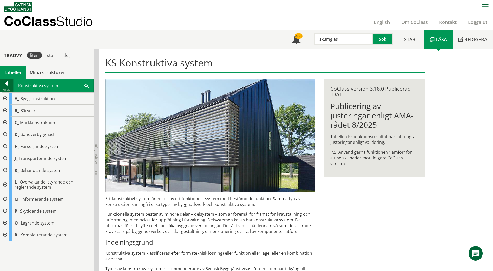
click at [8, 84] on div at bounding box center [6, 84] width 13 height 7
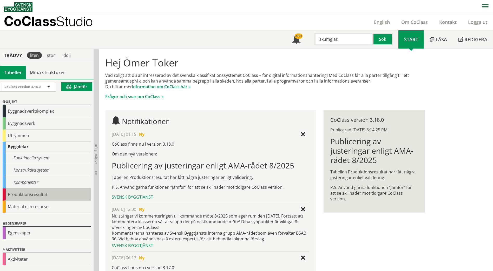
click at [42, 190] on div "Produktionsresultat" at bounding box center [47, 195] width 88 height 12
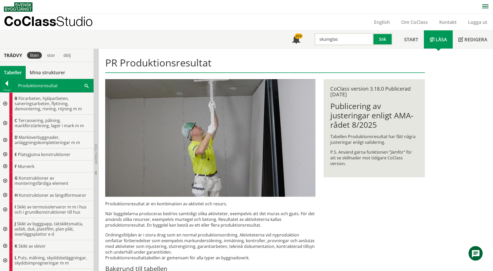
click at [4, 139] on div at bounding box center [4, 140] width 9 height 17
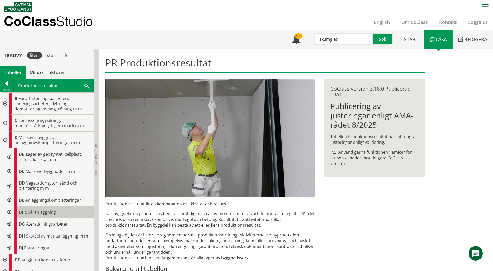
click at [35, 212] on span "Spåranläggning" at bounding box center [40, 212] width 31 height 6
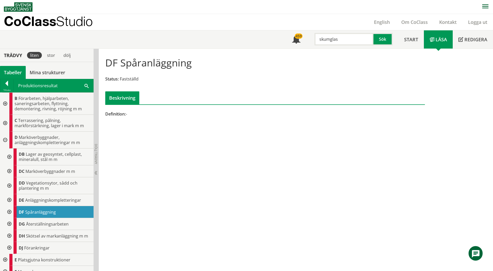
click at [10, 211] on div at bounding box center [8, 212] width 9 height 12
click at [337, 39] on input "skumglas" at bounding box center [343, 39] width 59 height 12
click at [334, 49] on div "geotextil" at bounding box center [343, 50] width 54 height 8
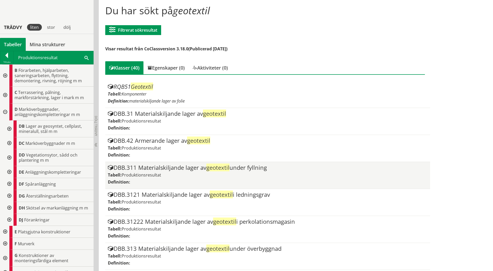
scroll to position [52, 0]
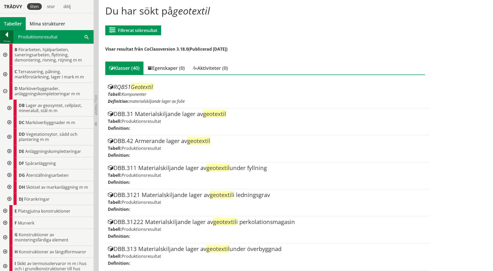
click at [7, 33] on div at bounding box center [6, 35] width 13 height 7
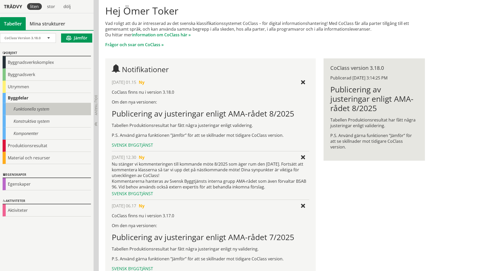
click at [25, 110] on div "Funktionella system" at bounding box center [47, 109] width 88 height 12
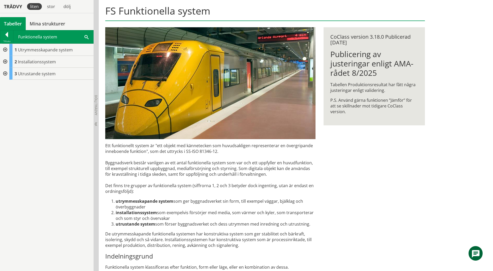
click at [5, 62] on div at bounding box center [4, 62] width 9 height 12
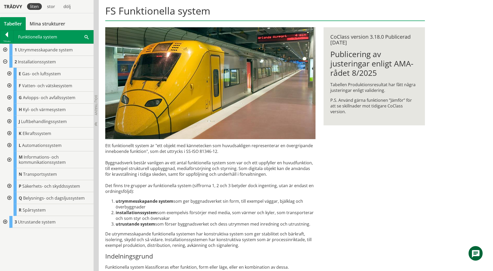
click at [10, 97] on div at bounding box center [8, 98] width 9 height 12
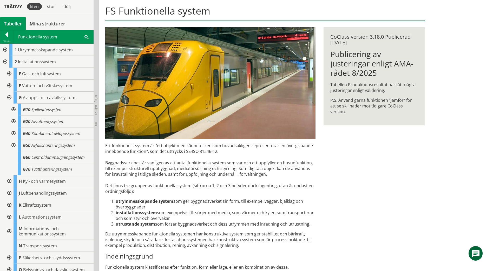
click at [14, 120] on div at bounding box center [12, 122] width 9 height 12
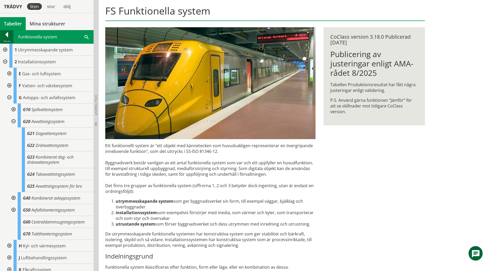
click at [5, 33] on div at bounding box center [6, 35] width 13 height 7
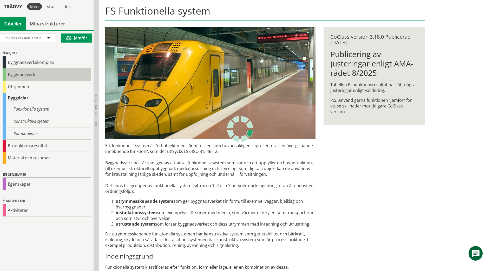
click at [5, 75] on div "Byggnadsverk" at bounding box center [47, 75] width 88 height 12
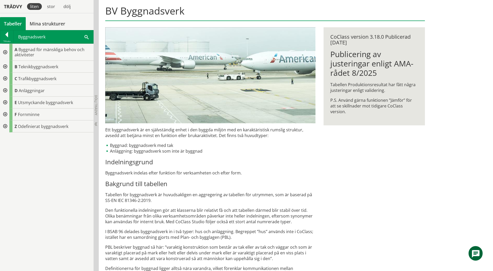
click at [5, 91] on div at bounding box center [4, 91] width 9 height 12
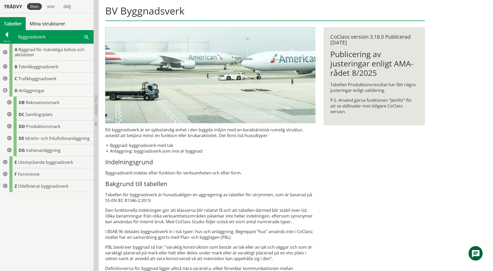
click at [5, 91] on div at bounding box center [4, 91] width 9 height 12
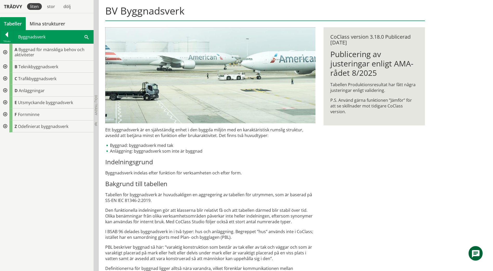
click at [5, 66] on div at bounding box center [4, 67] width 9 height 12
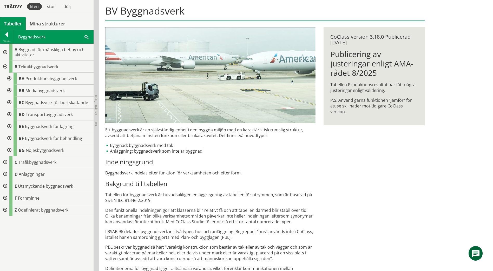
click at [10, 114] on div at bounding box center [8, 115] width 9 height 12
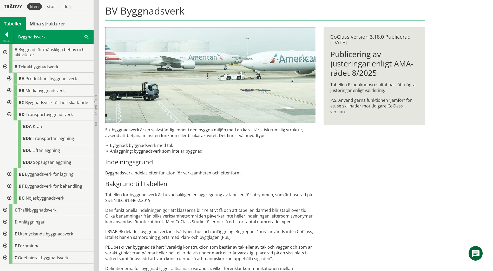
click at [10, 114] on div at bounding box center [8, 115] width 9 height 12
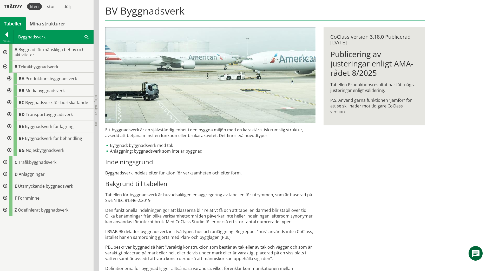
click at [10, 90] on div at bounding box center [8, 91] width 9 height 12
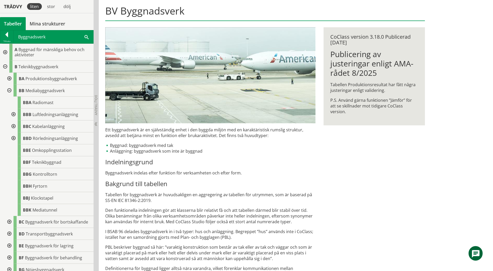
click at [12, 139] on div at bounding box center [12, 138] width 9 height 12
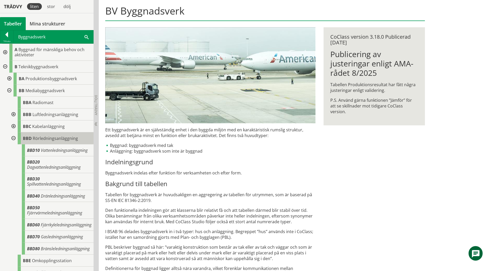
click at [41, 136] on span "Rörledningsanläggning" at bounding box center [55, 139] width 45 height 6
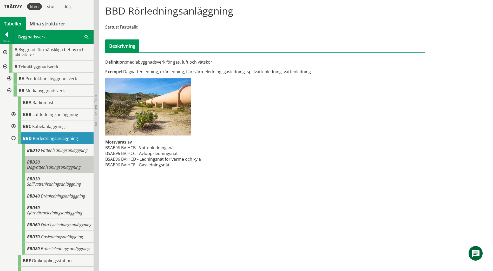
click at [47, 170] on span "Dagvattenledningsanläggning" at bounding box center [54, 167] width 54 height 6
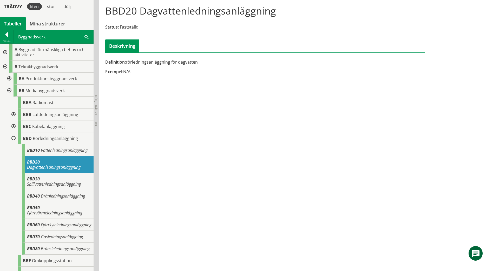
click at [35, 38] on div "Byggnadsverk Sök" at bounding box center [54, 36] width 80 height 13
click at [3, 36] on div at bounding box center [6, 35] width 13 height 7
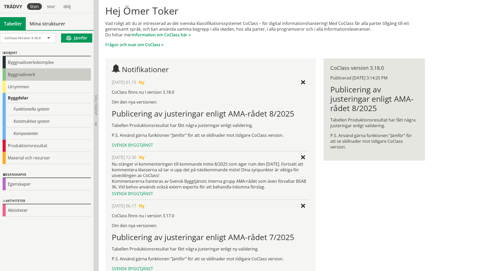
click at [50, 77] on div "Byggnadsverk" at bounding box center [47, 75] width 88 height 12
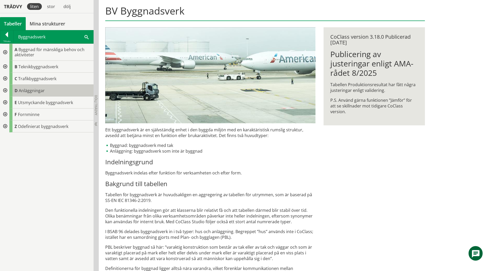
click at [49, 89] on div "D Anläggningar" at bounding box center [51, 91] width 84 height 12
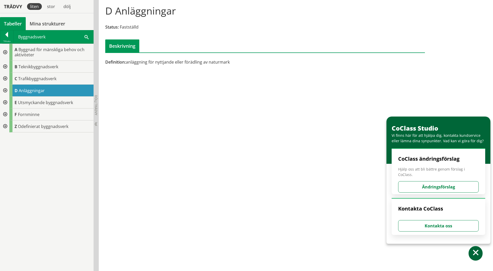
click at [4, 89] on div at bounding box center [4, 91] width 9 height 12
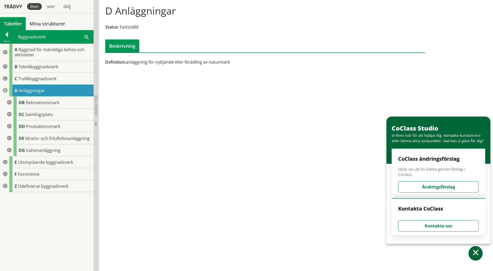
click at [8, 149] on div at bounding box center [8, 150] width 9 height 12
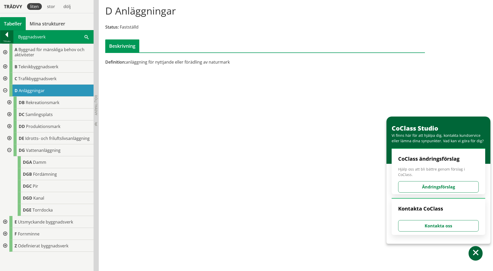
click at [8, 32] on div at bounding box center [6, 35] width 13 height 7
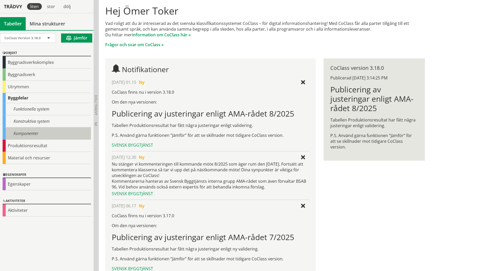
click at [30, 131] on div "Komponenter" at bounding box center [47, 134] width 88 height 12
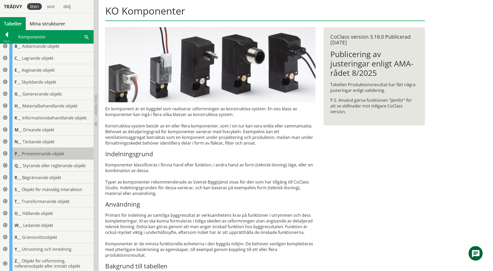
scroll to position [5, 0]
click at [8, 37] on div at bounding box center [6, 35] width 13 height 7
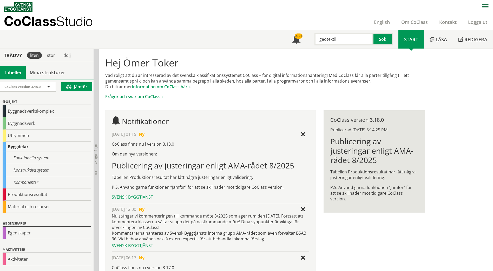
click at [346, 41] on input "geotextil" at bounding box center [343, 39] width 59 height 12
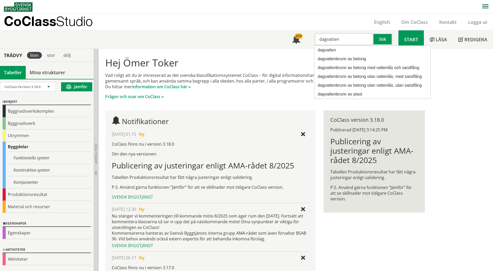
type input "dagvatten"
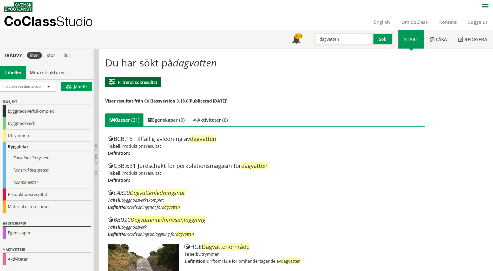
click at [151, 79] on button "Filtrerat sökresultat" at bounding box center [133, 82] width 56 height 10
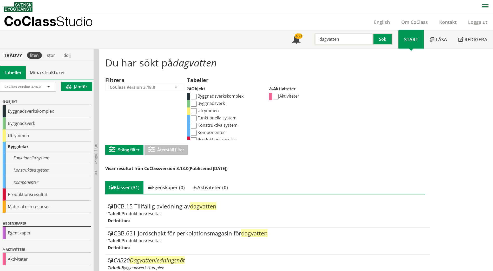
click at [194, 133] on input "Komponenter" at bounding box center [194, 133] width 6 height 6
checkbox input "true"
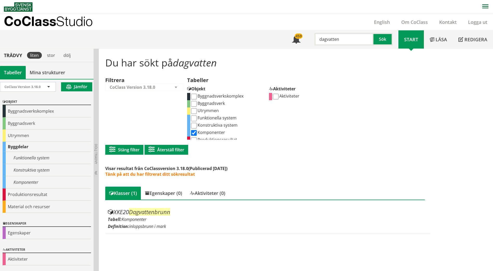
click at [333, 37] on input "dagvatten" at bounding box center [343, 39] width 59 height 12
type input "spill"
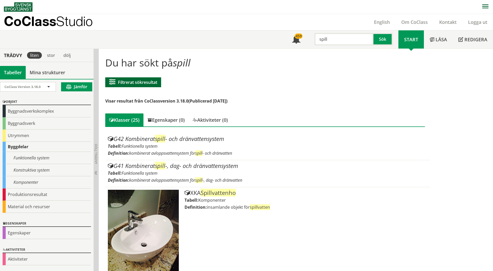
click at [149, 81] on button "Filtrerat sökresultat" at bounding box center [133, 82] width 56 height 10
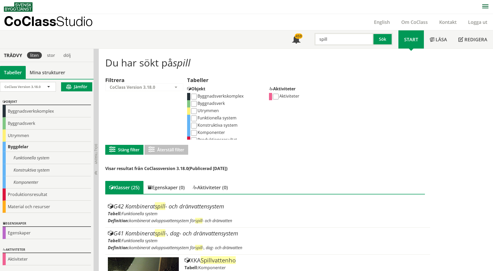
click at [194, 133] on input "Komponenter" at bounding box center [194, 133] width 6 height 6
checkbox input "true"
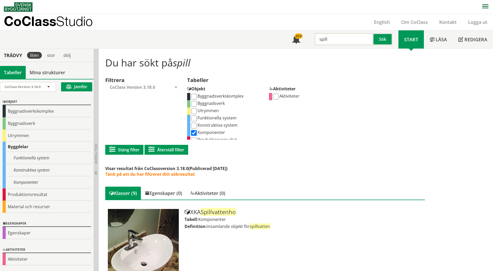
click at [277, 95] on input "Aktiviteter" at bounding box center [276, 97] width 6 height 6
checkbox input "true"
click at [274, 97] on input "Aktiviteter" at bounding box center [276, 97] width 6 height 6
checkbox input "false"
click at [194, 127] on input "Konstruktiva system" at bounding box center [194, 126] width 6 height 6
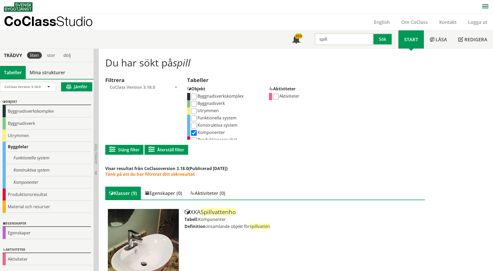
checkbox input "true"
click at [193, 132] on input "Komponenter" at bounding box center [194, 133] width 6 height 6
checkbox input "false"
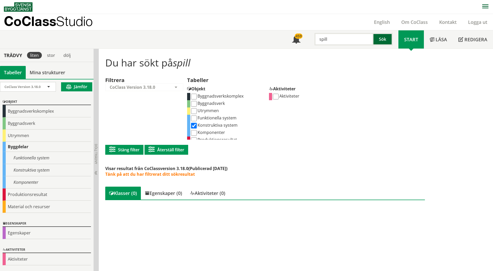
click at [383, 36] on button "Sök" at bounding box center [382, 39] width 19 height 12
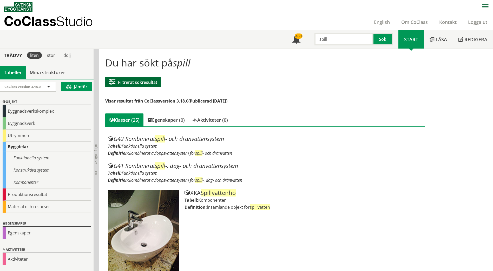
click at [153, 79] on button "Filtrerat sökresultat" at bounding box center [133, 82] width 56 height 10
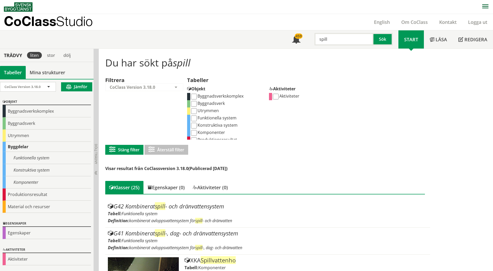
click at [193, 125] on input "Konstruktiva system" at bounding box center [194, 126] width 6 height 6
checkbox input "true"
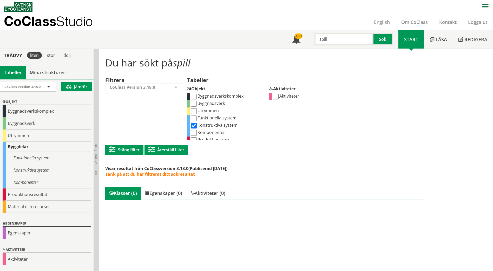
click at [194, 125] on input "Konstruktiva system" at bounding box center [194, 126] width 6 height 6
checkbox input "false"
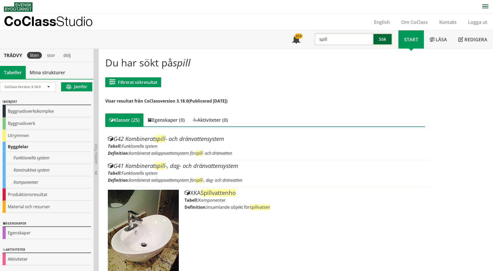
click at [384, 38] on button "Sök" at bounding box center [382, 39] width 19 height 12
click at [154, 84] on button "Filtrerat sökresultat" at bounding box center [133, 82] width 56 height 10
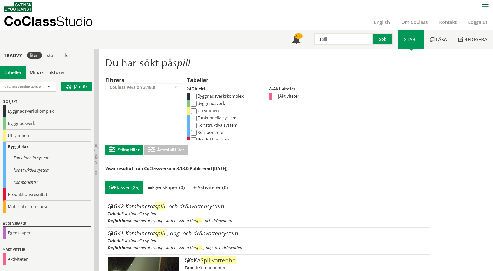
click at [195, 117] on input "Funktionella system" at bounding box center [194, 119] width 6 height 6
checkbox input "true"
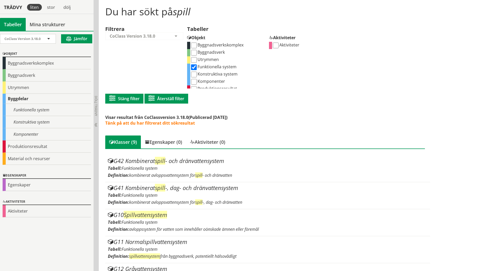
scroll to position [52, 0]
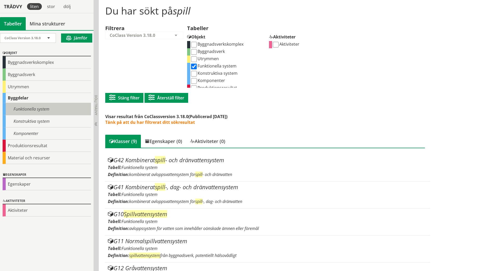
click at [31, 109] on div "Funktionella system" at bounding box center [47, 109] width 88 height 12
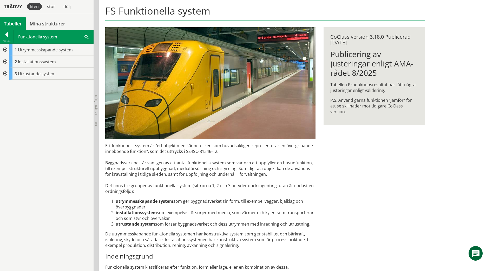
click at [5, 62] on div at bounding box center [4, 62] width 9 height 12
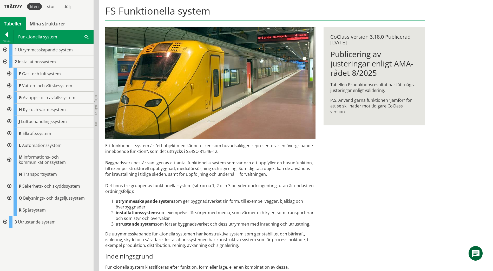
click at [9, 97] on div at bounding box center [8, 98] width 9 height 12
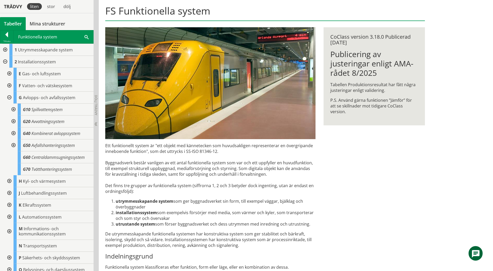
click at [12, 109] on div at bounding box center [12, 110] width 9 height 12
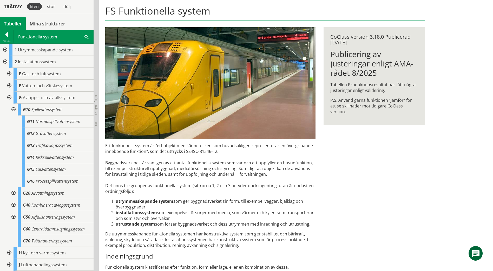
click at [13, 109] on div at bounding box center [12, 110] width 9 height 12
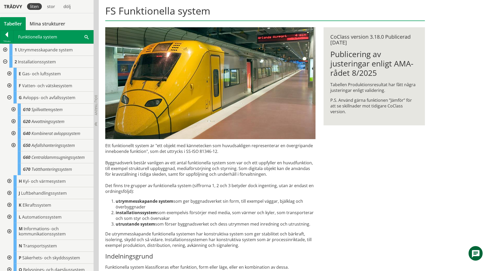
click at [9, 86] on div at bounding box center [8, 86] width 9 height 12
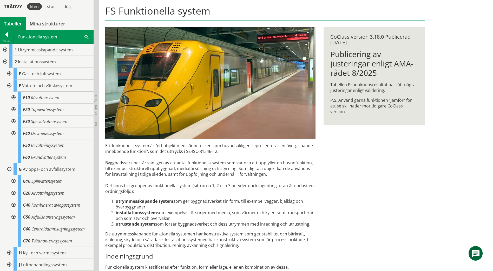
click at [14, 96] on div at bounding box center [12, 98] width 9 height 12
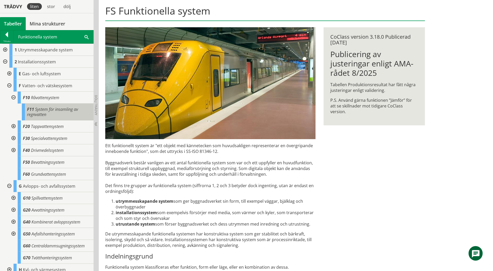
click at [39, 111] on span "System för insamling av regnvatten" at bounding box center [52, 112] width 51 height 11
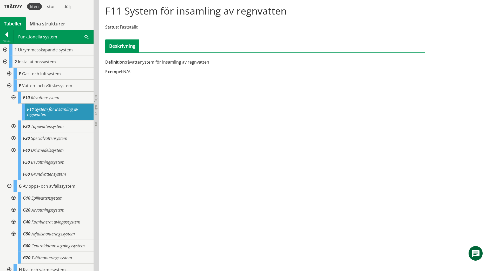
click at [12, 97] on div at bounding box center [12, 98] width 9 height 12
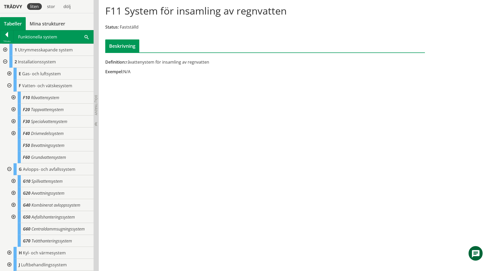
click at [13, 181] on div at bounding box center [12, 181] width 9 height 12
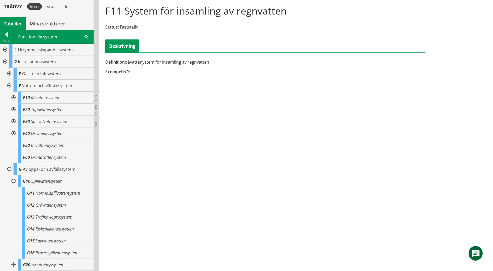
click at [13, 181] on div at bounding box center [12, 181] width 9 height 12
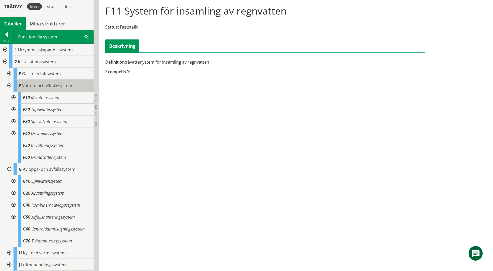
click at [56, 86] on span "Vatten- och vätskesystem" at bounding box center [47, 86] width 50 height 6
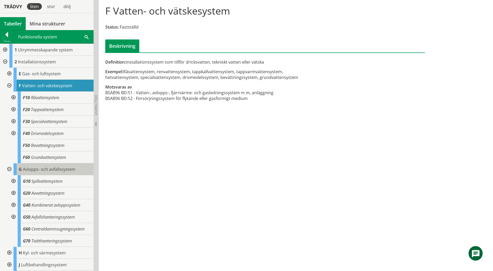
click at [52, 167] on span "Avlopps- och avfallssystem" at bounding box center [49, 170] width 52 height 6
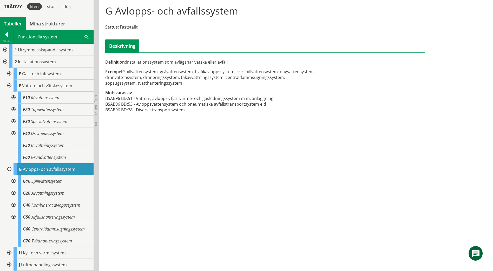
click at [14, 192] on div at bounding box center [12, 193] width 9 height 12
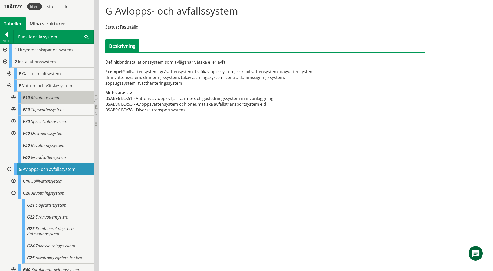
click at [48, 98] on span "Råvattensystem" at bounding box center [45, 98] width 28 height 6
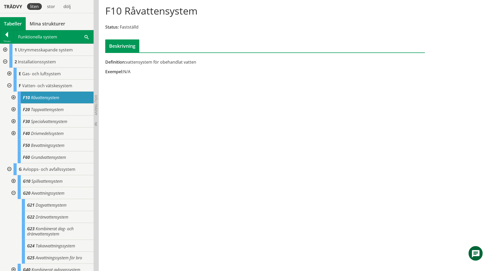
click at [13, 96] on div at bounding box center [12, 98] width 9 height 12
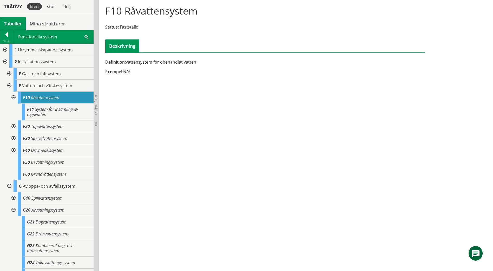
click at [13, 96] on div at bounding box center [12, 98] width 9 height 12
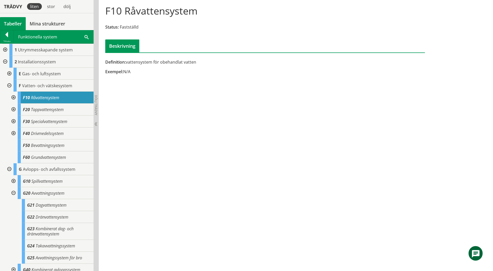
click at [13, 109] on div at bounding box center [12, 110] width 9 height 12
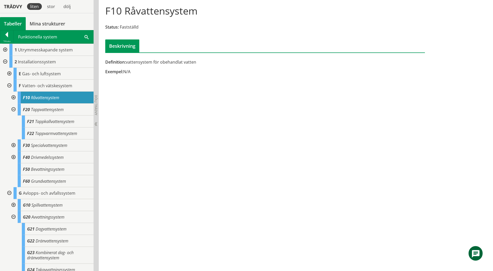
click at [13, 109] on div at bounding box center [12, 110] width 9 height 12
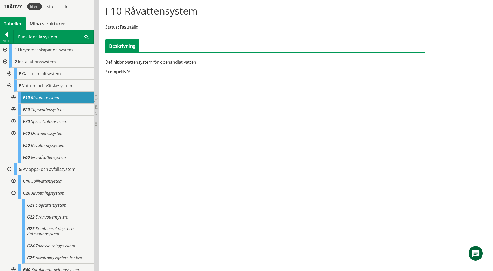
click at [12, 120] on div at bounding box center [12, 122] width 9 height 12
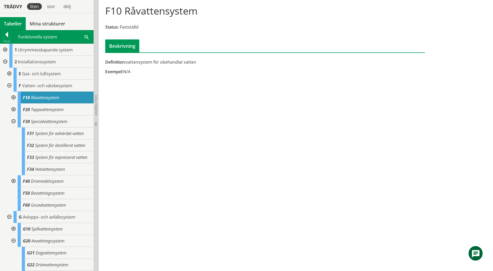
click at [13, 120] on div at bounding box center [12, 122] width 9 height 12
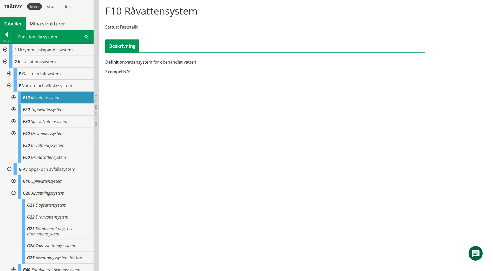
click at [13, 109] on div at bounding box center [12, 110] width 9 height 12
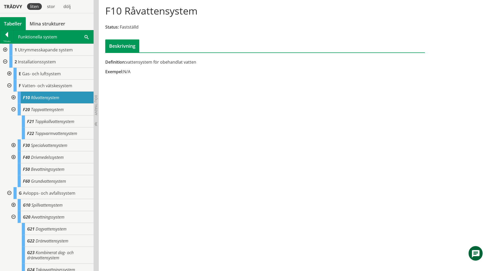
click at [13, 109] on div at bounding box center [12, 110] width 9 height 12
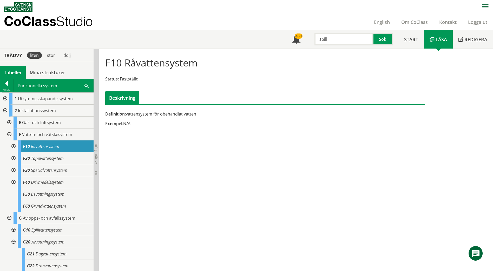
click at [334, 41] on input "spill" at bounding box center [343, 39] width 59 height 12
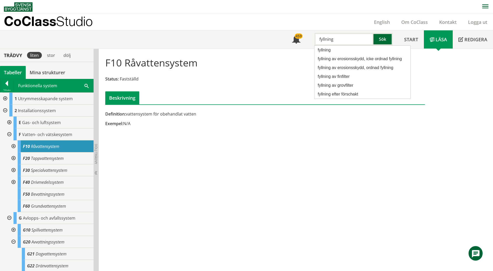
type input "fyllning"
click at [385, 38] on button "Sök" at bounding box center [382, 39] width 19 height 12
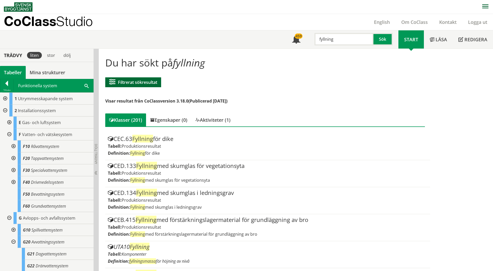
click at [152, 84] on button "Filtrerat sökresultat" at bounding box center [133, 82] width 56 height 10
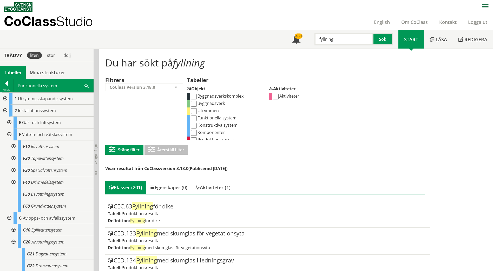
click at [193, 132] on input "Komponenter" at bounding box center [194, 133] width 6 height 6
checkbox input "true"
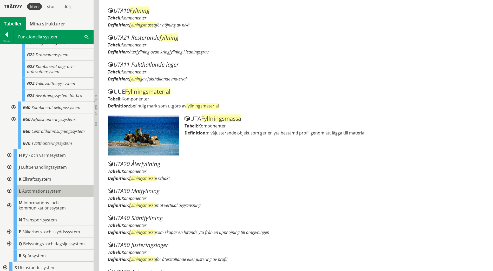
scroll to position [165, 0]
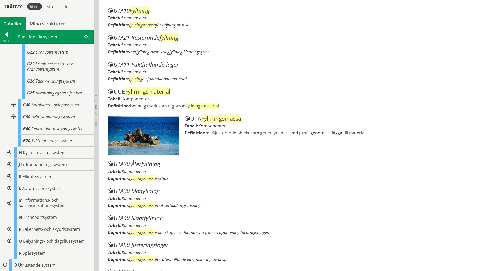
click at [4, 264] on div at bounding box center [4, 265] width 9 height 12
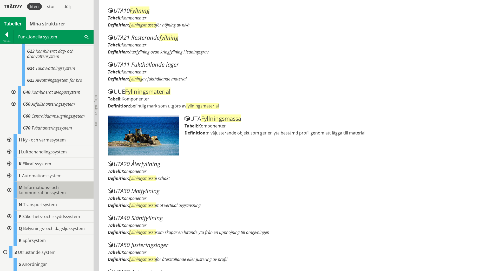
scroll to position [189, 0]
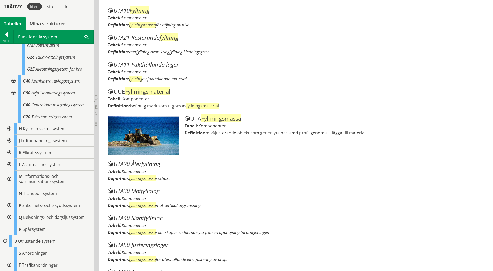
click at [4, 240] on div at bounding box center [4, 241] width 9 height 12
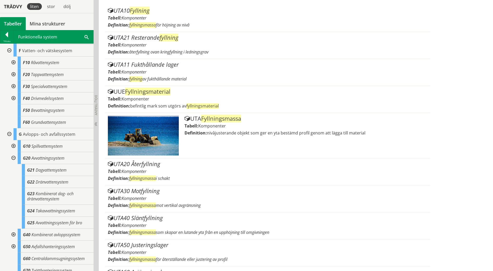
scroll to position [0, 0]
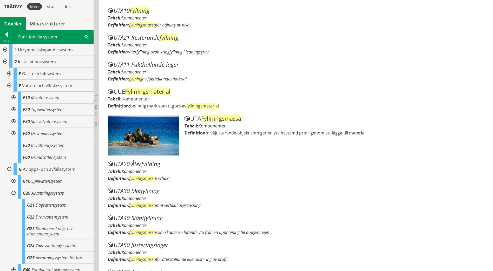
click at [5, 49] on div at bounding box center [4, 50] width 9 height 12
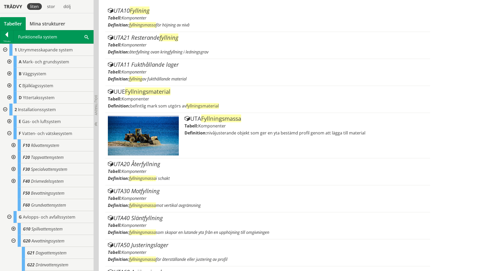
click at [5, 49] on div at bounding box center [4, 50] width 9 height 12
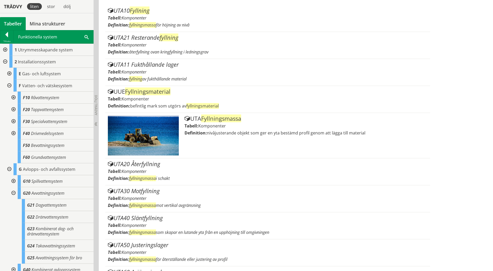
click at [9, 84] on div at bounding box center [8, 86] width 9 height 12
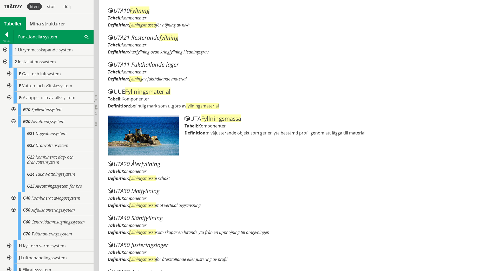
click at [11, 98] on div at bounding box center [8, 98] width 9 height 12
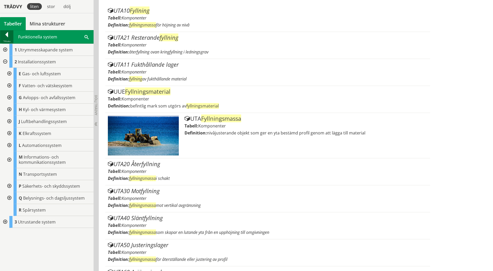
click at [8, 34] on div at bounding box center [6, 35] width 13 height 7
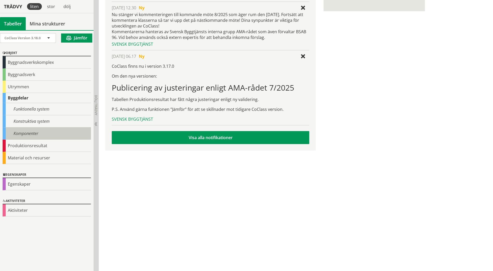
click at [34, 130] on div "Komponenter" at bounding box center [47, 134] width 88 height 12
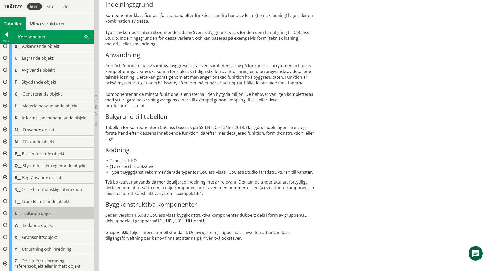
scroll to position [5, 0]
click at [5, 212] on div at bounding box center [4, 213] width 9 height 12
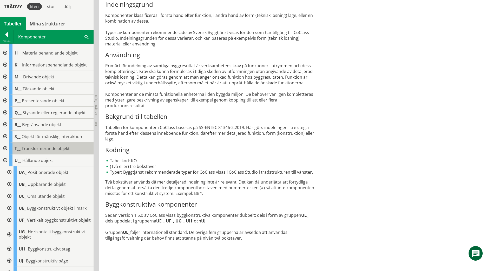
scroll to position [83, 0]
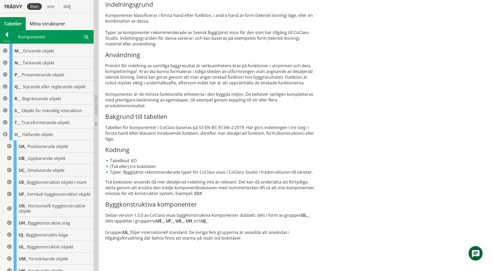
click at [10, 182] on div at bounding box center [8, 182] width 9 height 12
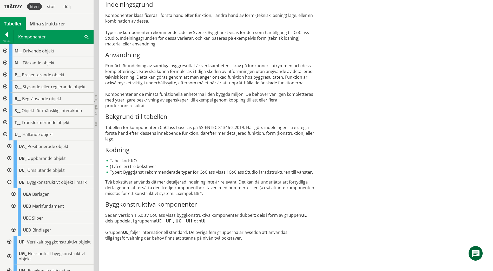
click at [14, 194] on div at bounding box center [12, 194] width 9 height 12
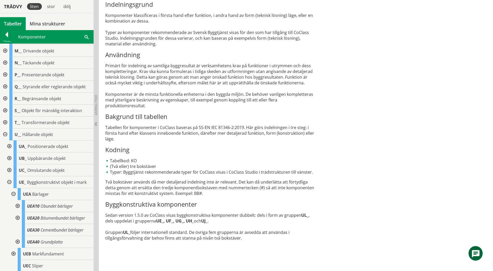
click at [17, 205] on div at bounding box center [16, 206] width 9 height 12
click at [14, 194] on div at bounding box center [12, 194] width 9 height 12
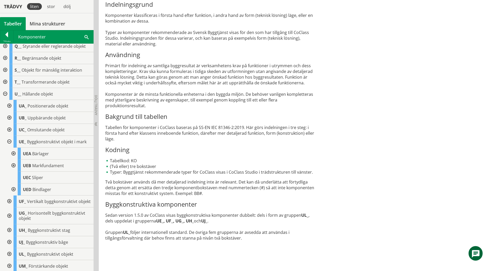
scroll to position [135, 0]
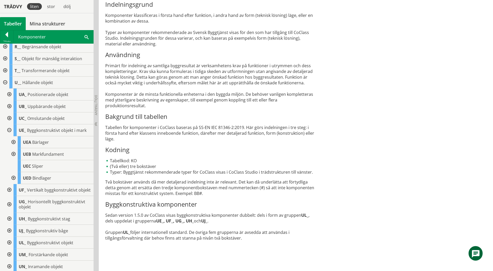
click at [10, 191] on div at bounding box center [8, 190] width 9 height 12
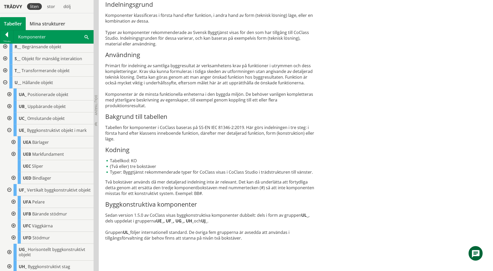
click at [10, 192] on div at bounding box center [8, 190] width 9 height 12
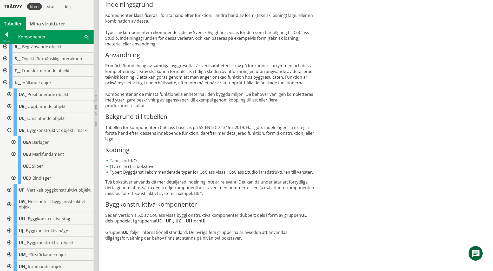
click at [9, 209] on div at bounding box center [8, 204] width 9 height 17
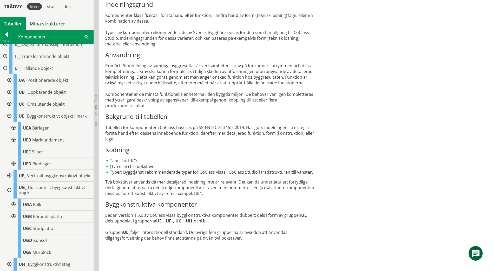
scroll to position [161, 0]
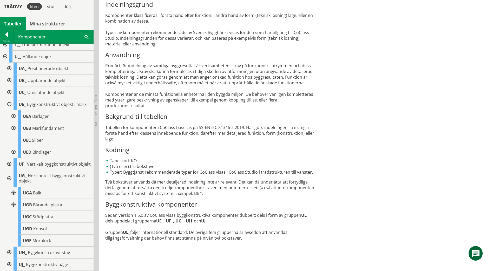
click at [9, 183] on div at bounding box center [8, 178] width 9 height 17
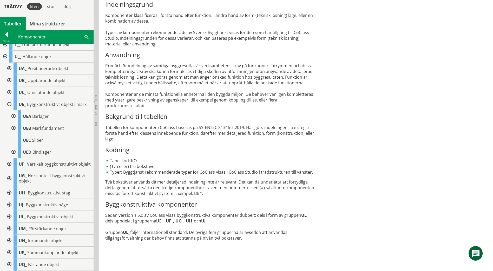
click at [9, 220] on div at bounding box center [8, 217] width 9 height 12
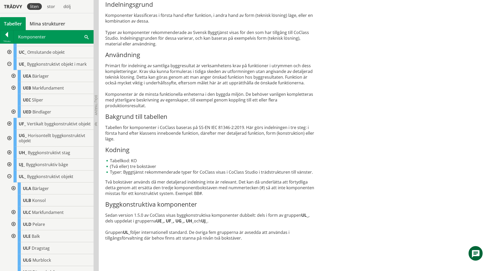
scroll to position [212, 0]
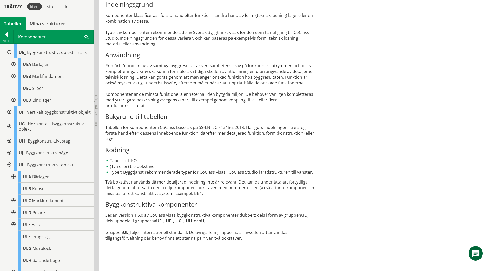
click at [14, 205] on div at bounding box center [12, 201] width 9 height 12
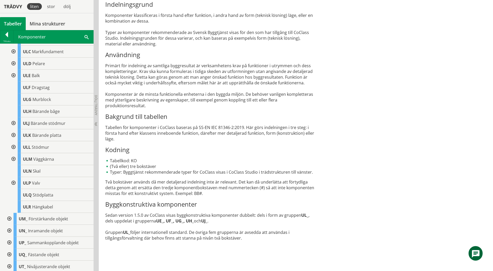
scroll to position [368, 0]
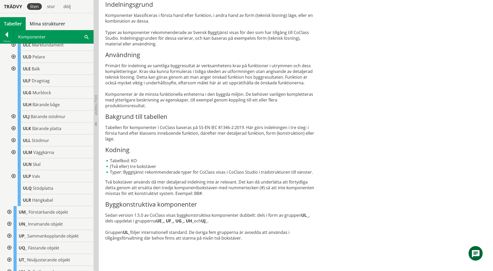
click at [10, 217] on div at bounding box center [8, 212] width 9 height 12
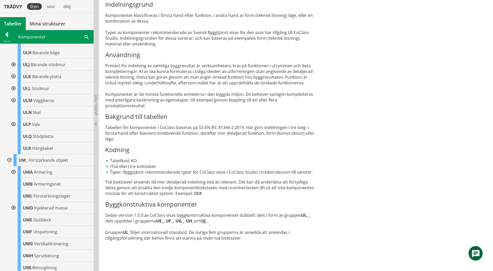
scroll to position [446, 0]
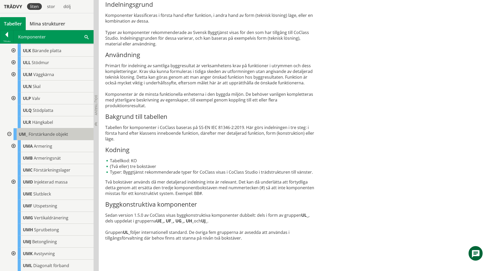
click at [40, 137] on span "Förstärkande objekt" at bounding box center [48, 134] width 39 height 6
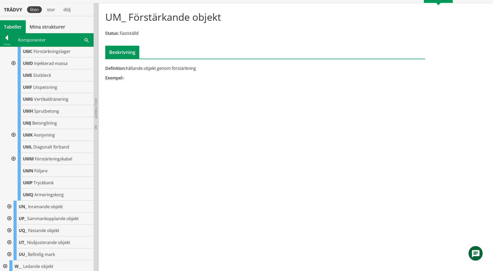
scroll to position [576, 0]
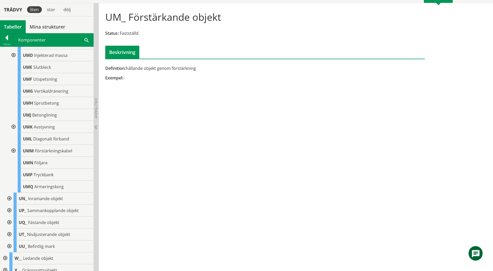
click at [9, 250] on div at bounding box center [8, 247] width 9 height 12
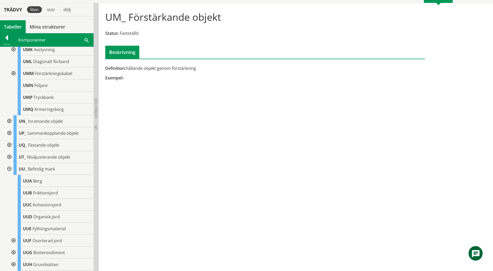
scroll to position [654, 0]
click at [9, 172] on div at bounding box center [8, 169] width 9 height 12
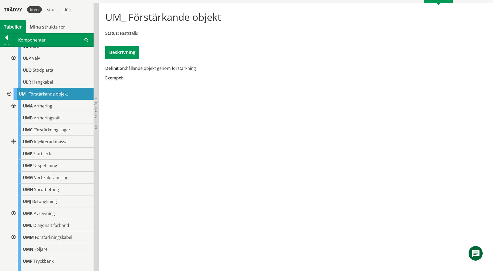
scroll to position [485, 0]
